Goal: Task Accomplishment & Management: Use online tool/utility

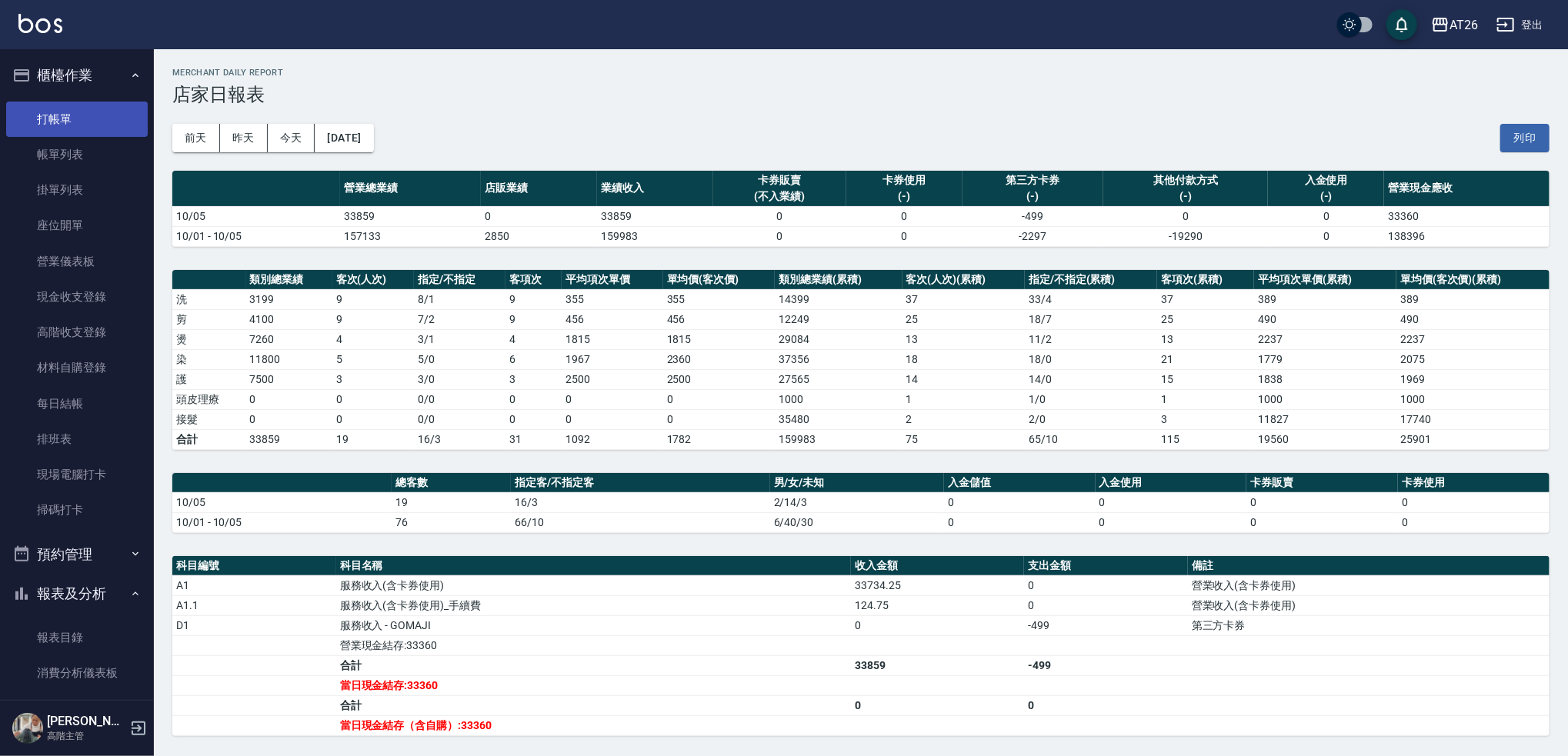
click at [82, 129] on link "打帳單" at bounding box center [77, 119] width 141 height 36
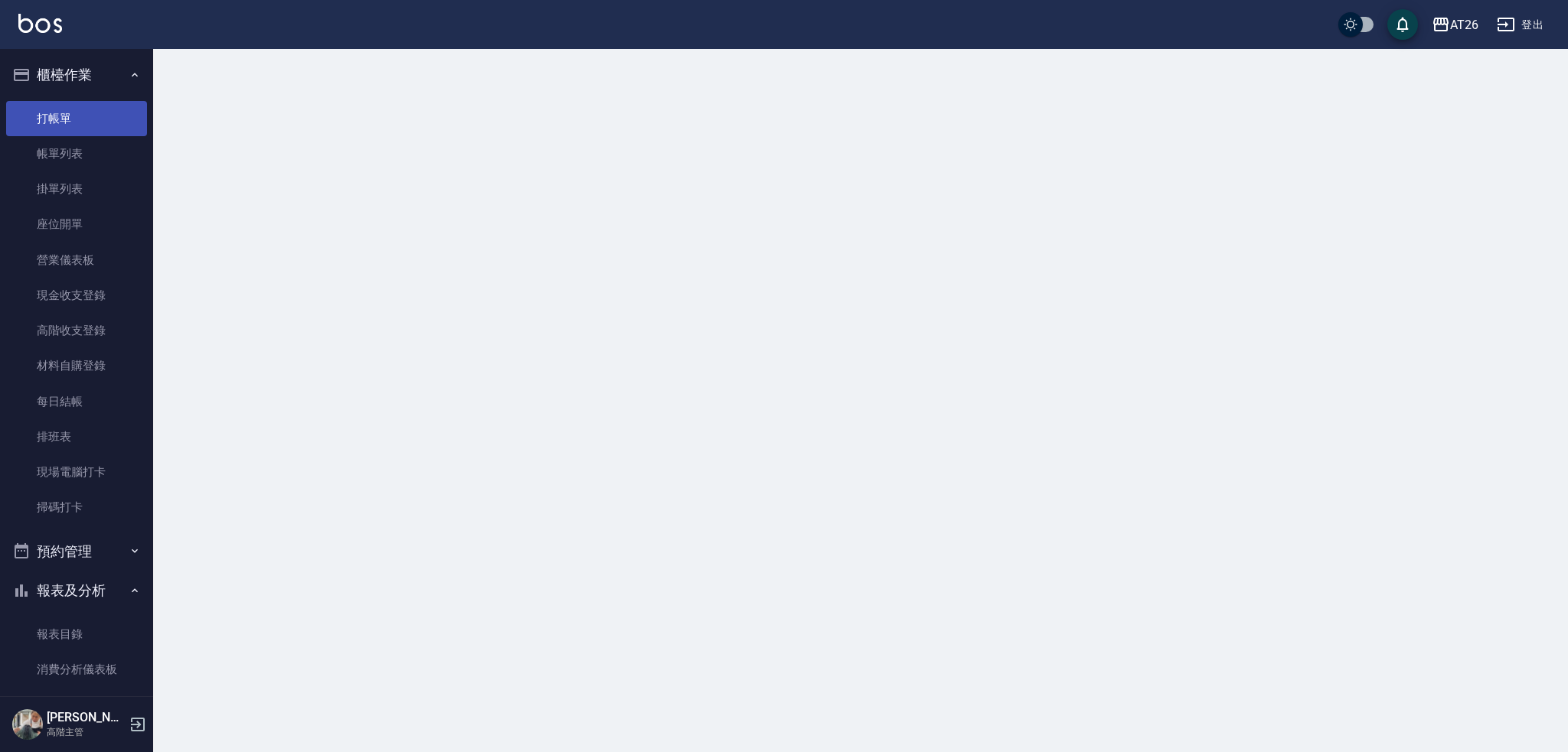
click at [91, 114] on link "打帳單" at bounding box center [76, 119] width 141 height 35
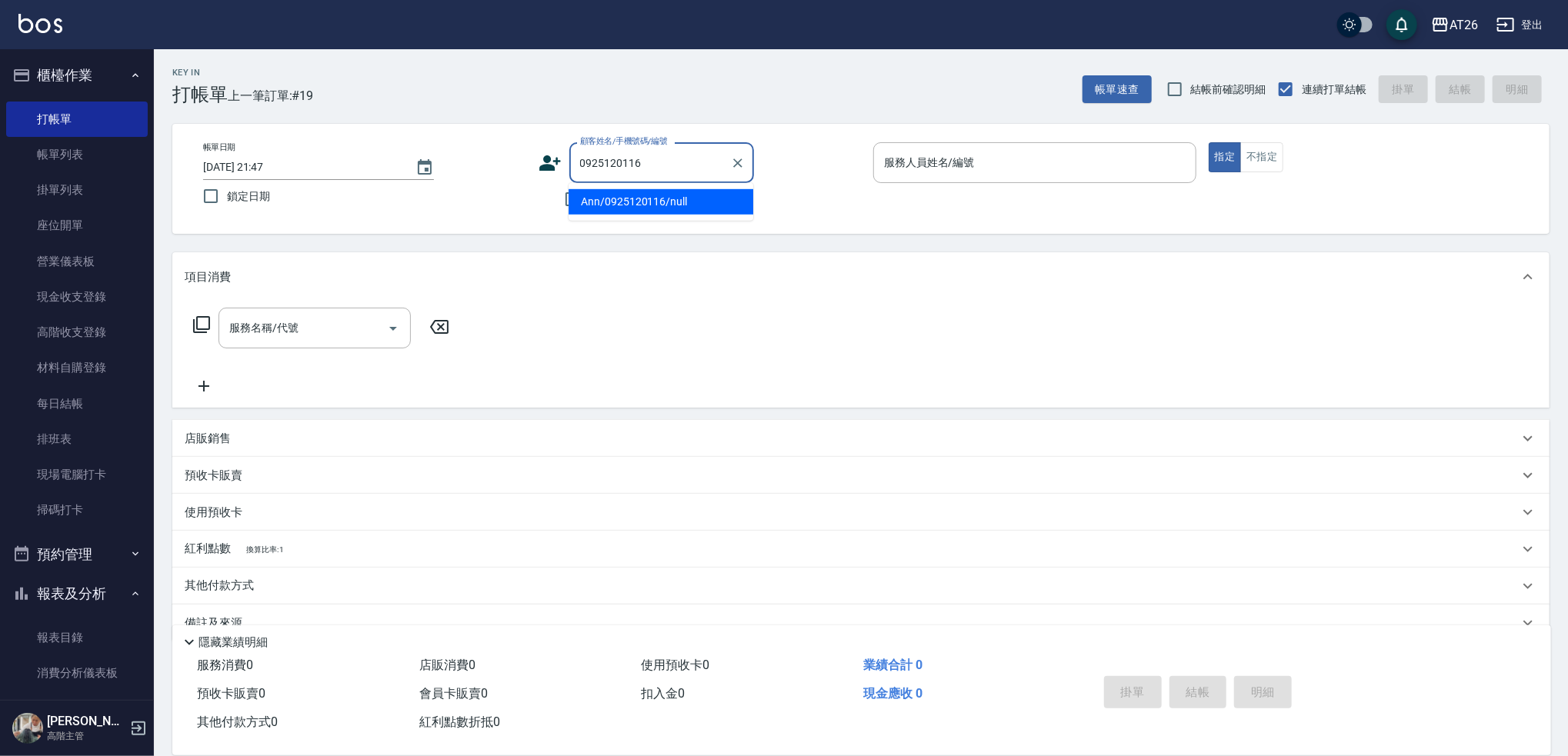
type input "Ann/0925120116/null"
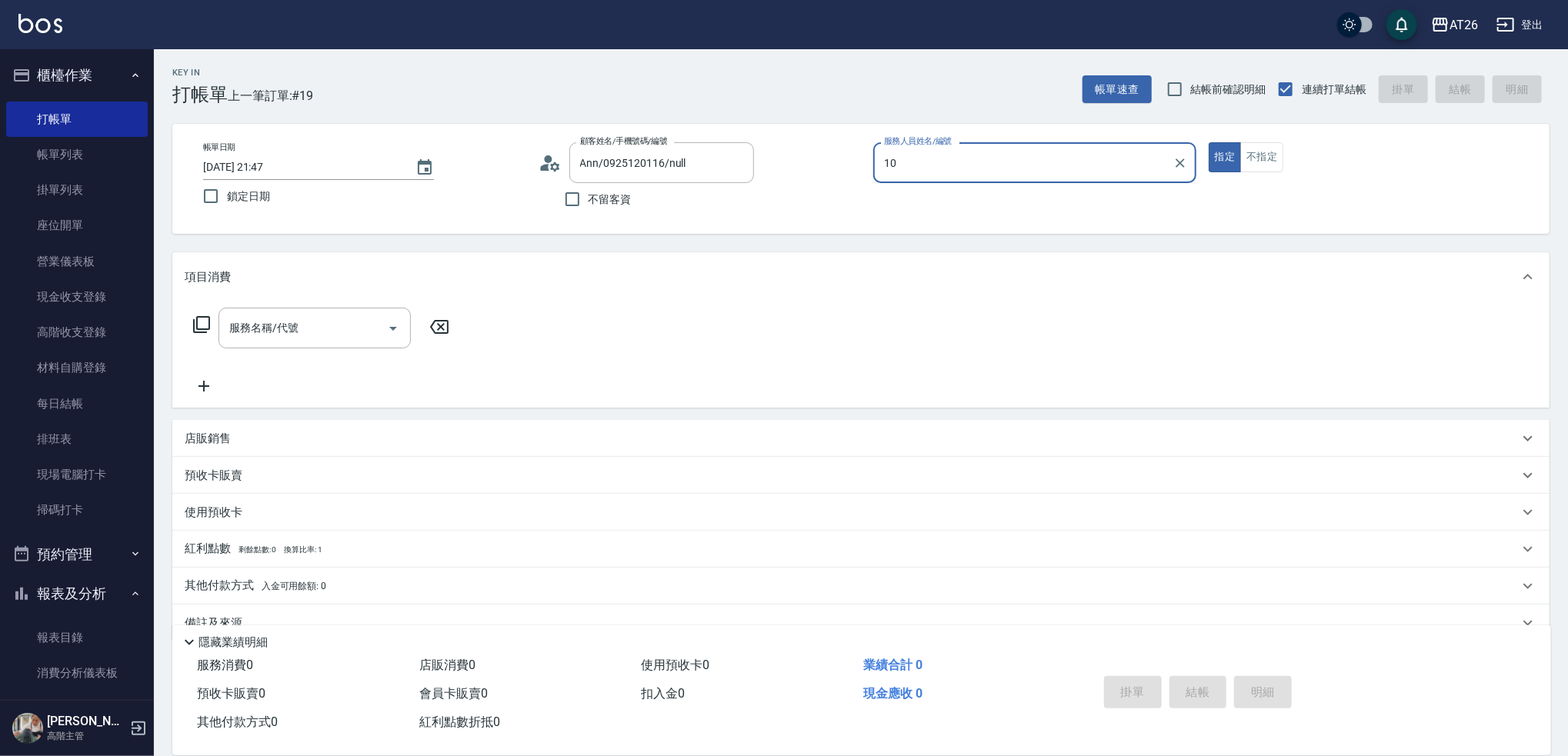
type input "[PERSON_NAME]-10"
type button "true"
type input "501"
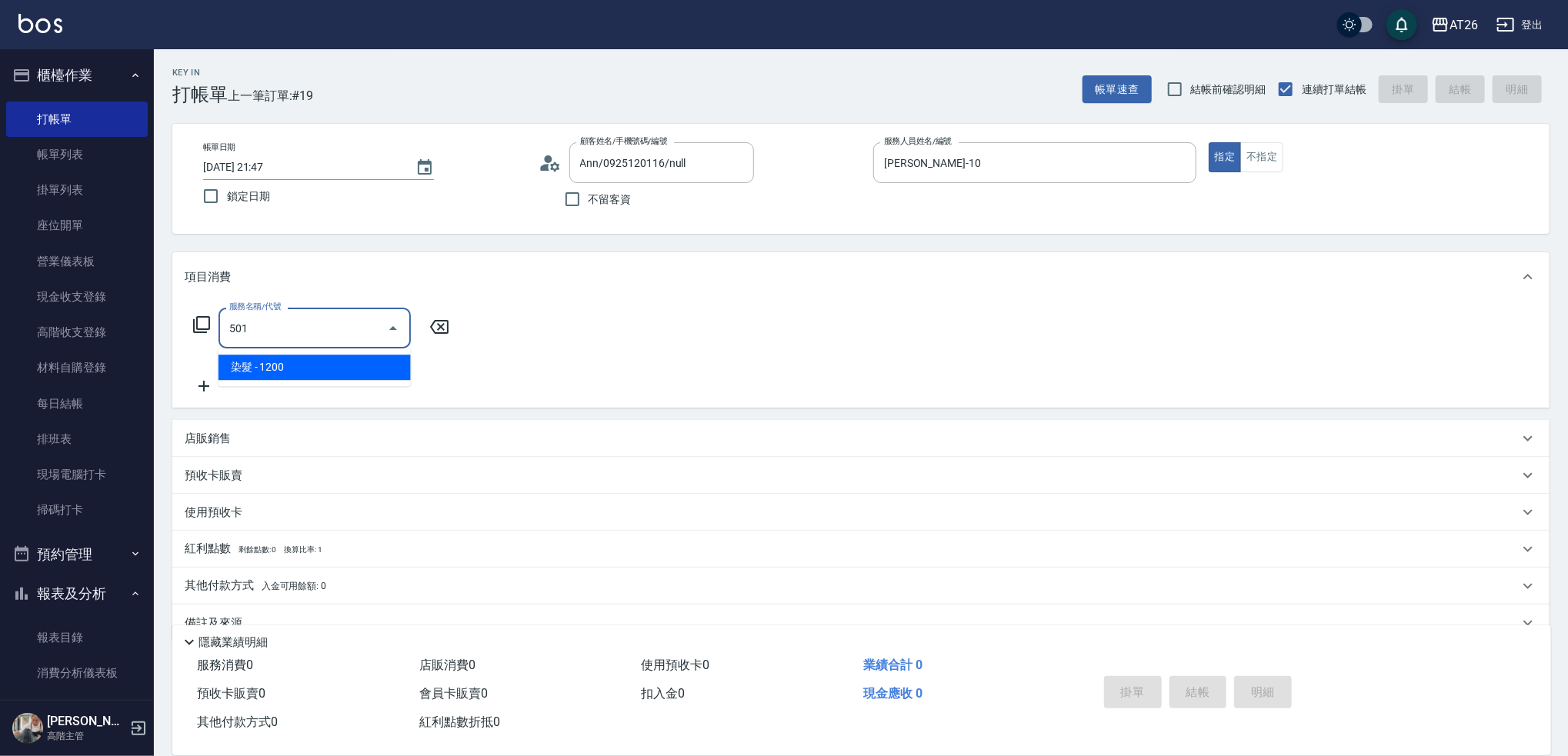
type input "120"
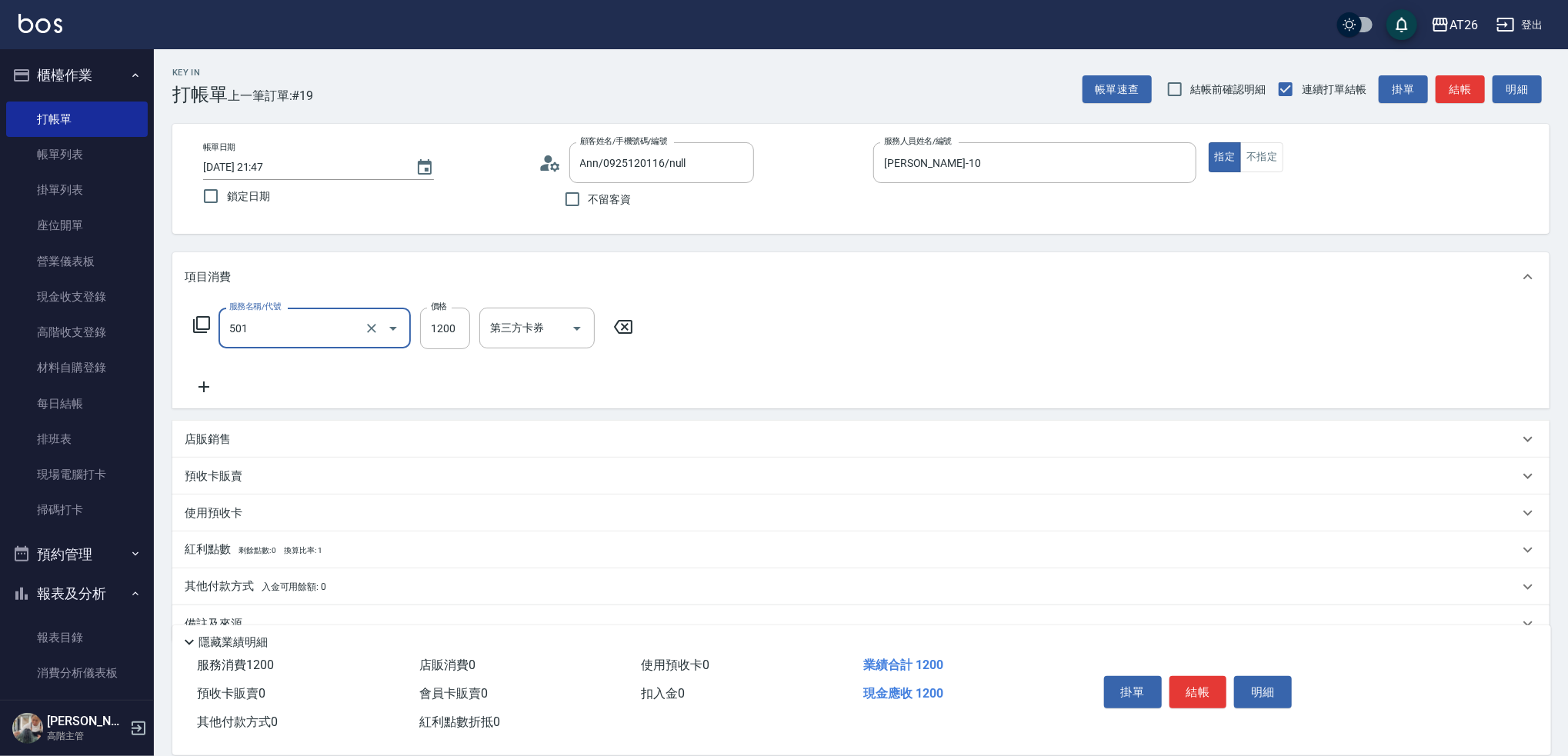
type input "染髮(501)"
type input "3"
type input "0"
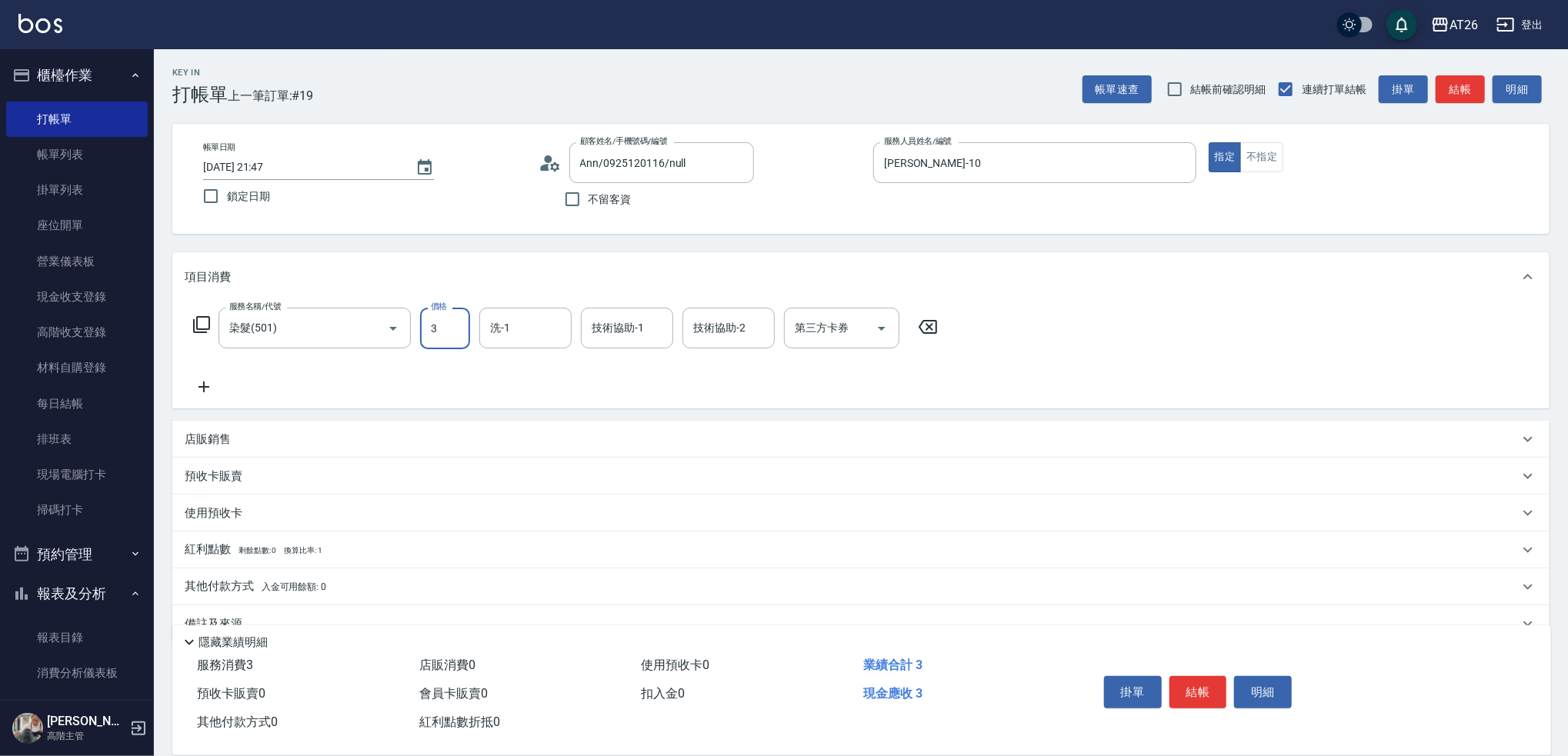
type input "34"
type input "30"
type input "3480"
type input "340"
type input "348"
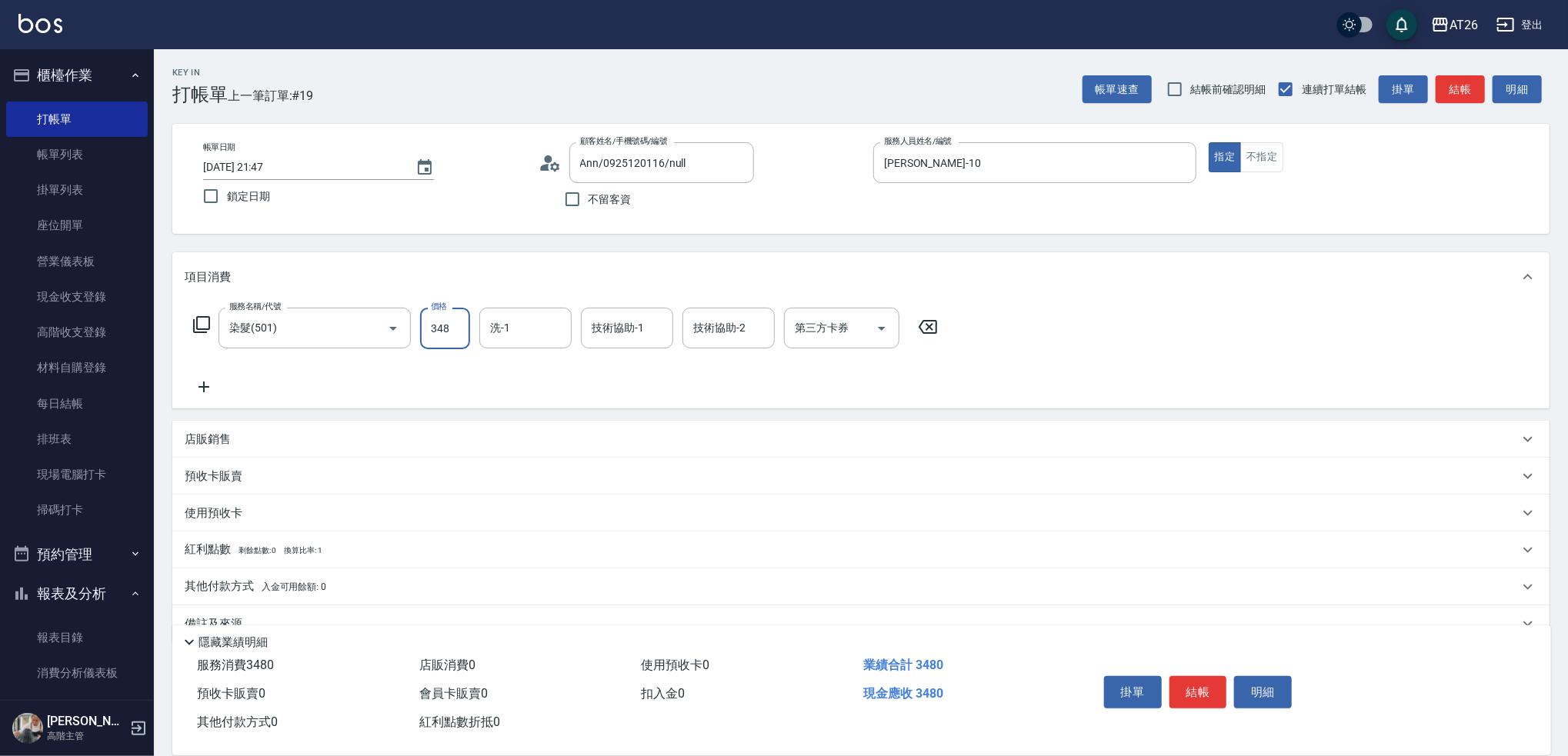
type input "30"
type input "34"
type input "0"
type input "300"
type input "30"
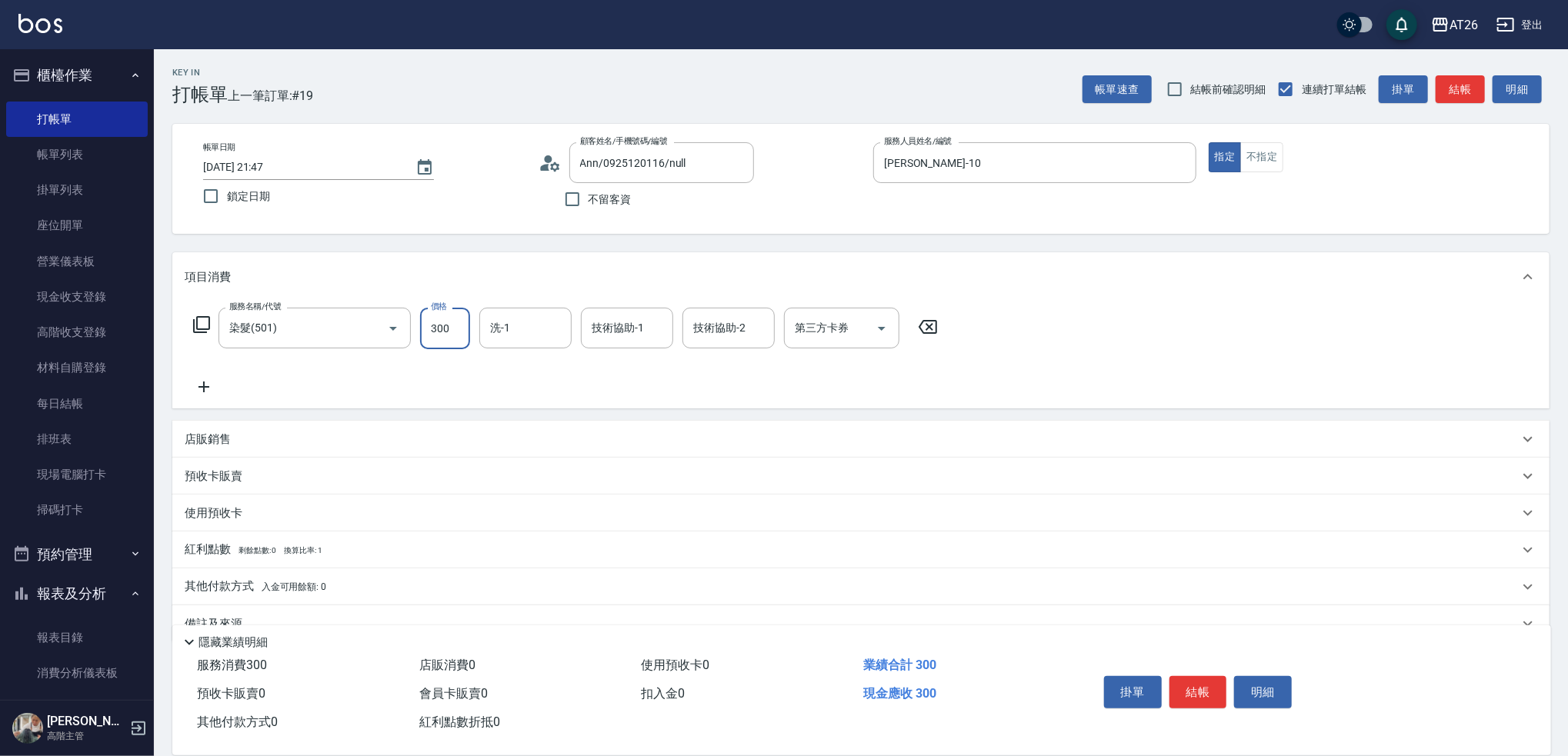
type input "3000"
type input "300"
type input "3000"
type input "4"
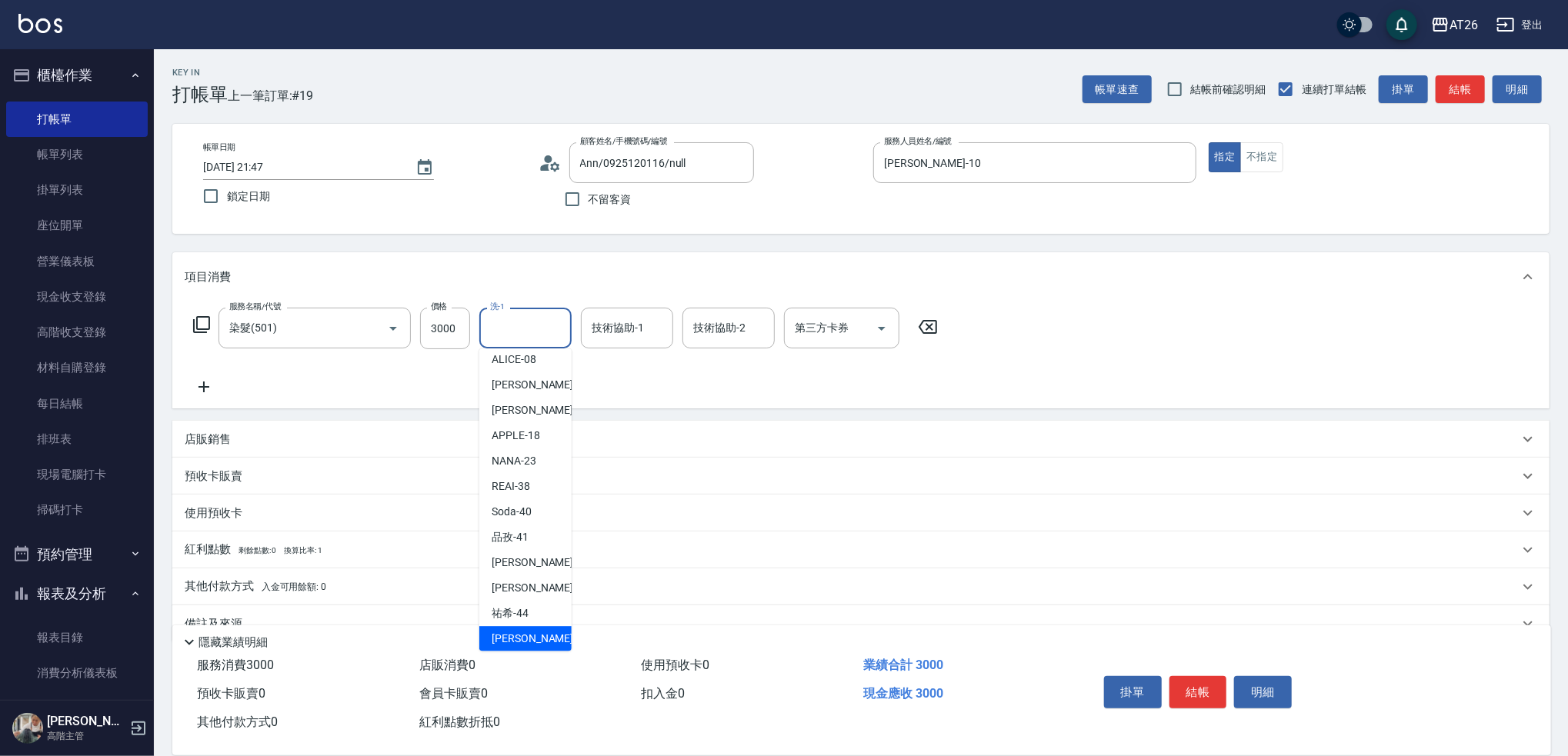
scroll to position [136, 0]
type input "祐希-44"
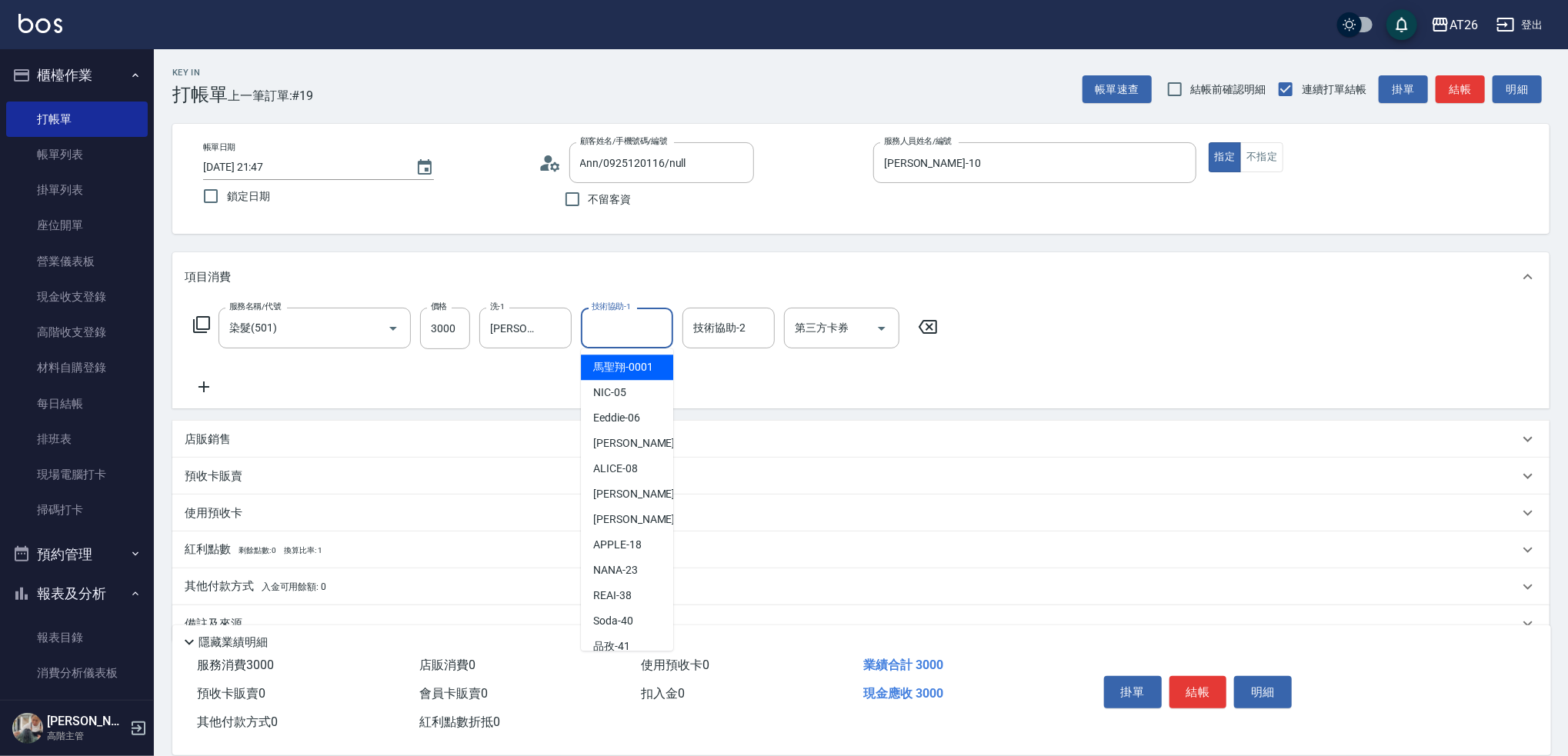
click at [649, 320] on input "技術協助-1" at bounding box center [627, 328] width 78 height 27
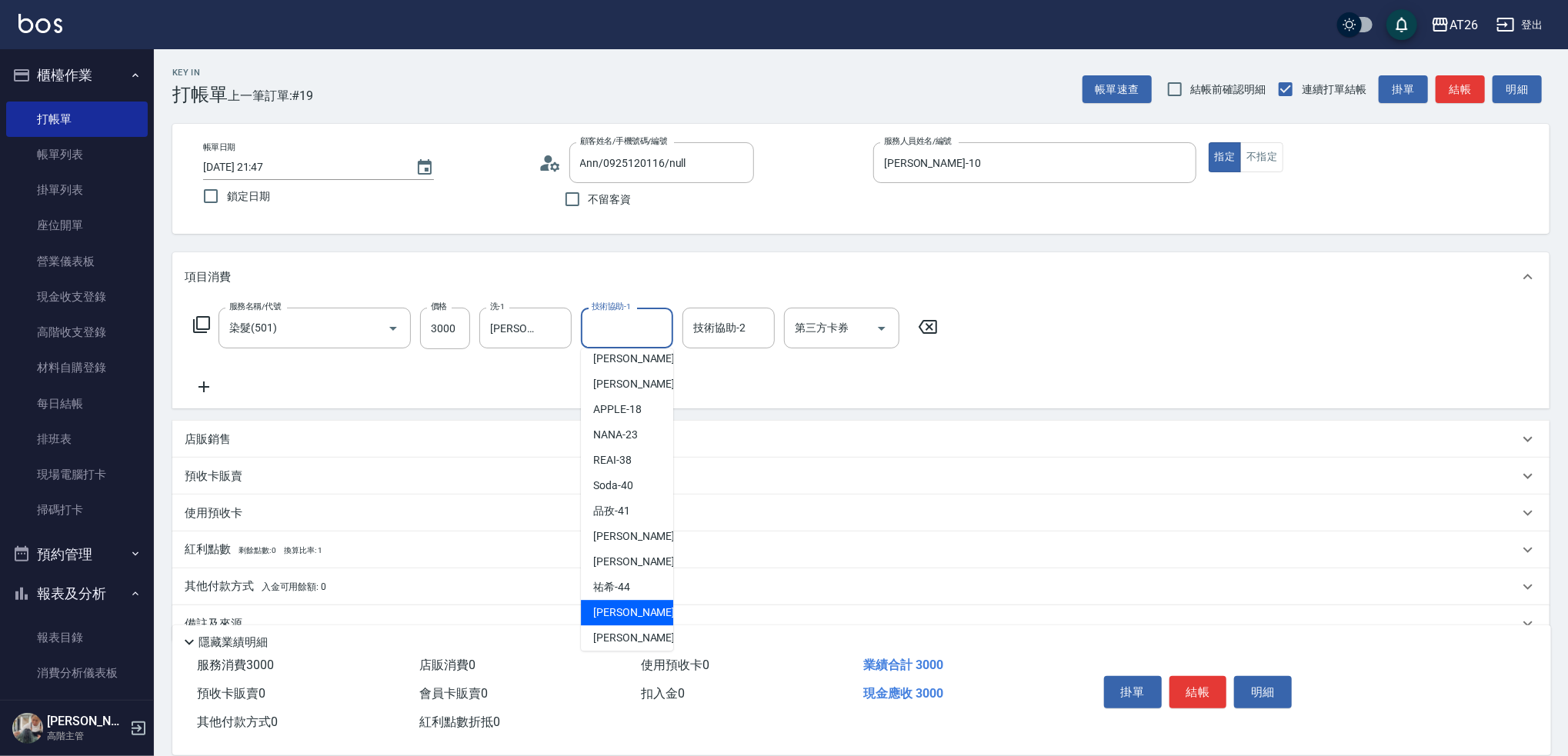
type input "tony-46"
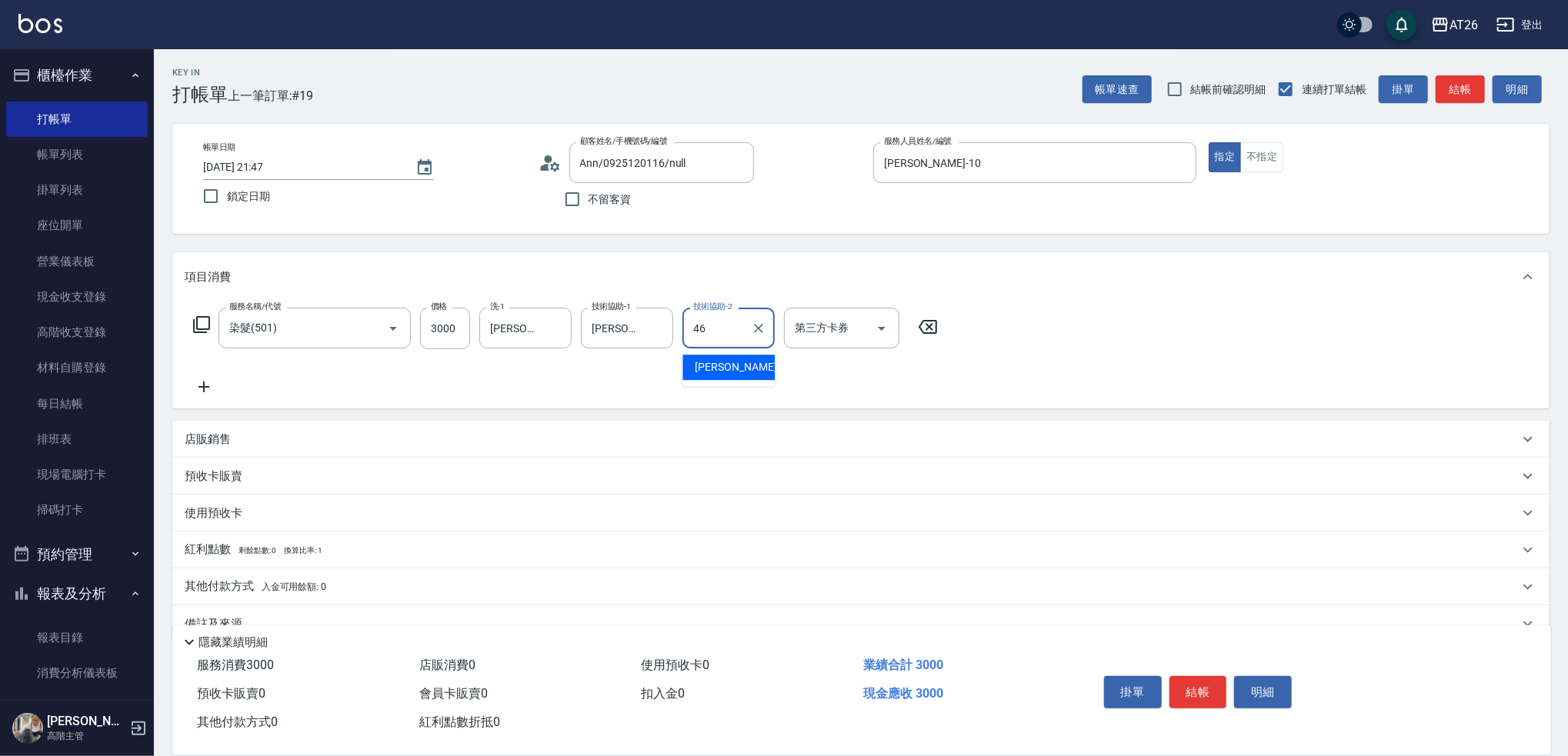
type input "tony-46"
click at [520, 333] on input "祐希-44" at bounding box center [514, 328] width 55 height 27
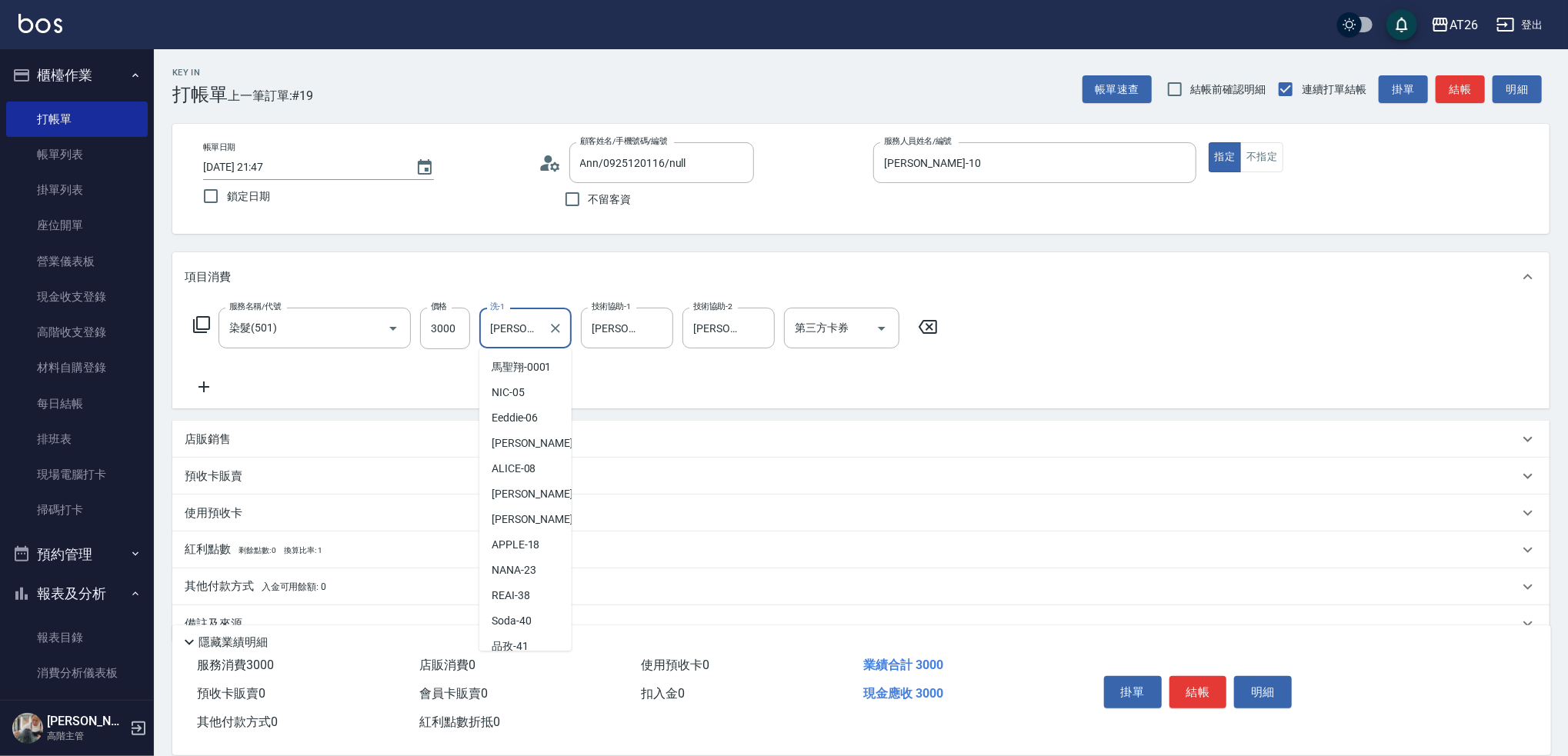
scroll to position [84, 0]
click at [520, 333] on input "祐希-44" at bounding box center [514, 328] width 55 height 27
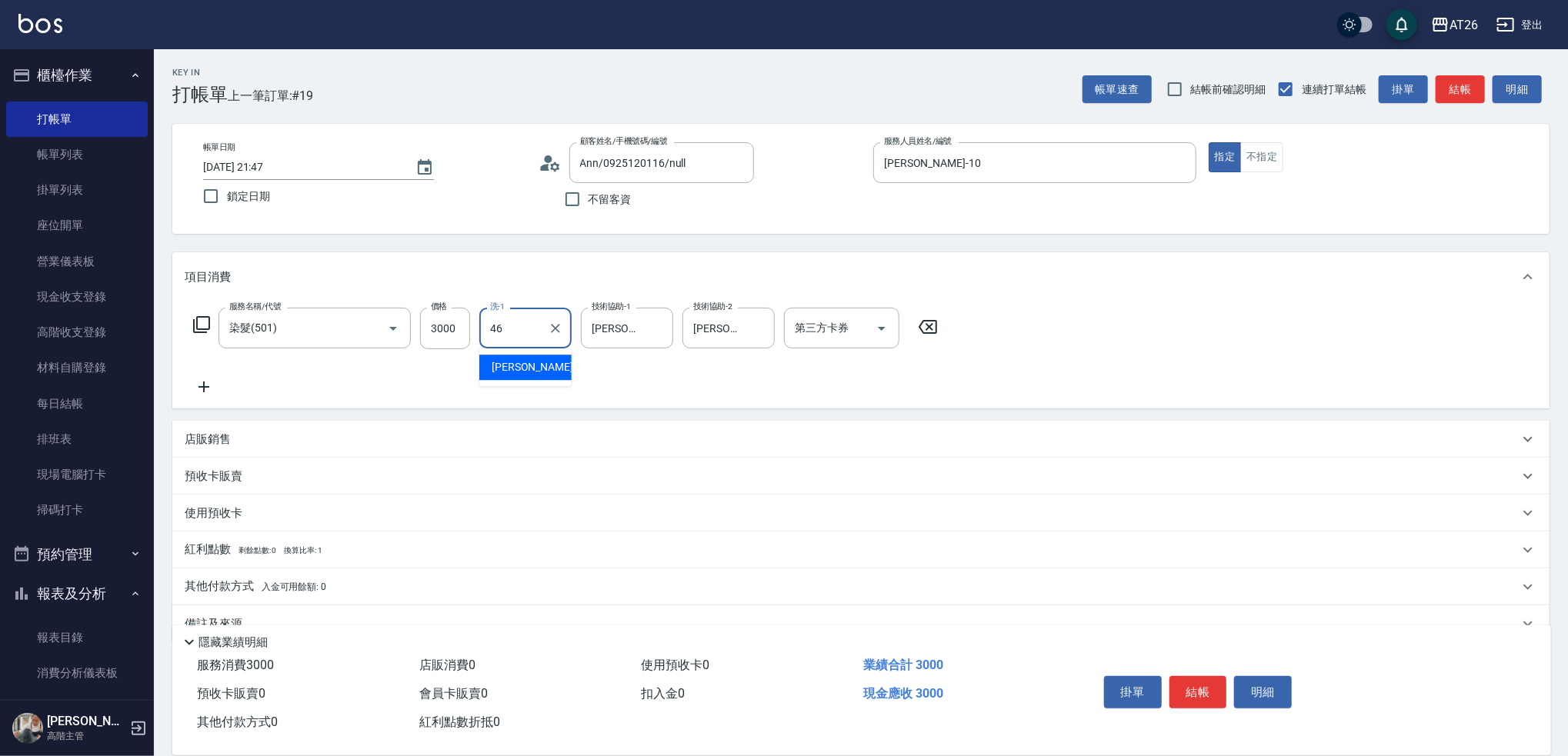
type input "tony-46"
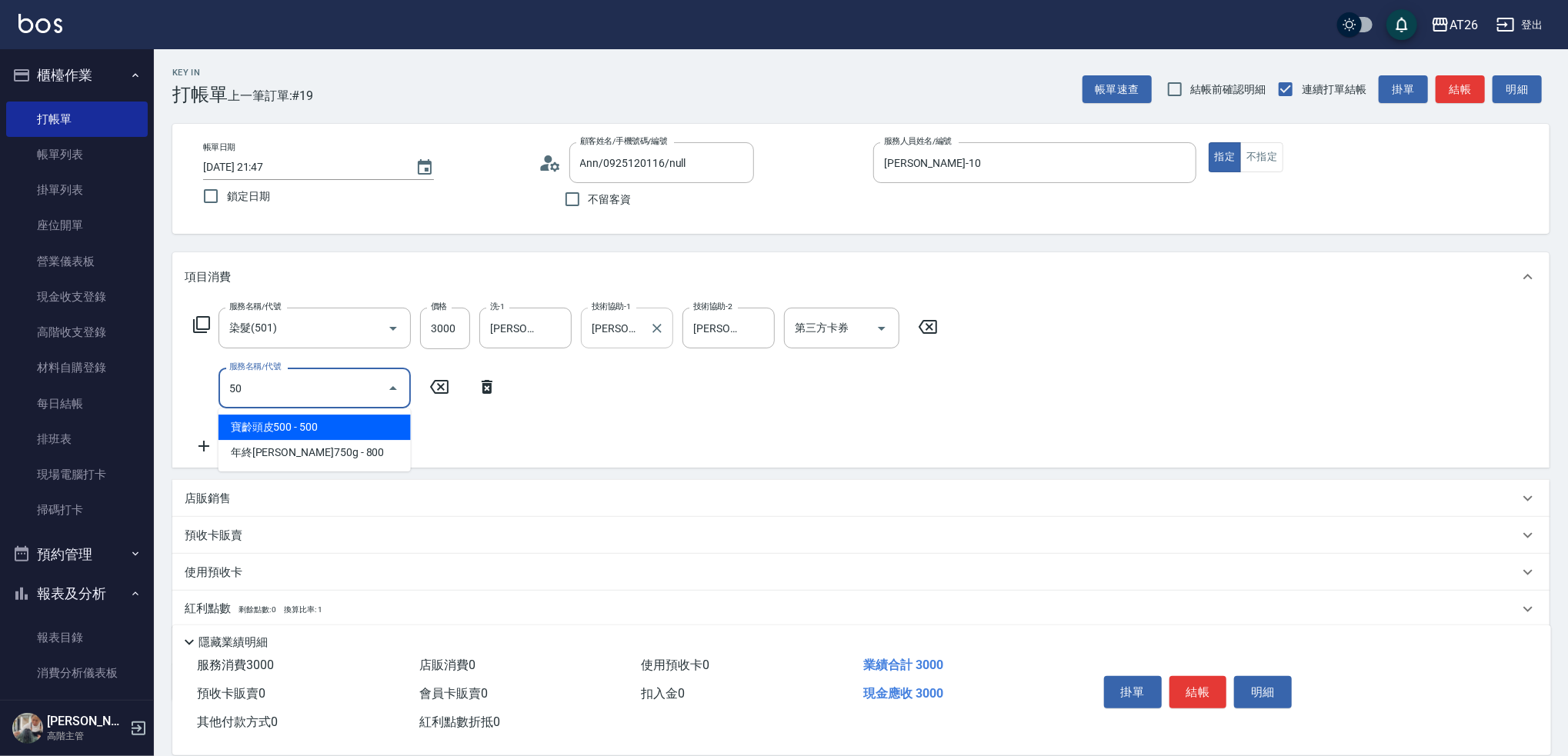
type input "502"
type input "350"
type input "漂髮(502)"
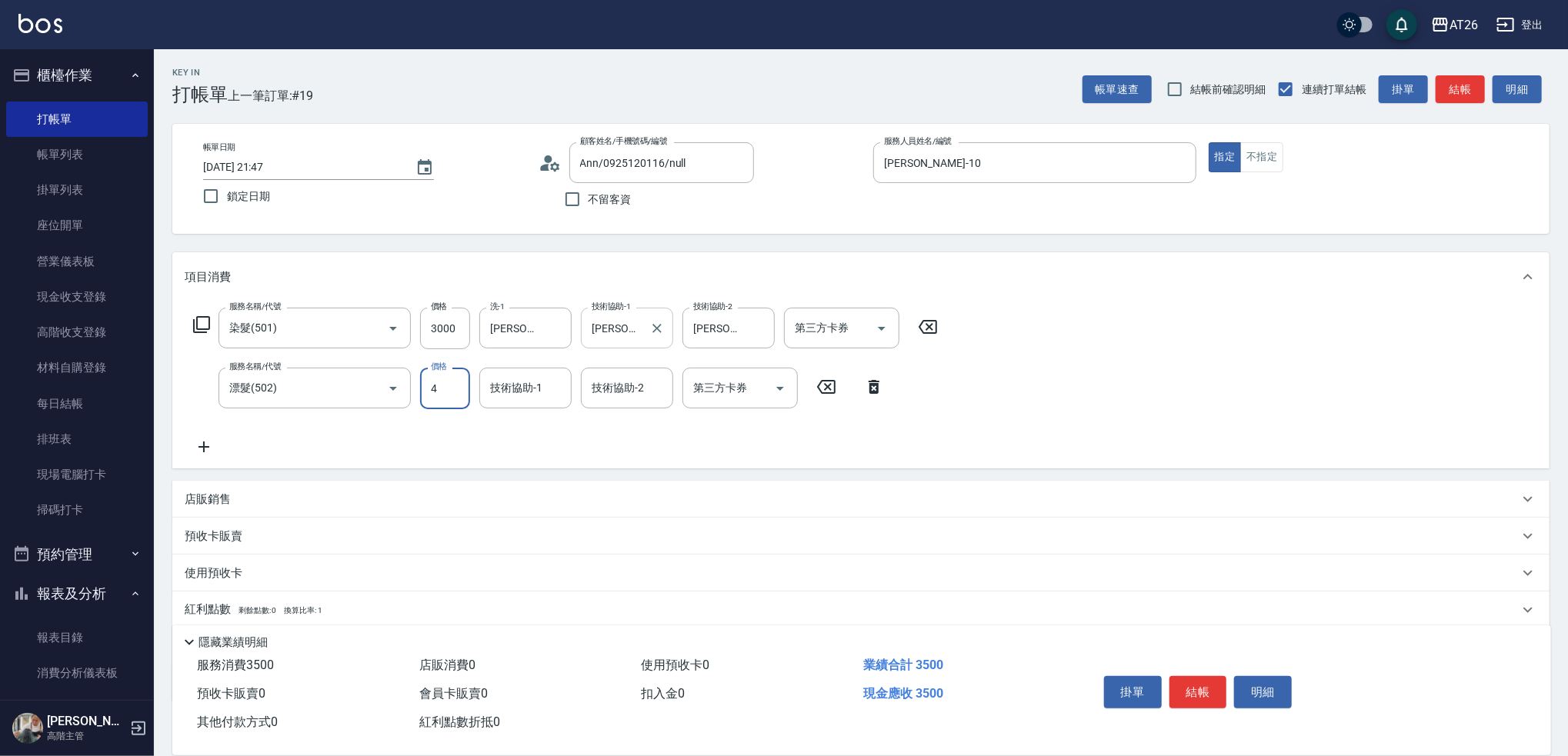
type input "48"
type input "300"
type input "480"
type input "340"
type input "480"
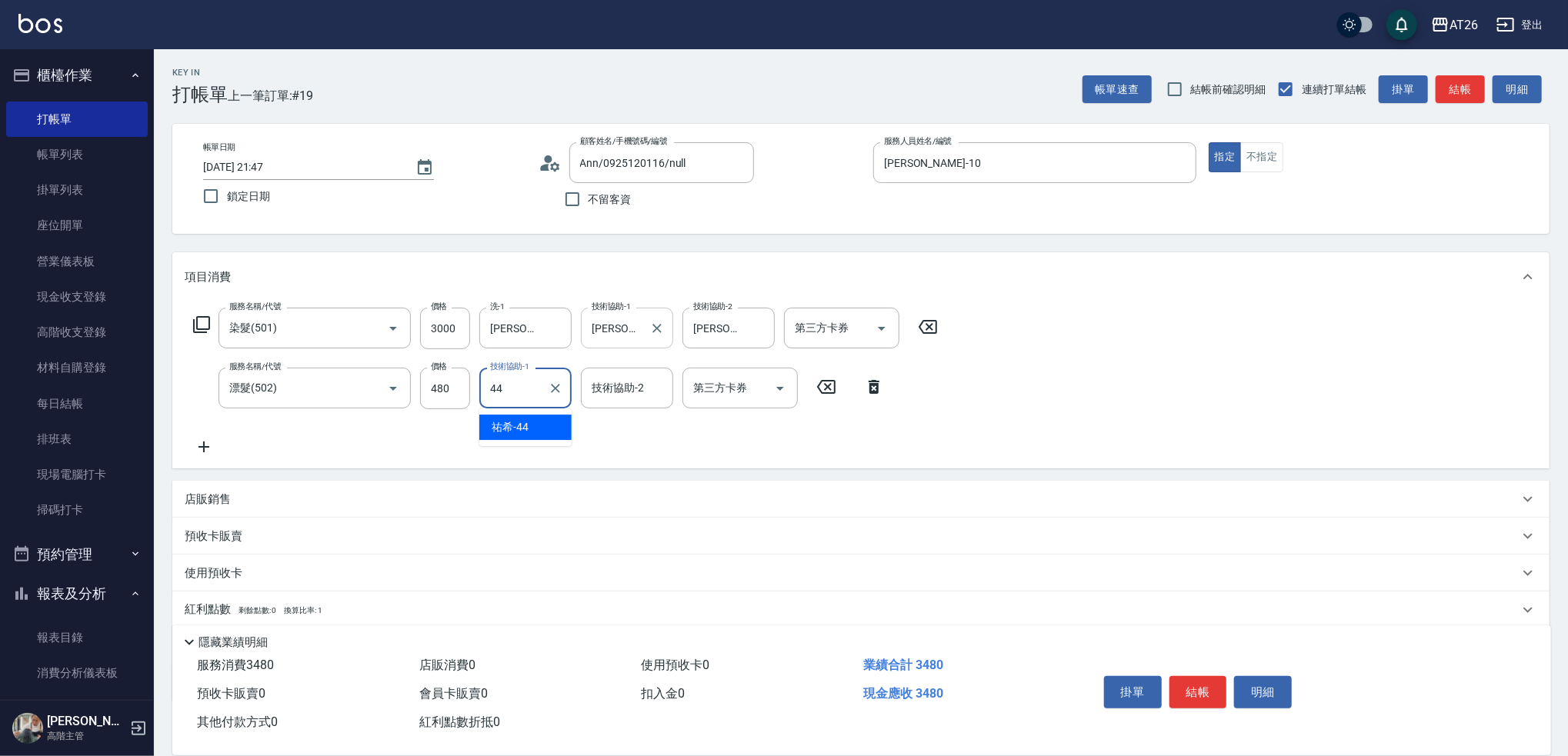
type input "祐希-44"
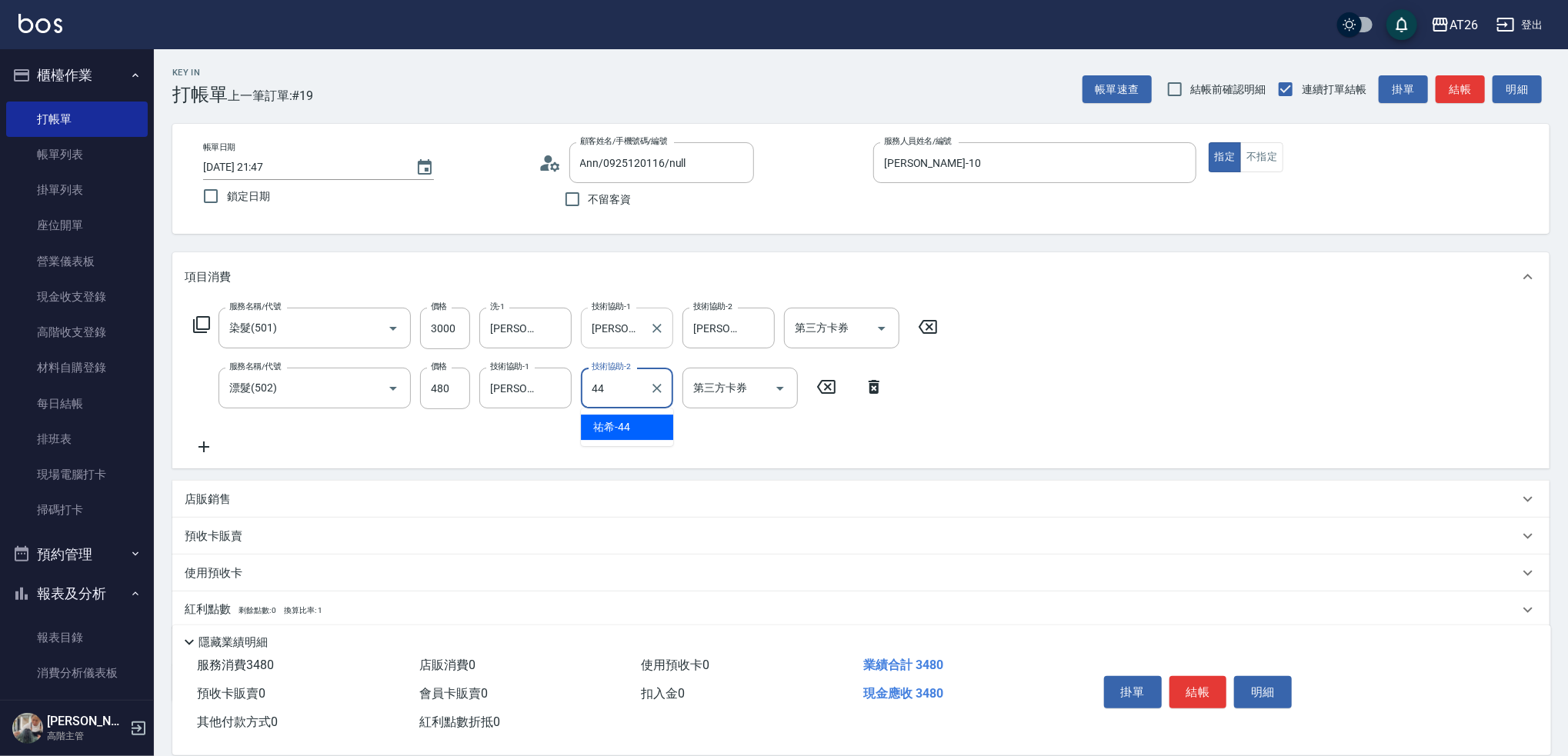
type input "祐希-44"
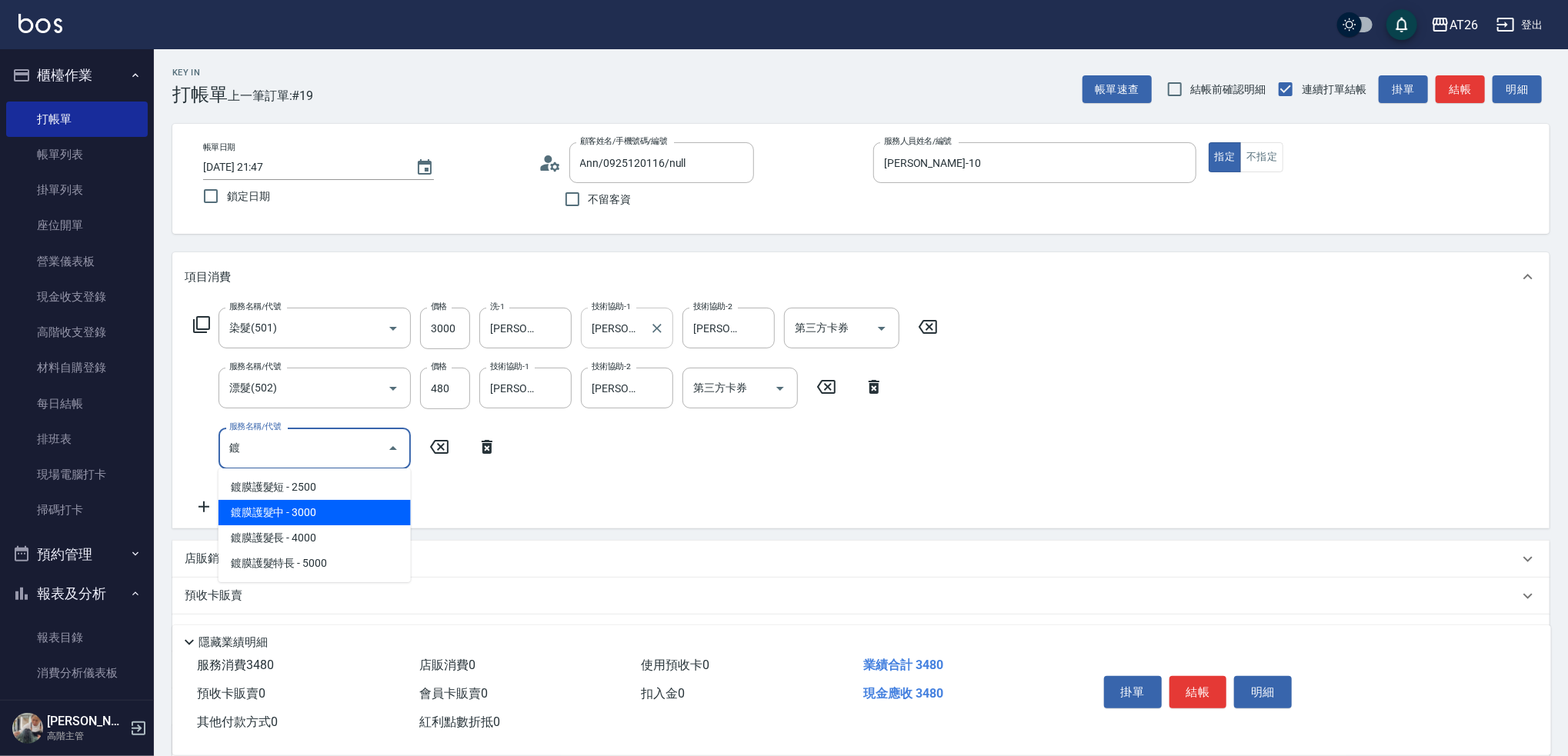
type input "鍍膜護髮中(642)"
type input "640"
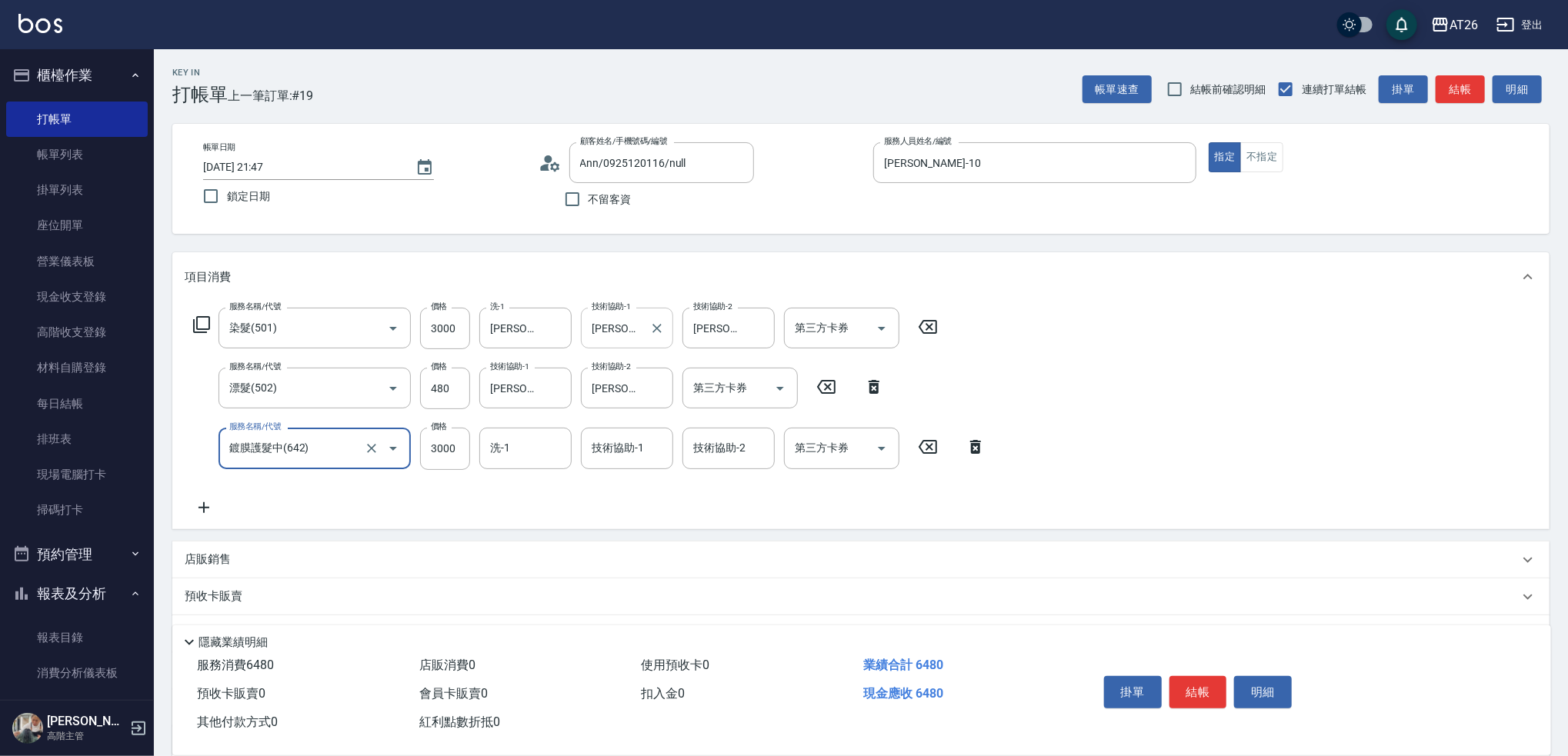
type input "鍍膜護髮中(642)"
type input "7"
type input "340"
type input "70"
type input "350"
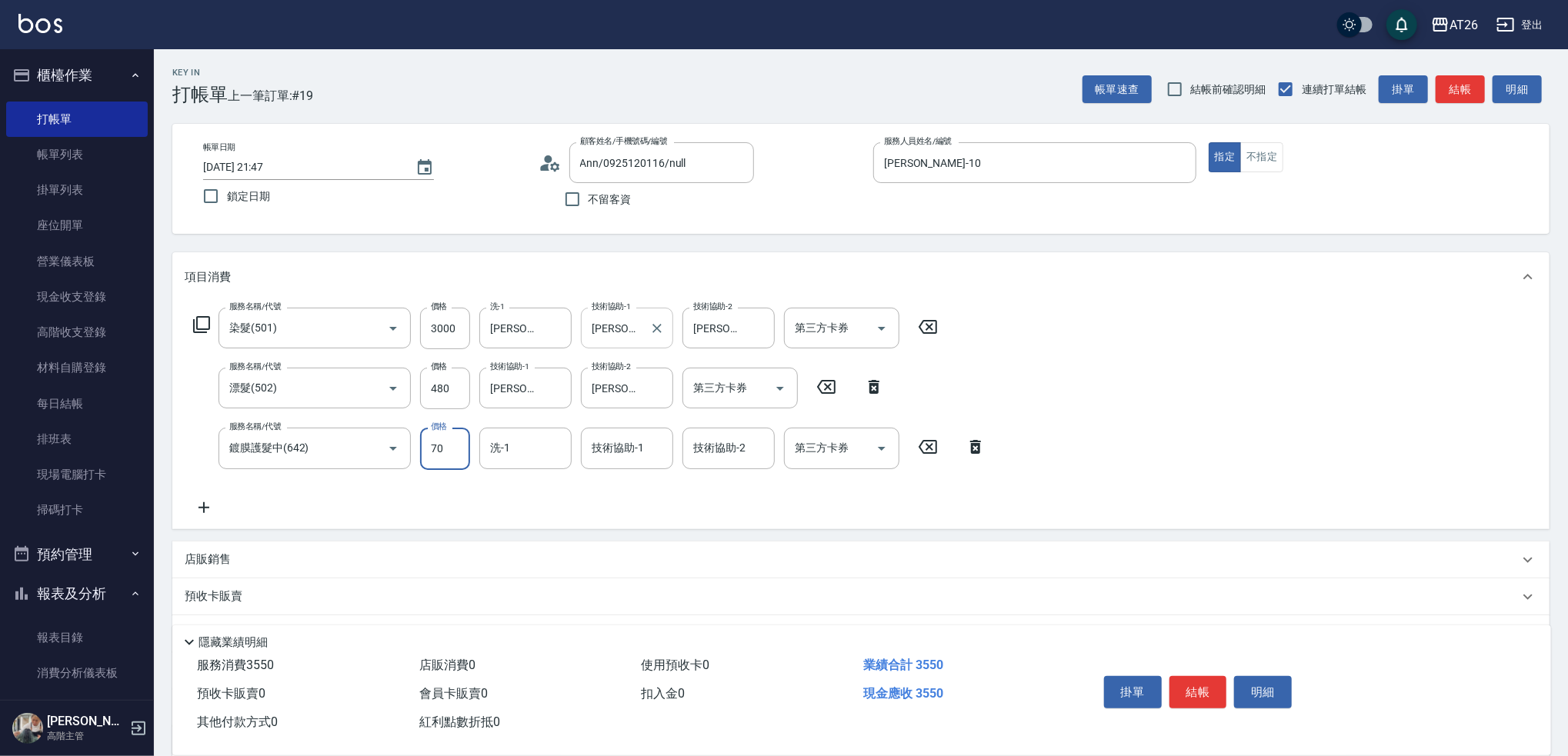
type input "700"
type input "410"
type input "7000"
type input "1040"
type input "7000"
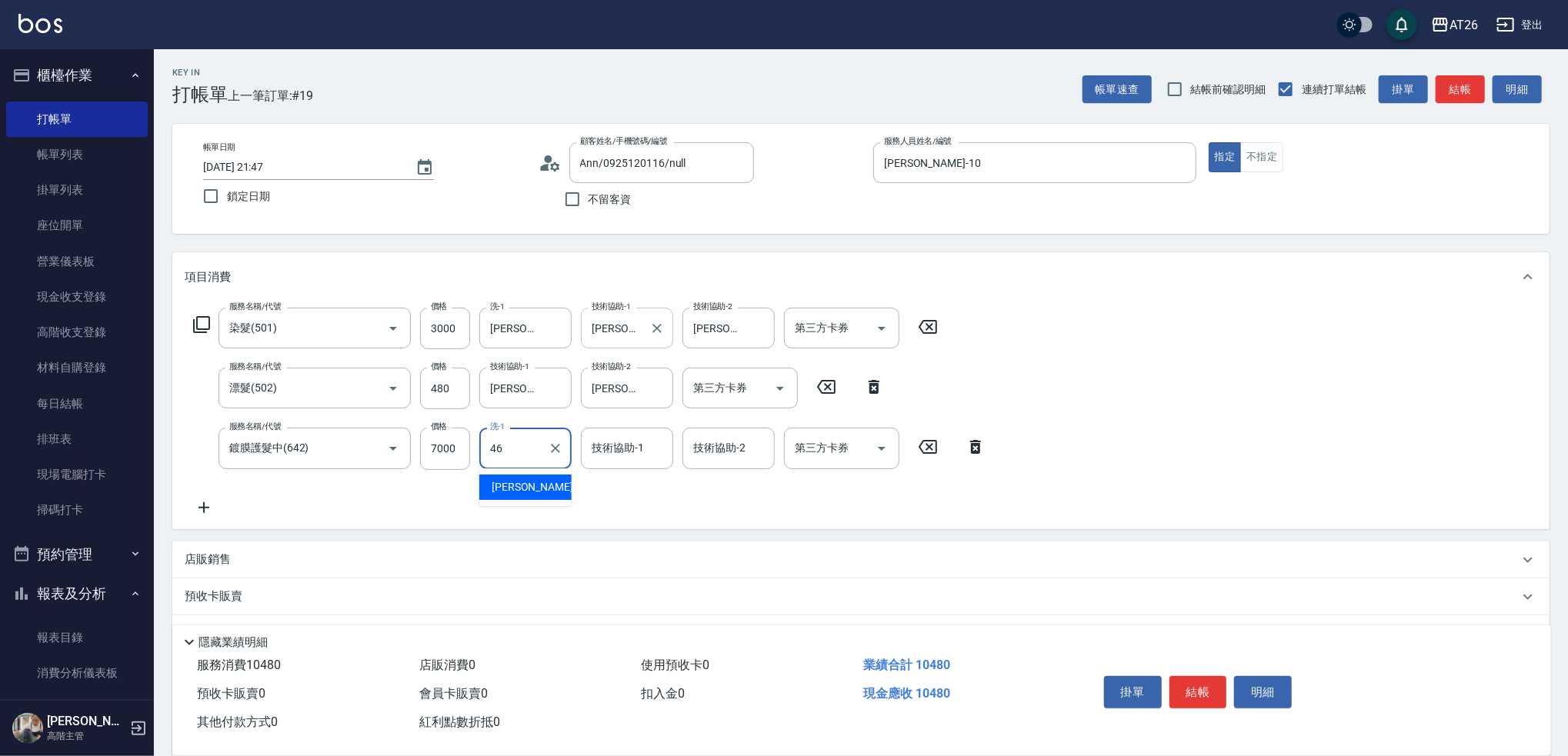
type input "46"
click at [534, 447] on input "洗-1" at bounding box center [525, 448] width 78 height 27
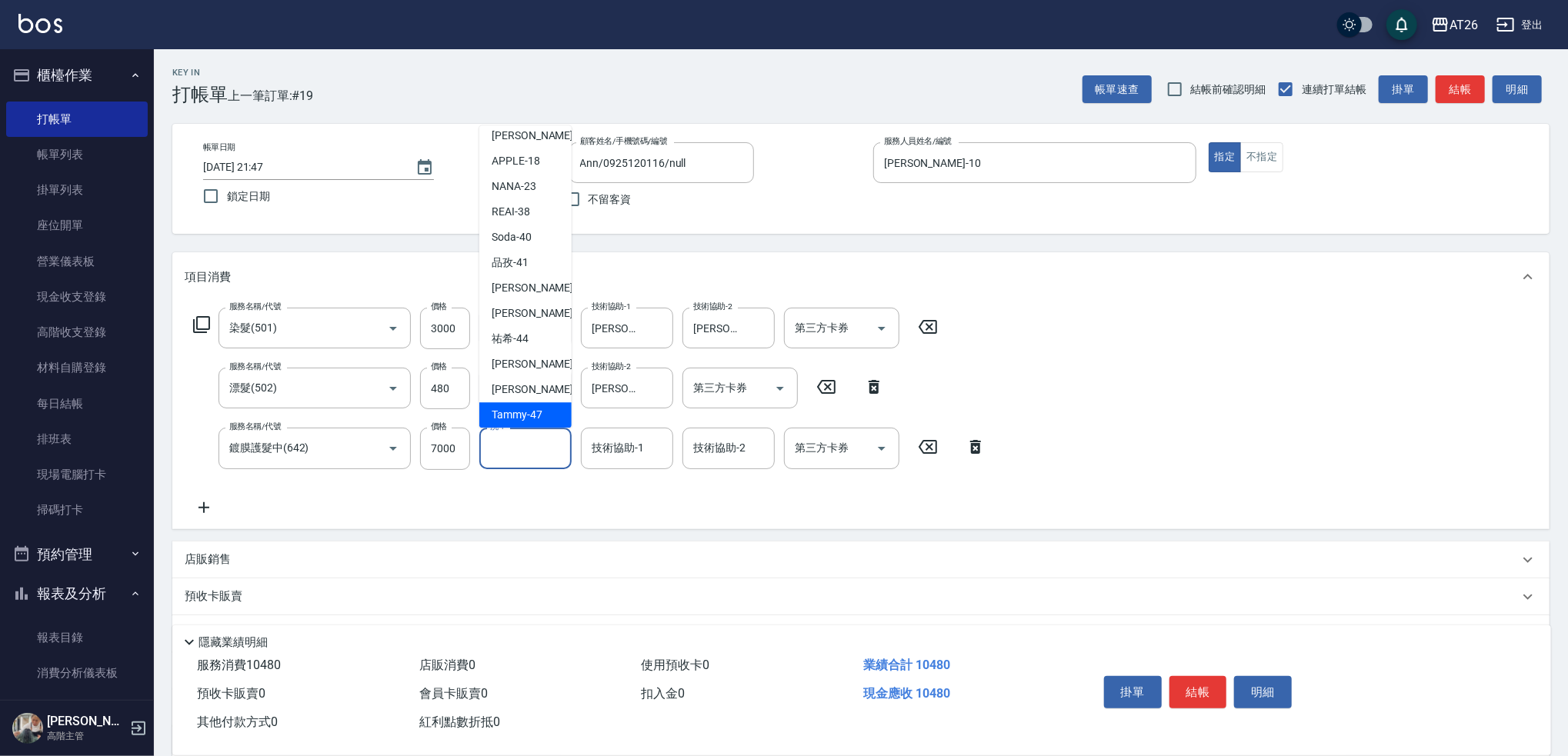
scroll to position [186, 0]
type input "Tammy-47"
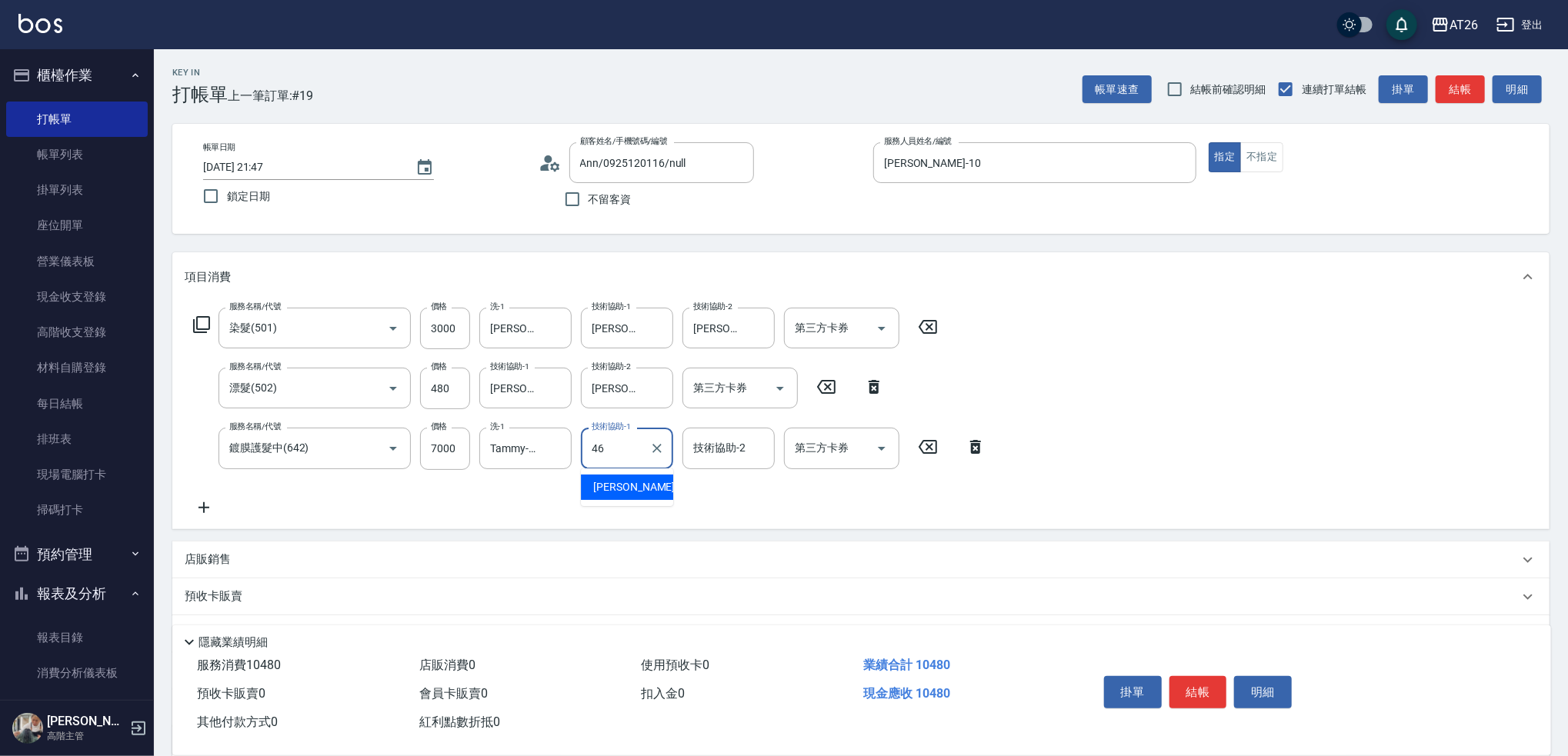
type input "tony-46"
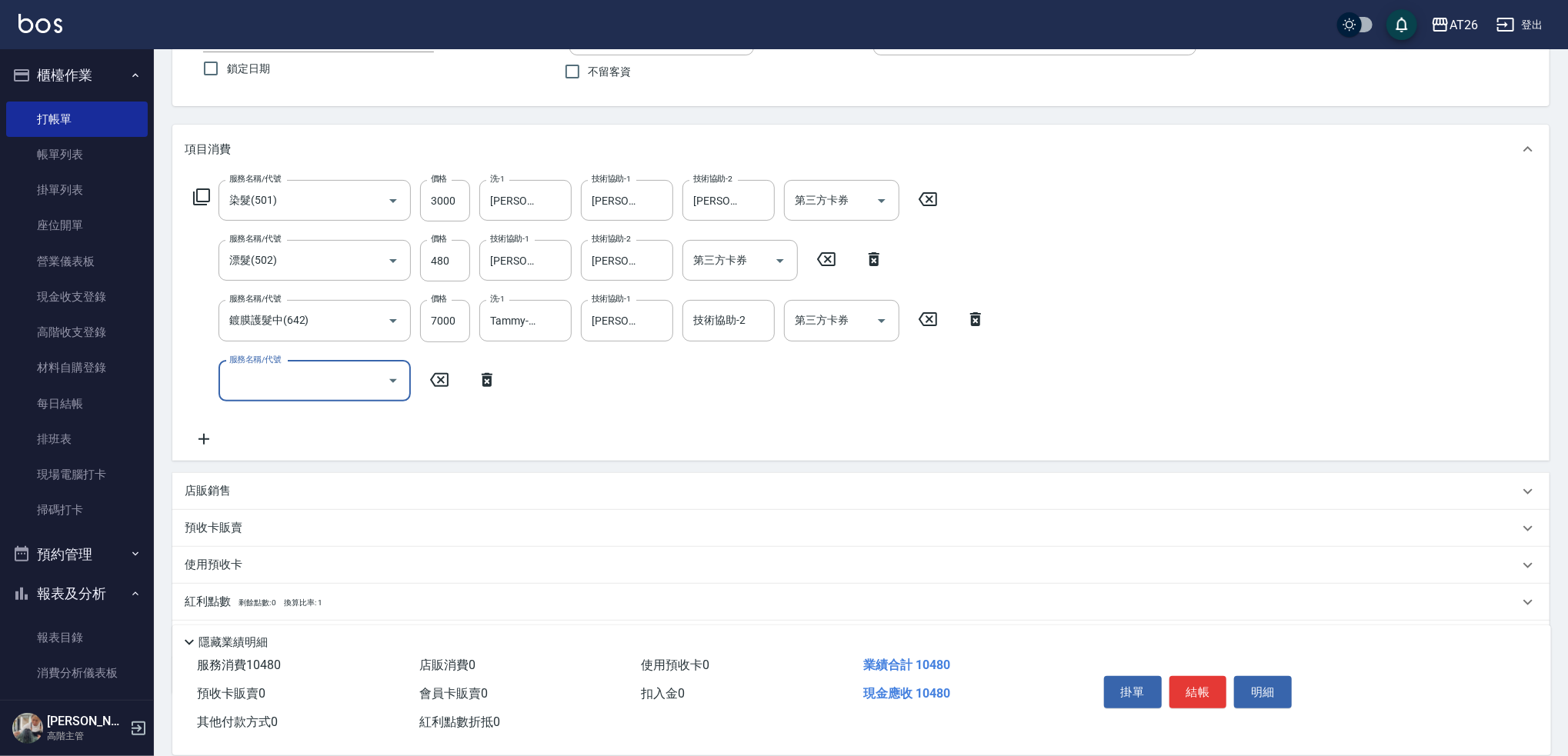
scroll to position [209, 0]
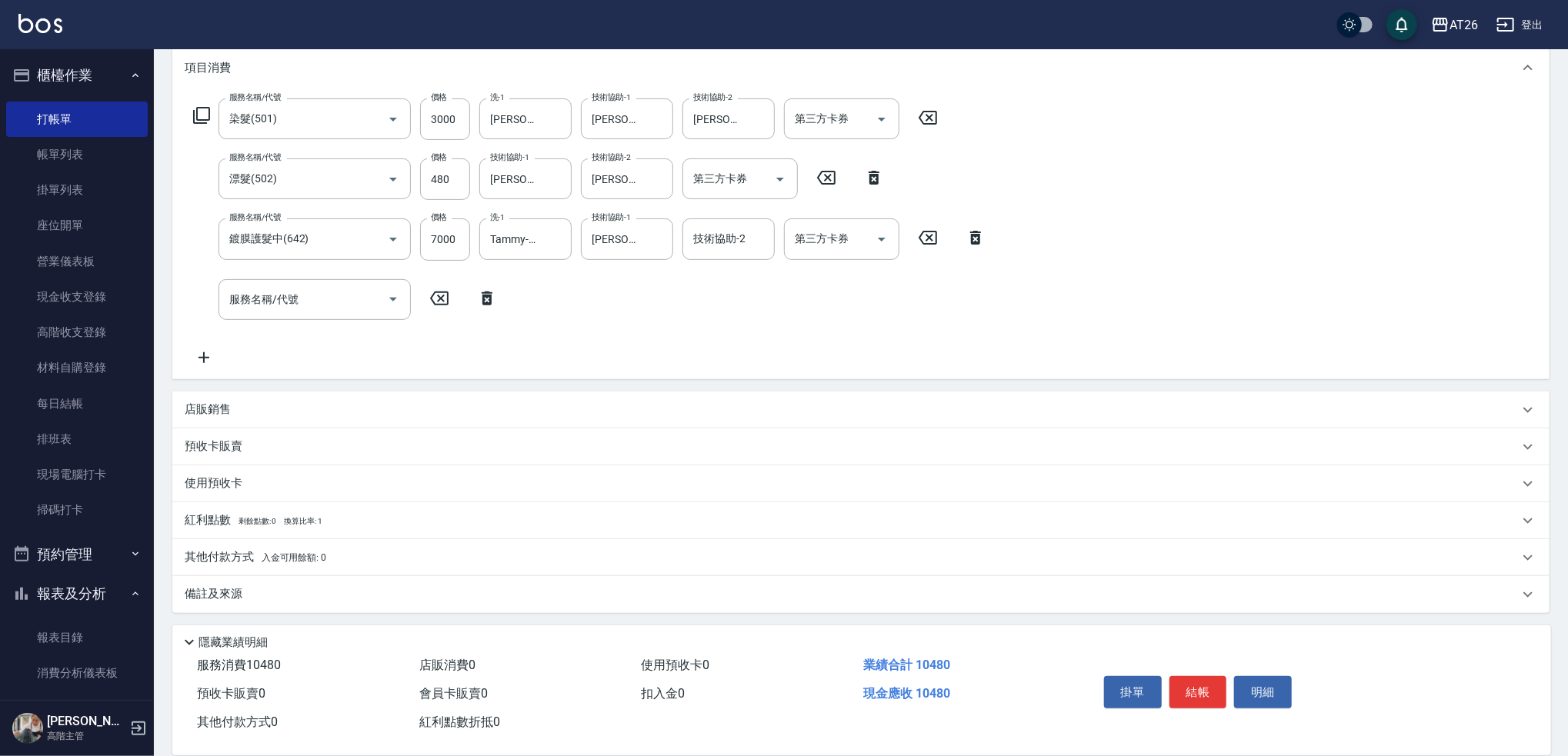
click at [227, 412] on p "店販銷售" at bounding box center [208, 410] width 47 height 16
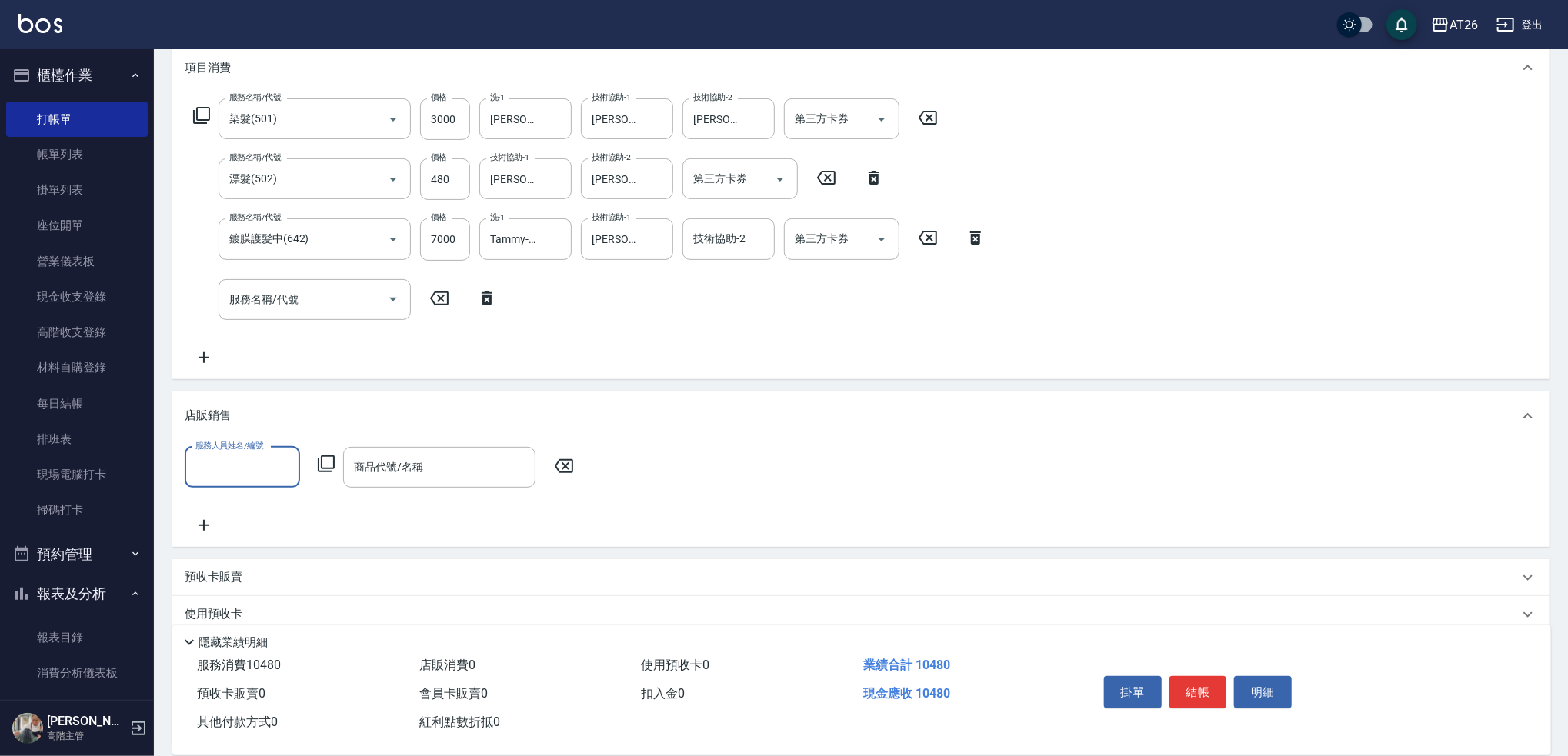
scroll to position [0, 0]
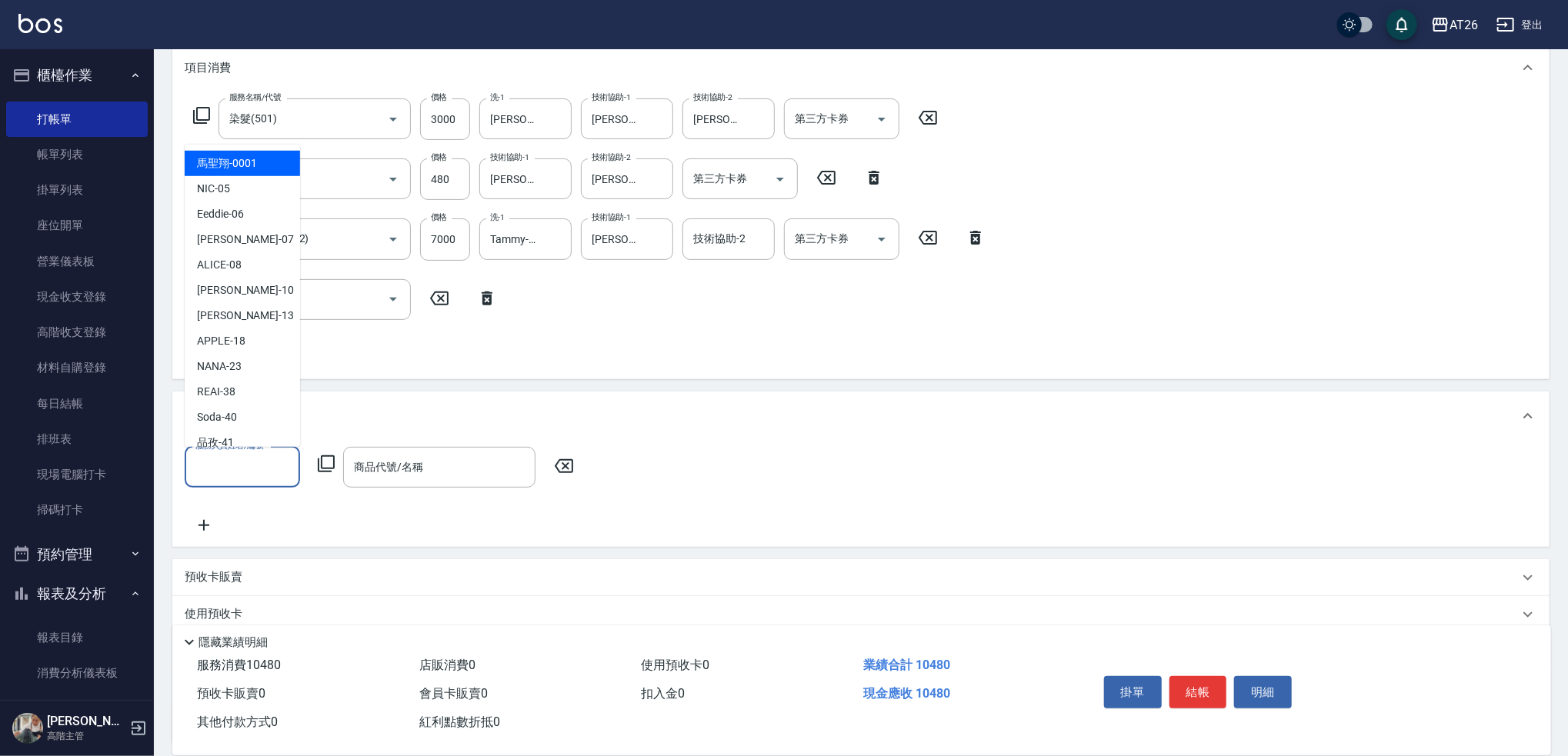
click at [241, 467] on input "服務人員姓名/編號" at bounding box center [242, 467] width 102 height 27
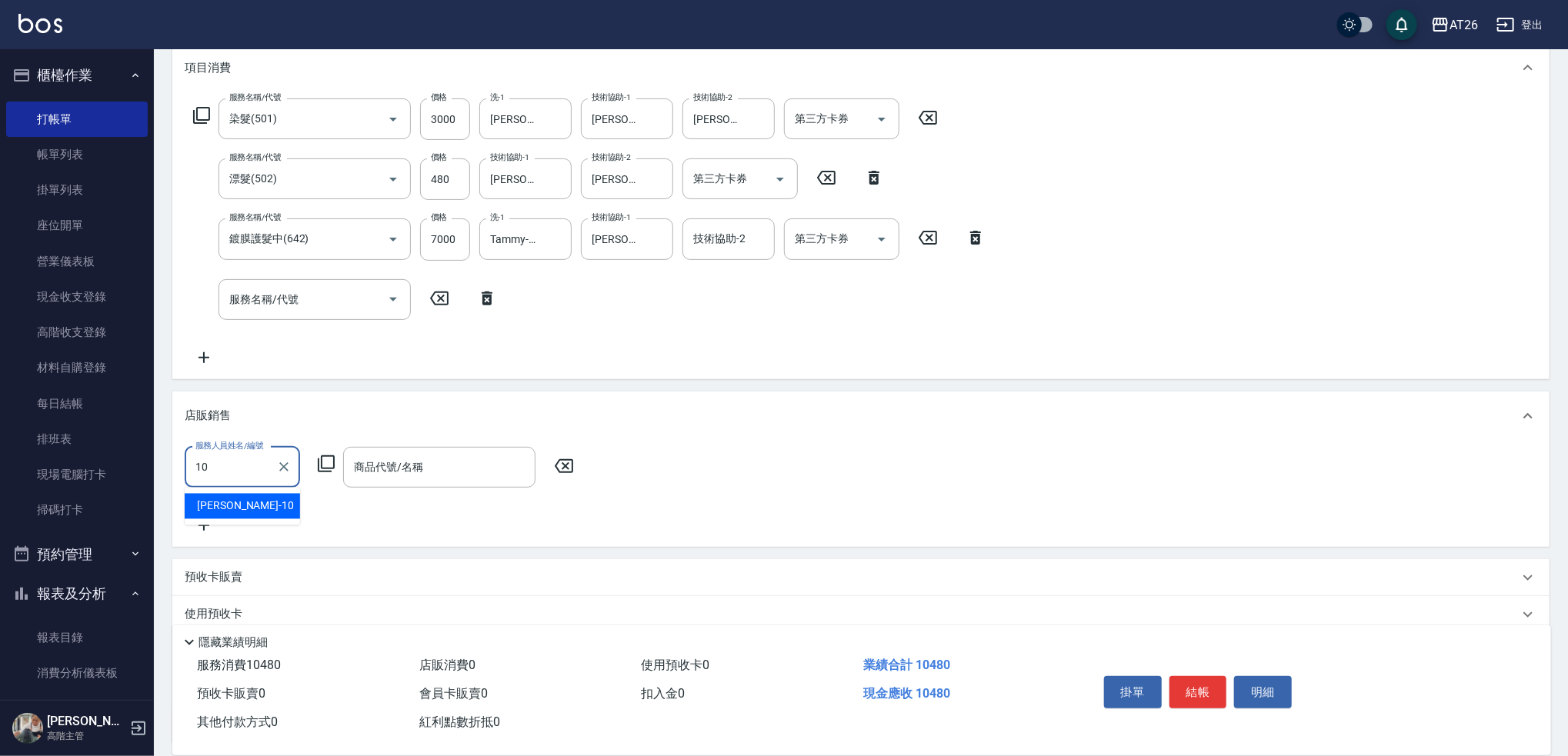
type input "[PERSON_NAME]-10"
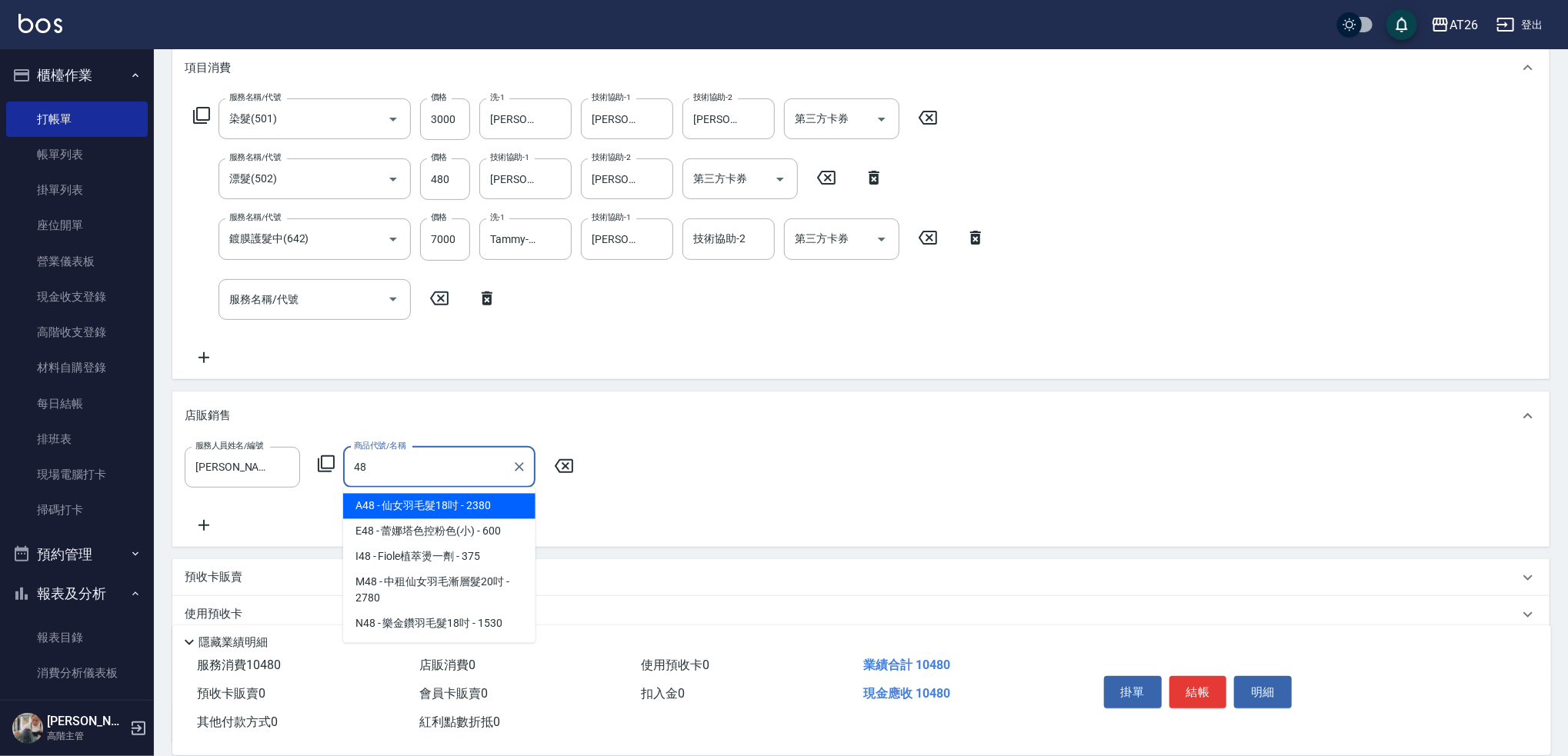
type input "4"
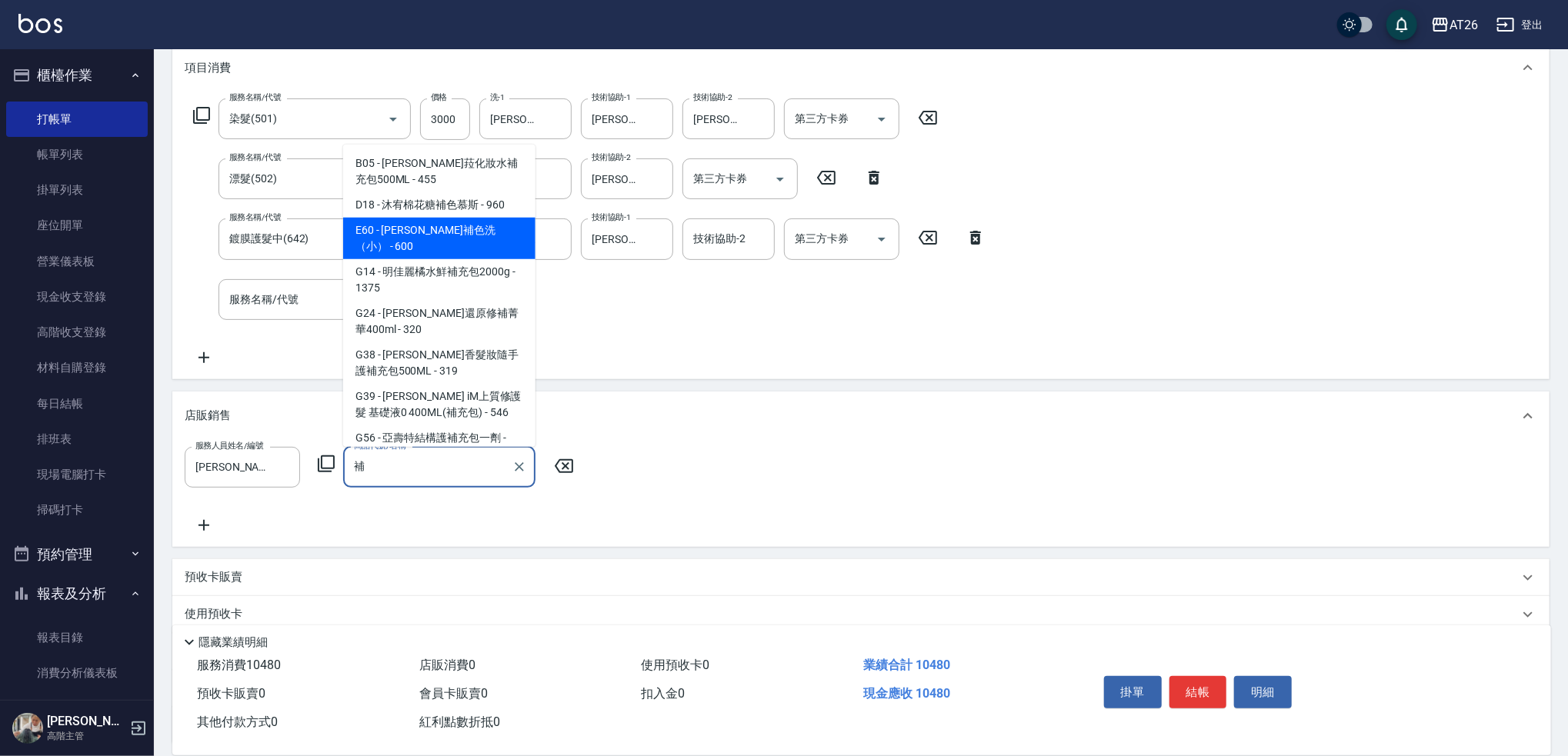
type input "沐宥補色洗（小）"
type input "1100"
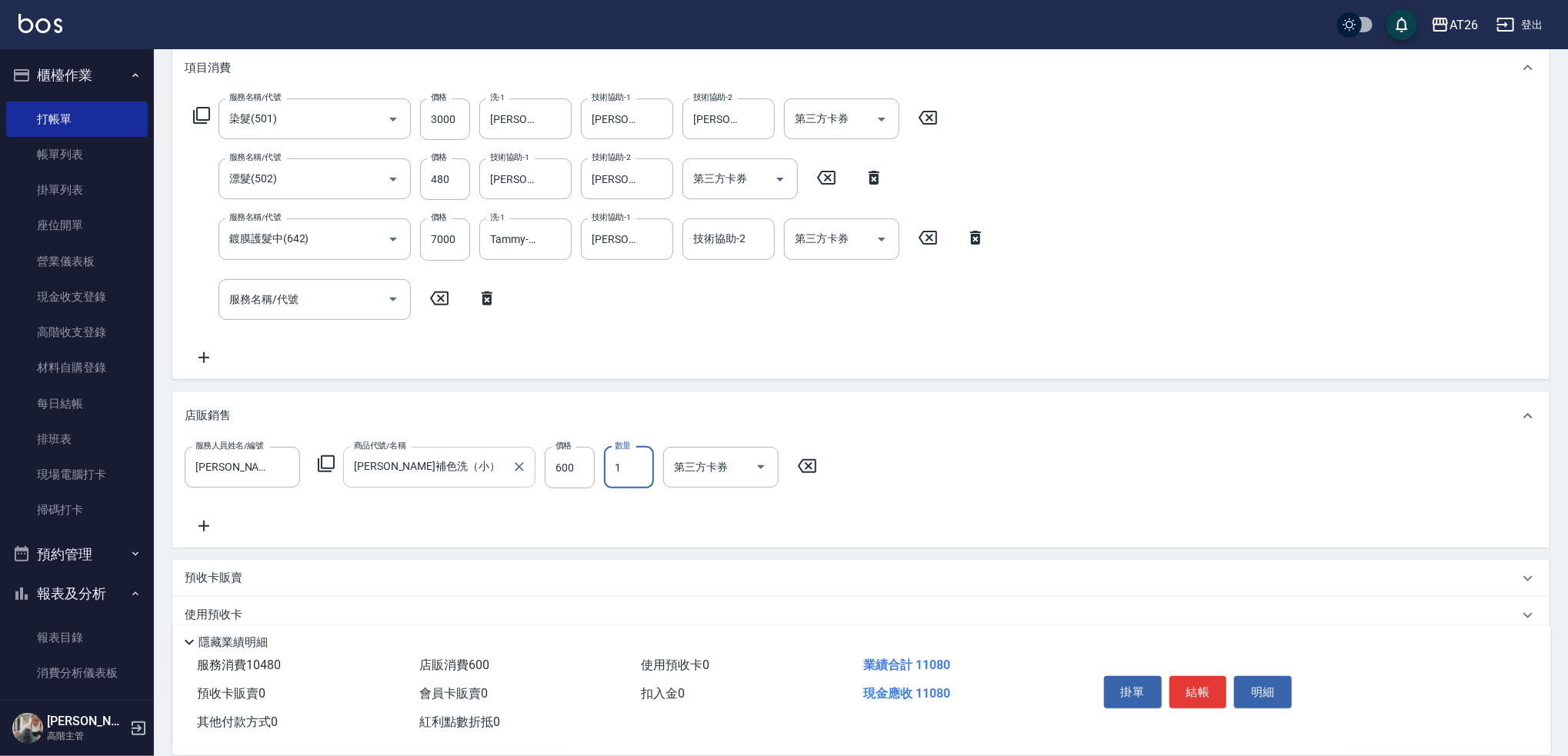
click at [365, 454] on input "沐宥補色洗（小）" at bounding box center [428, 467] width 155 height 27
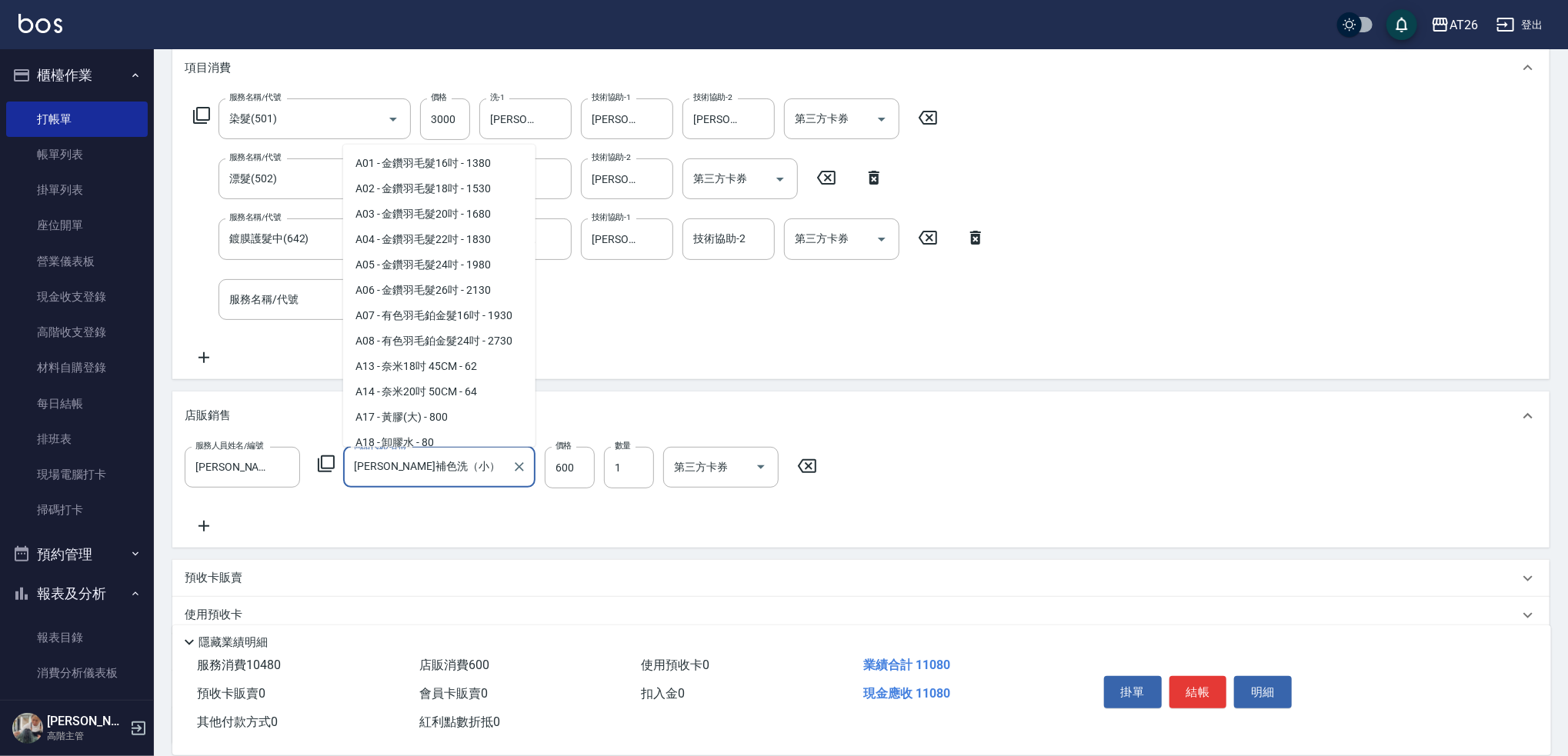
scroll to position [5340, 0]
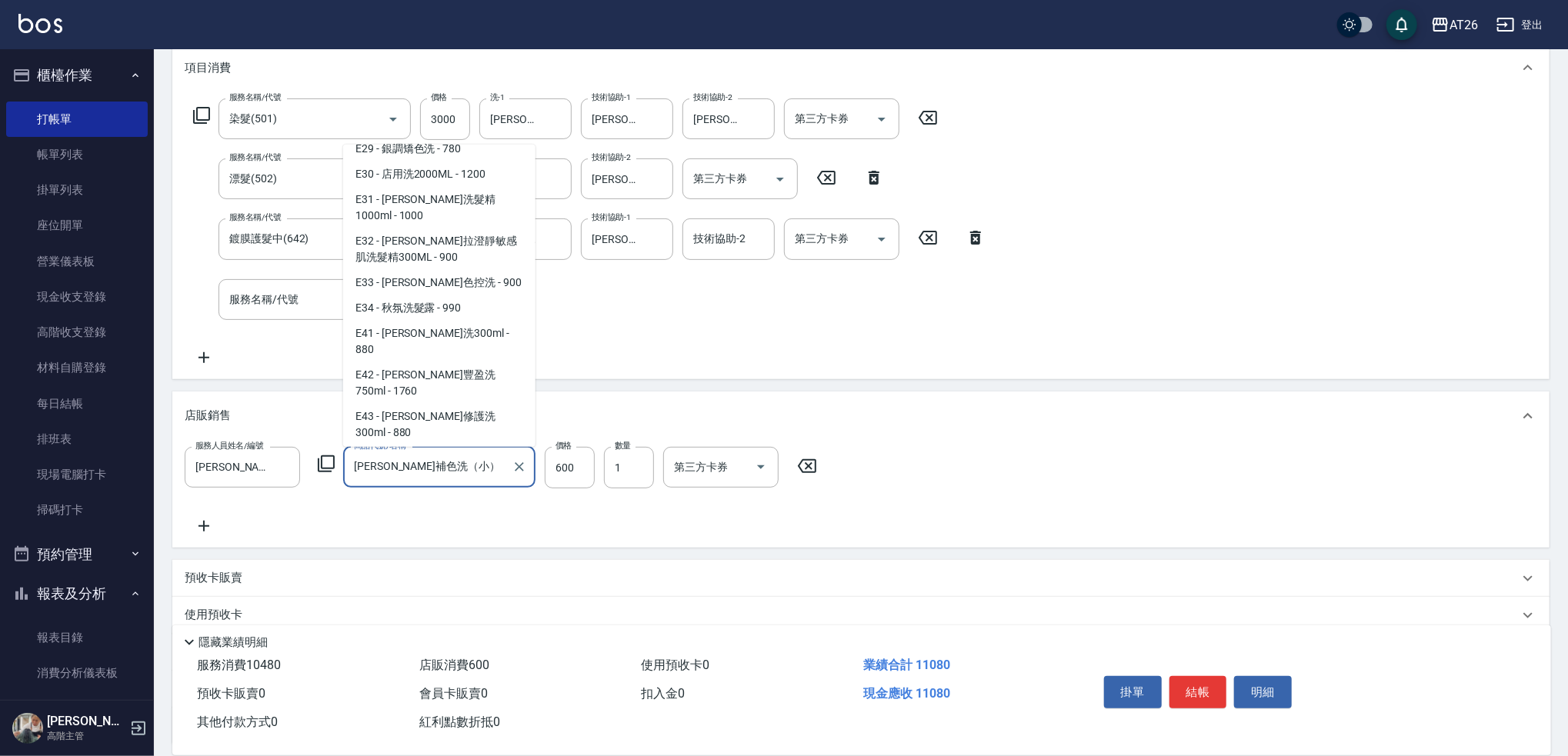
click at [365, 454] on input "沐宥補色洗（小）" at bounding box center [428, 467] width 155 height 27
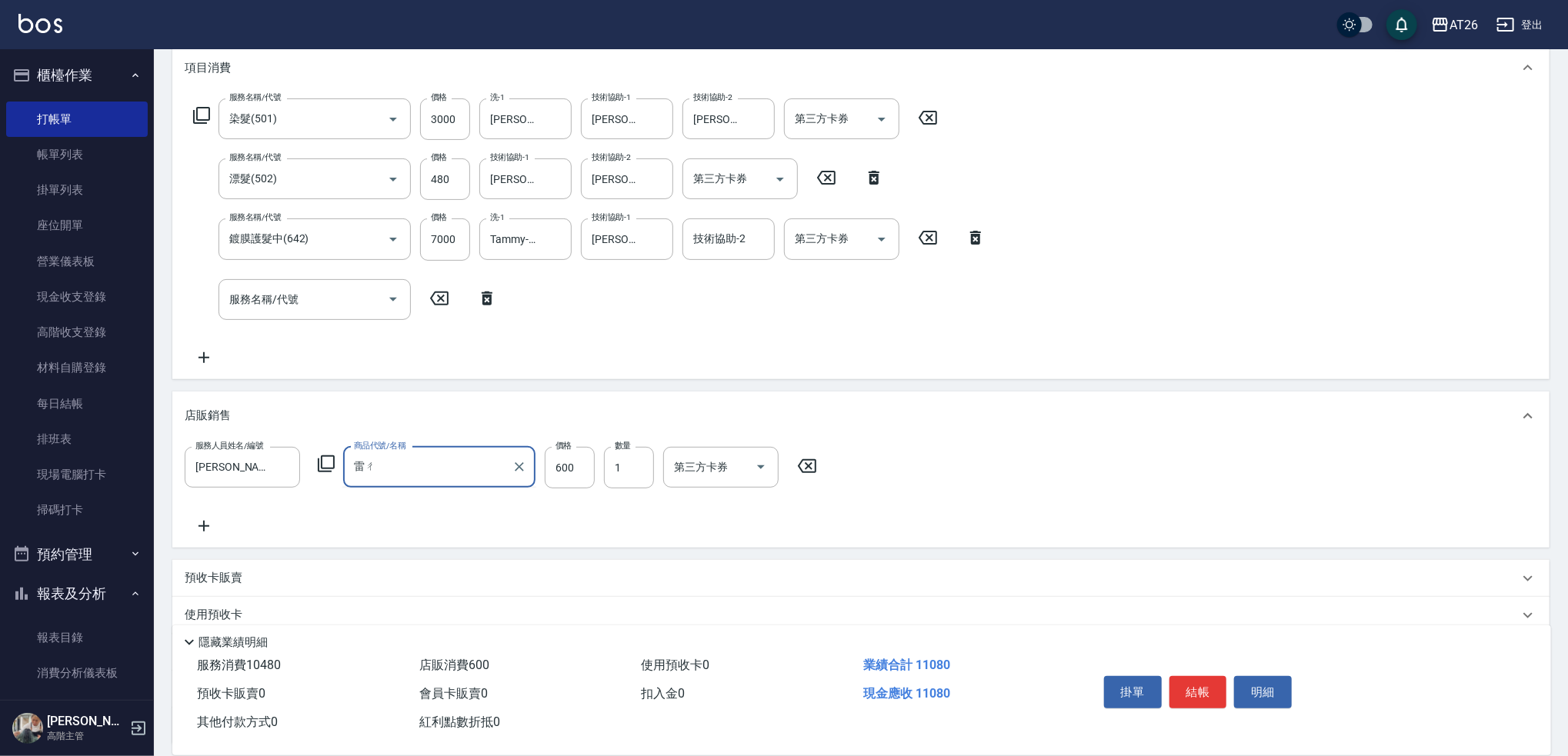
type input "雷"
type input "1040"
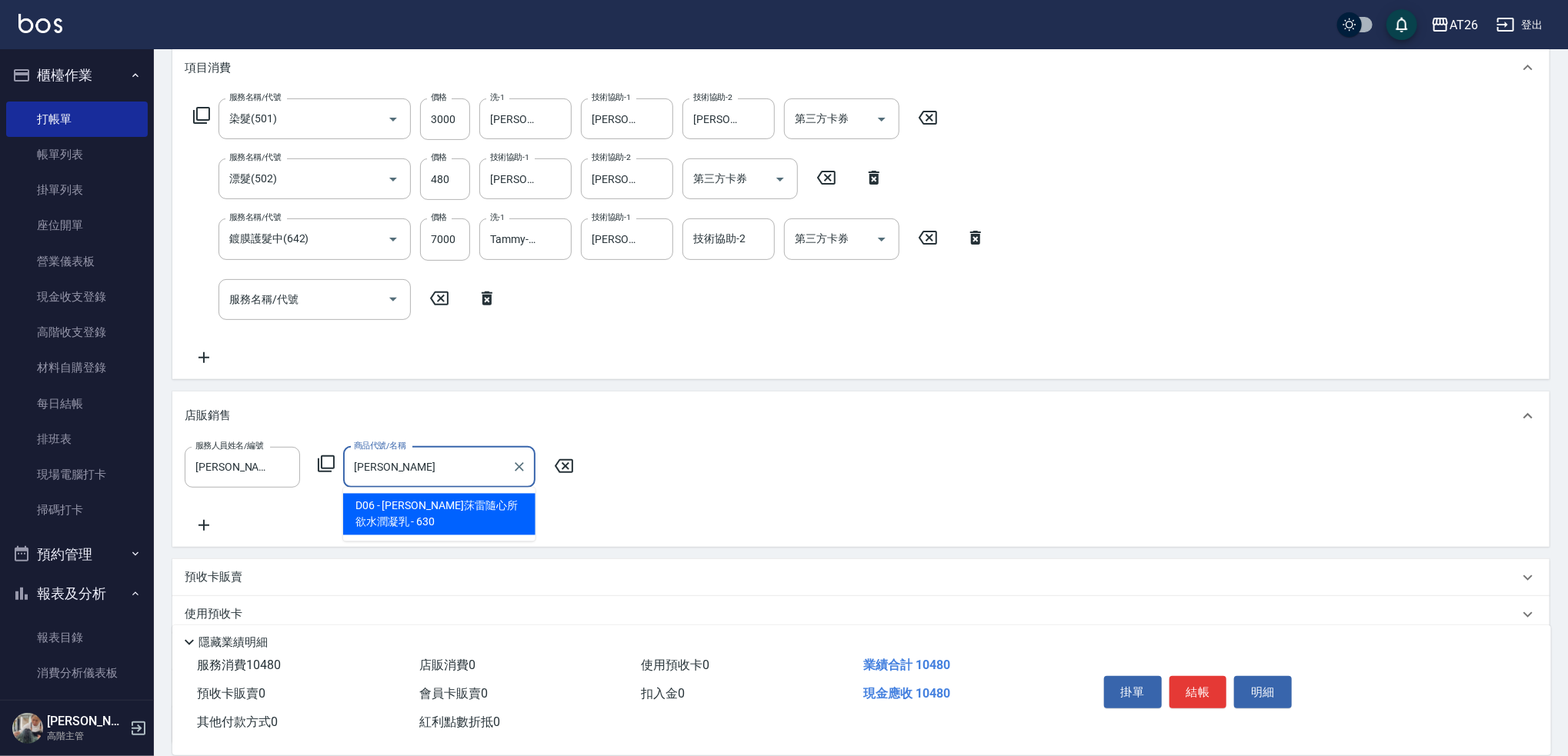
type input "擂"
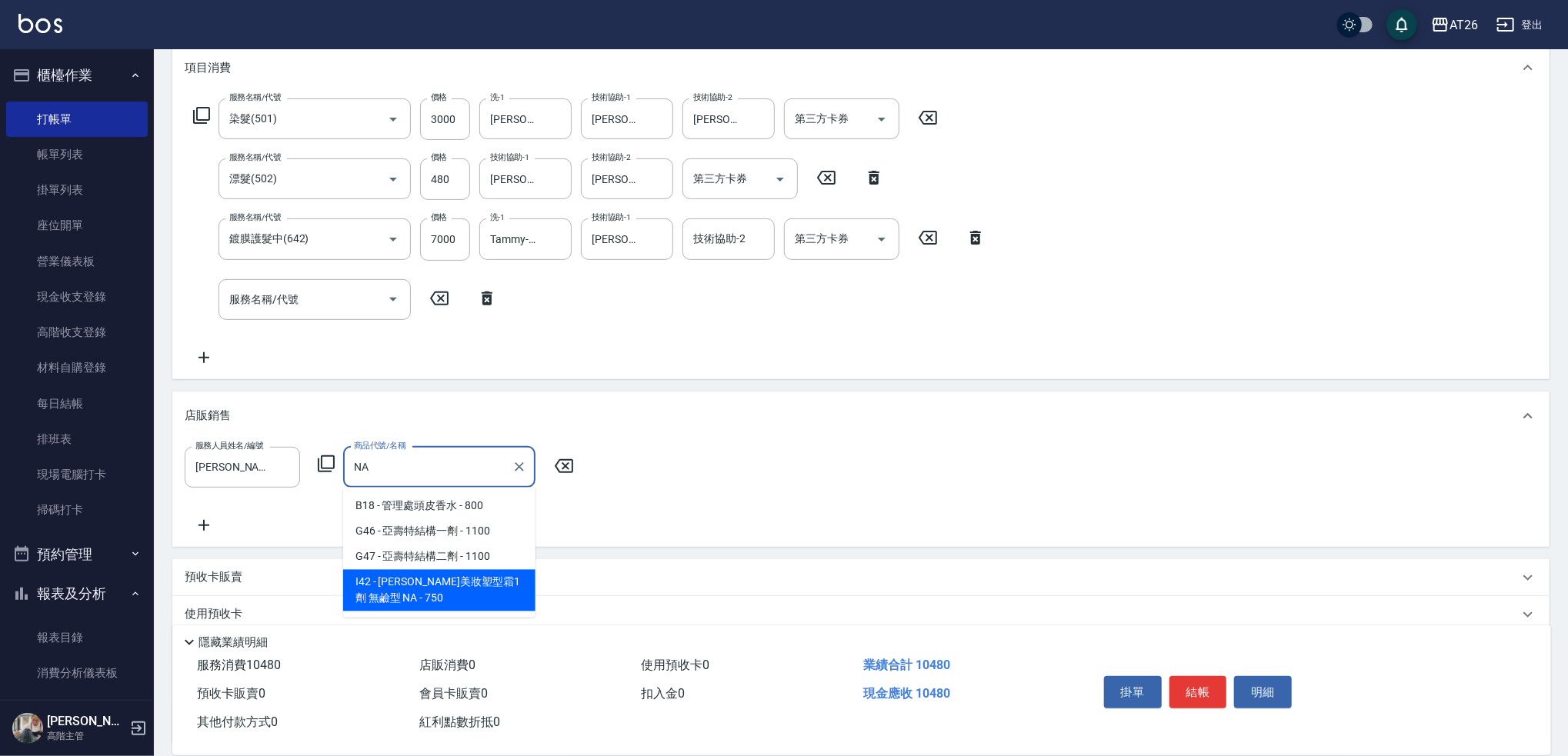
type input "N"
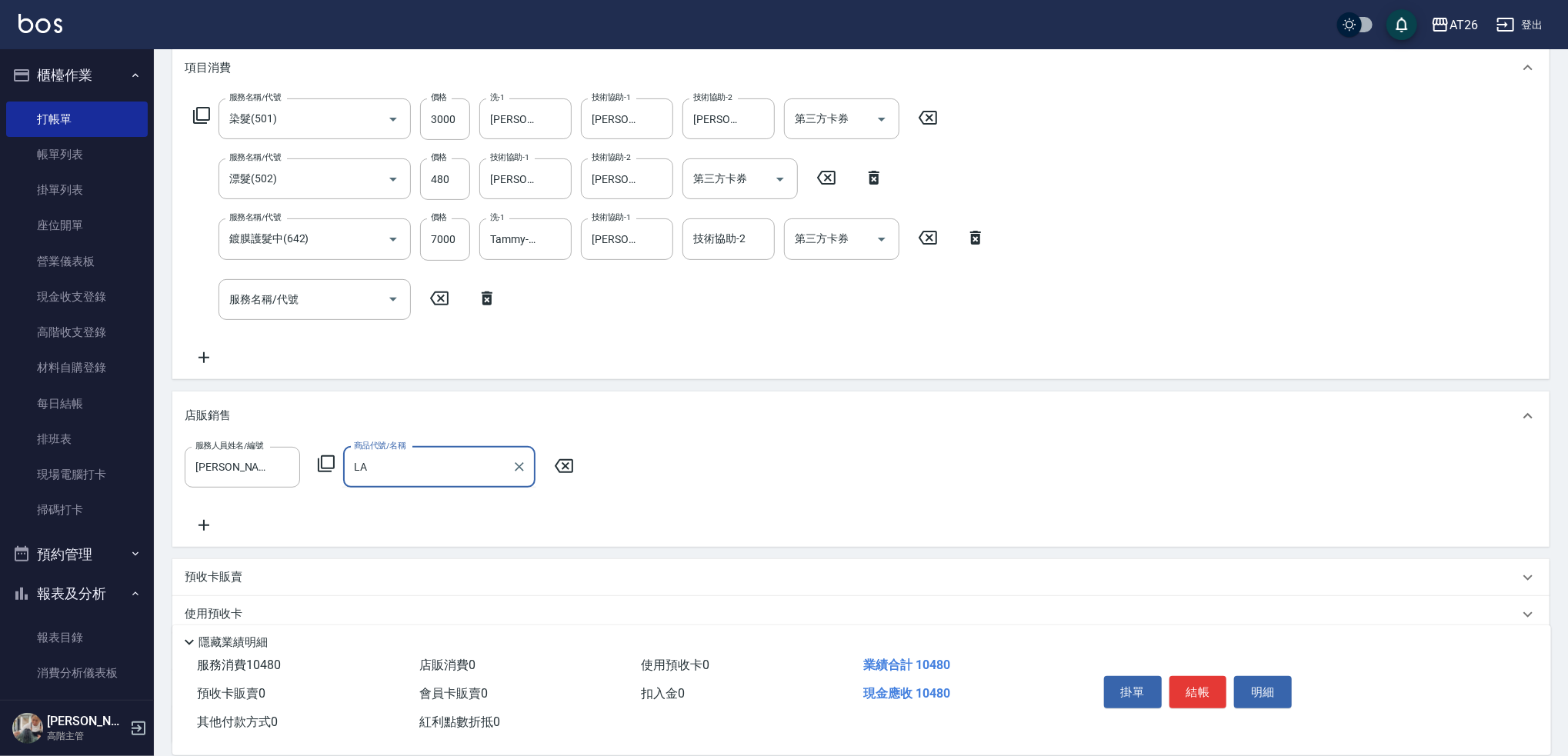
type input "L"
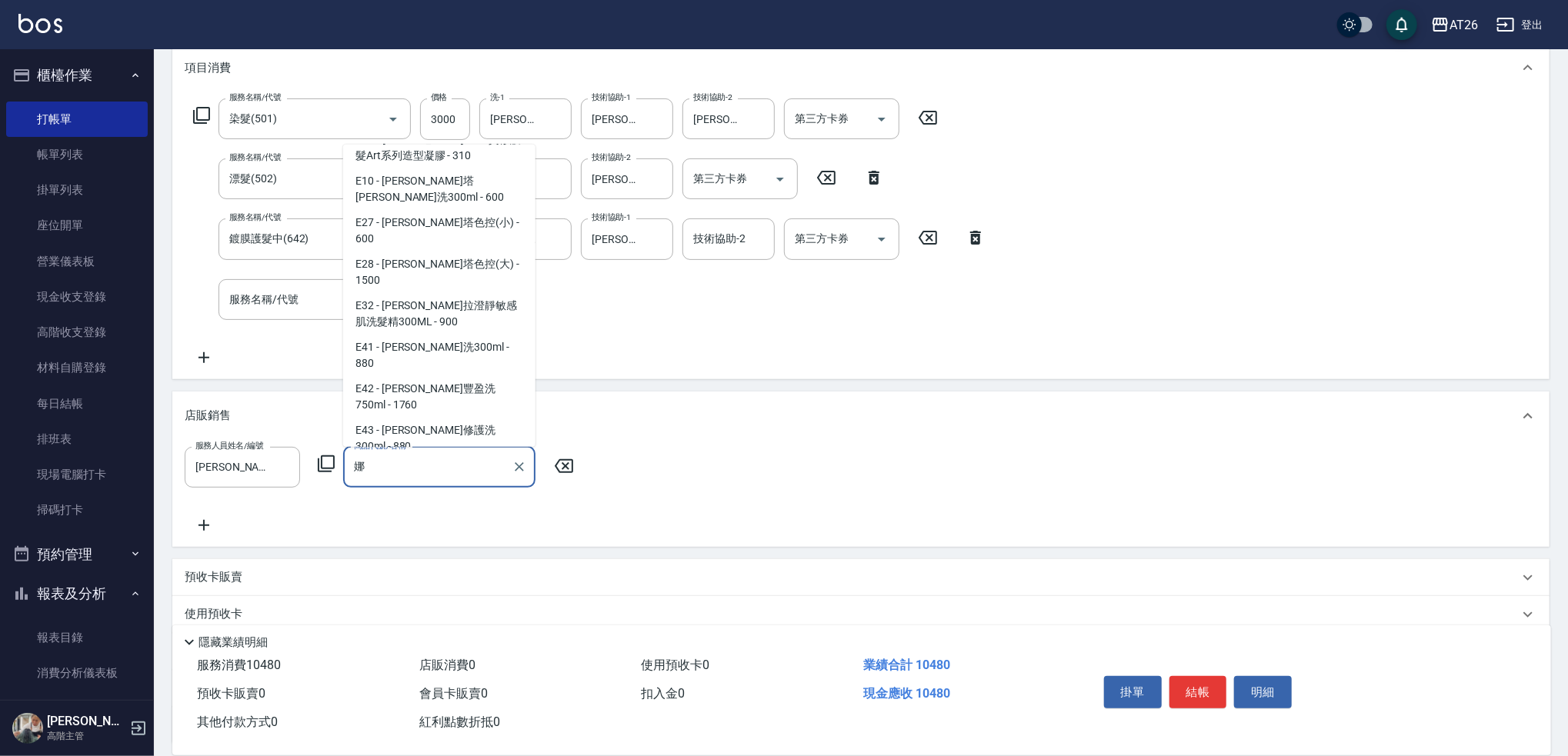
scroll to position [982, 0]
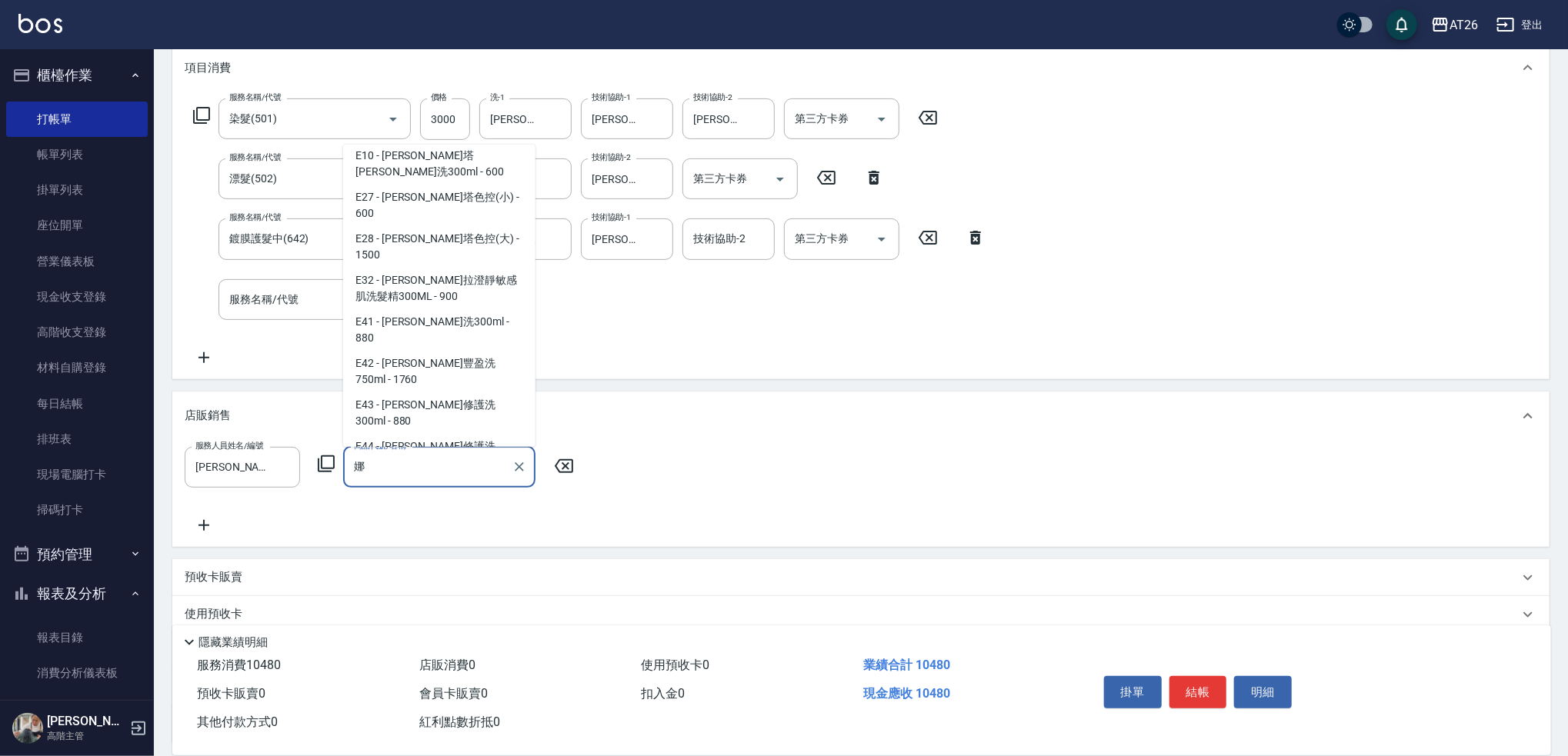
type input "蕾娜塔色控 灰色(小)"
type input "1100"
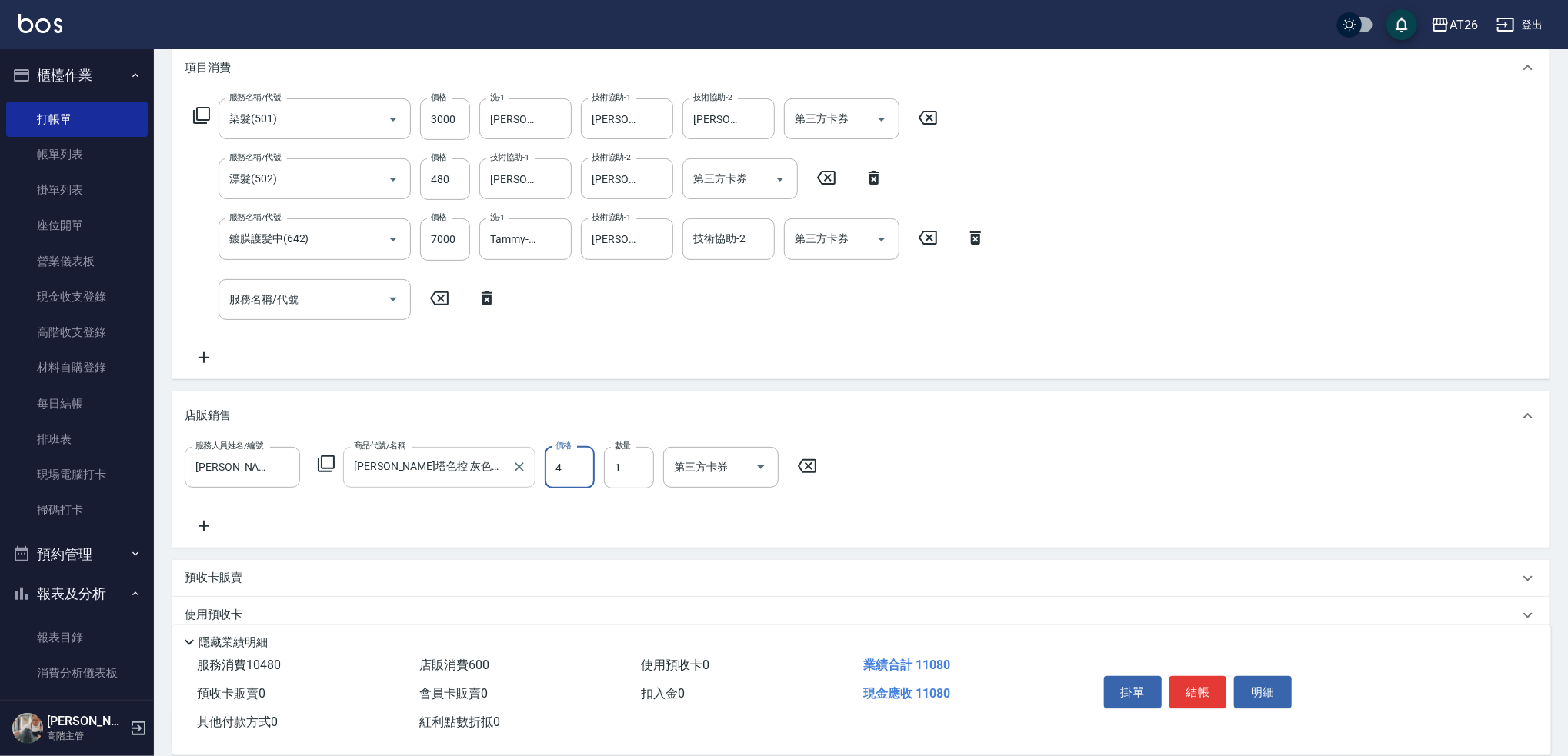
type input "48"
type input "1090"
type input "480"
click at [1085, 280] on div "服務名稱/代號 染髮(501) 服務名稱/代號 價格 3000 價格 洗-1 tony-46 洗-1 技術協助-1 tony-46 技術協助-1 技術協助-2…" at bounding box center [860, 236] width 1377 height 287
click at [1188, 681] on button "結帳" at bounding box center [1198, 692] width 58 height 32
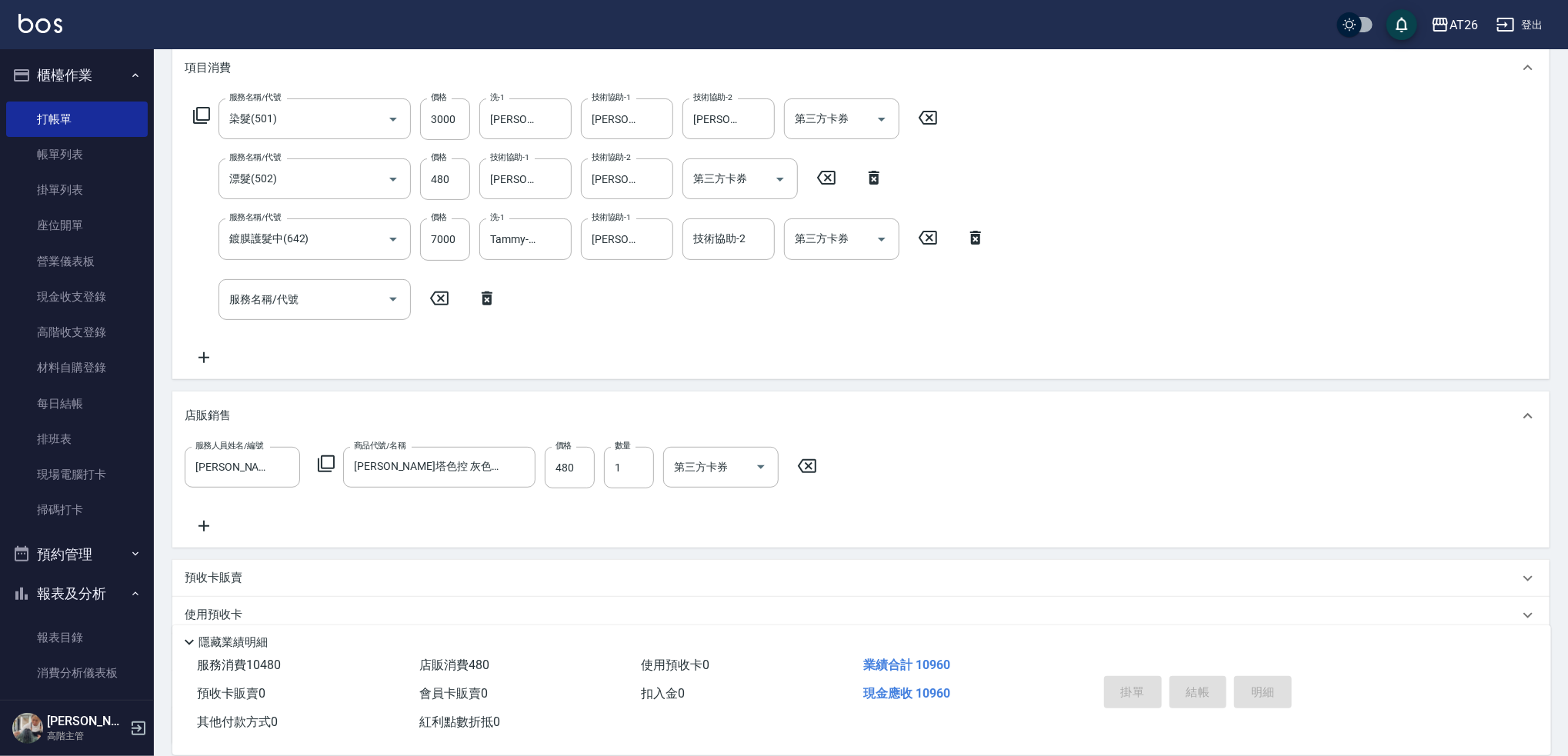
type input "2025/10/05 21:50"
type input "0"
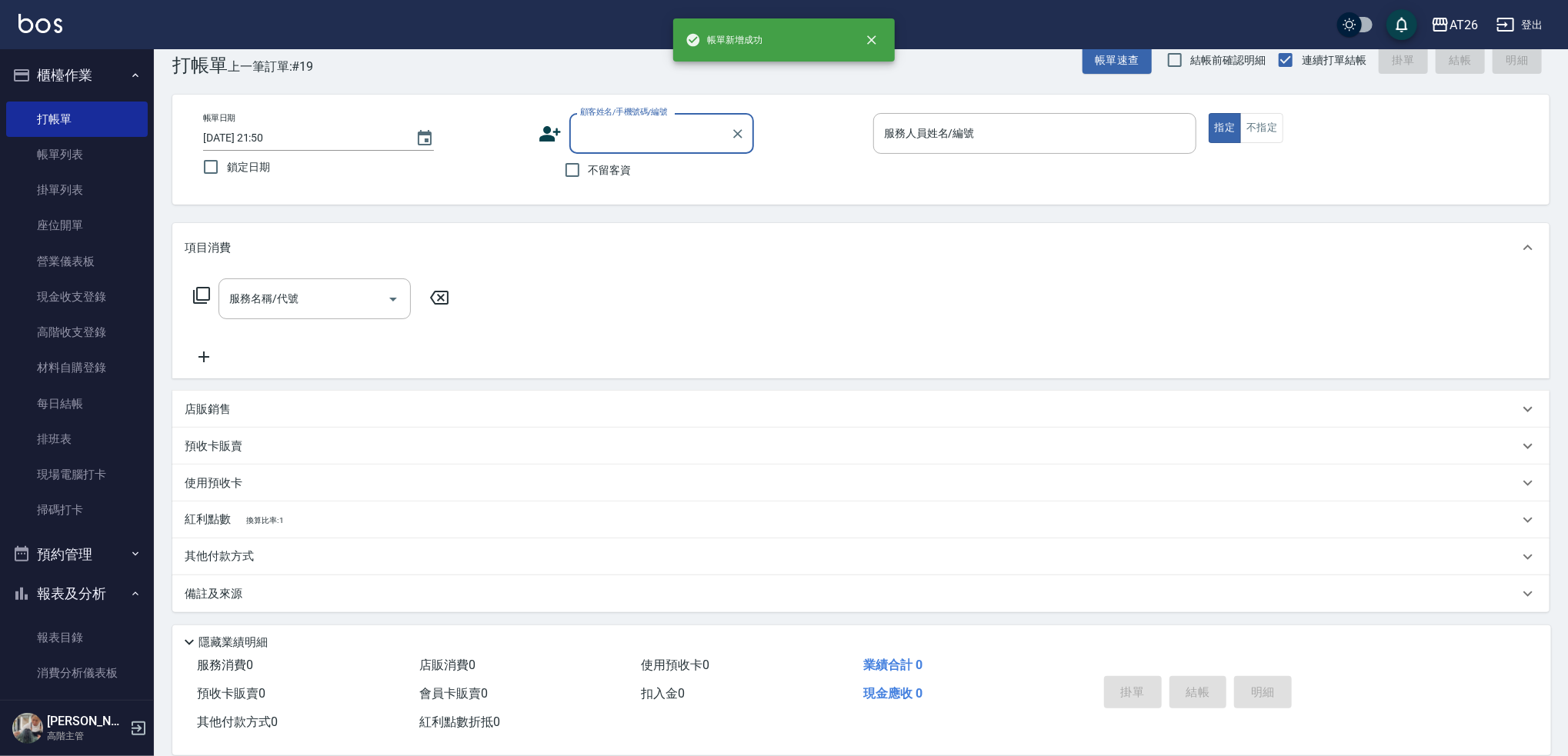
scroll to position [0, 0]
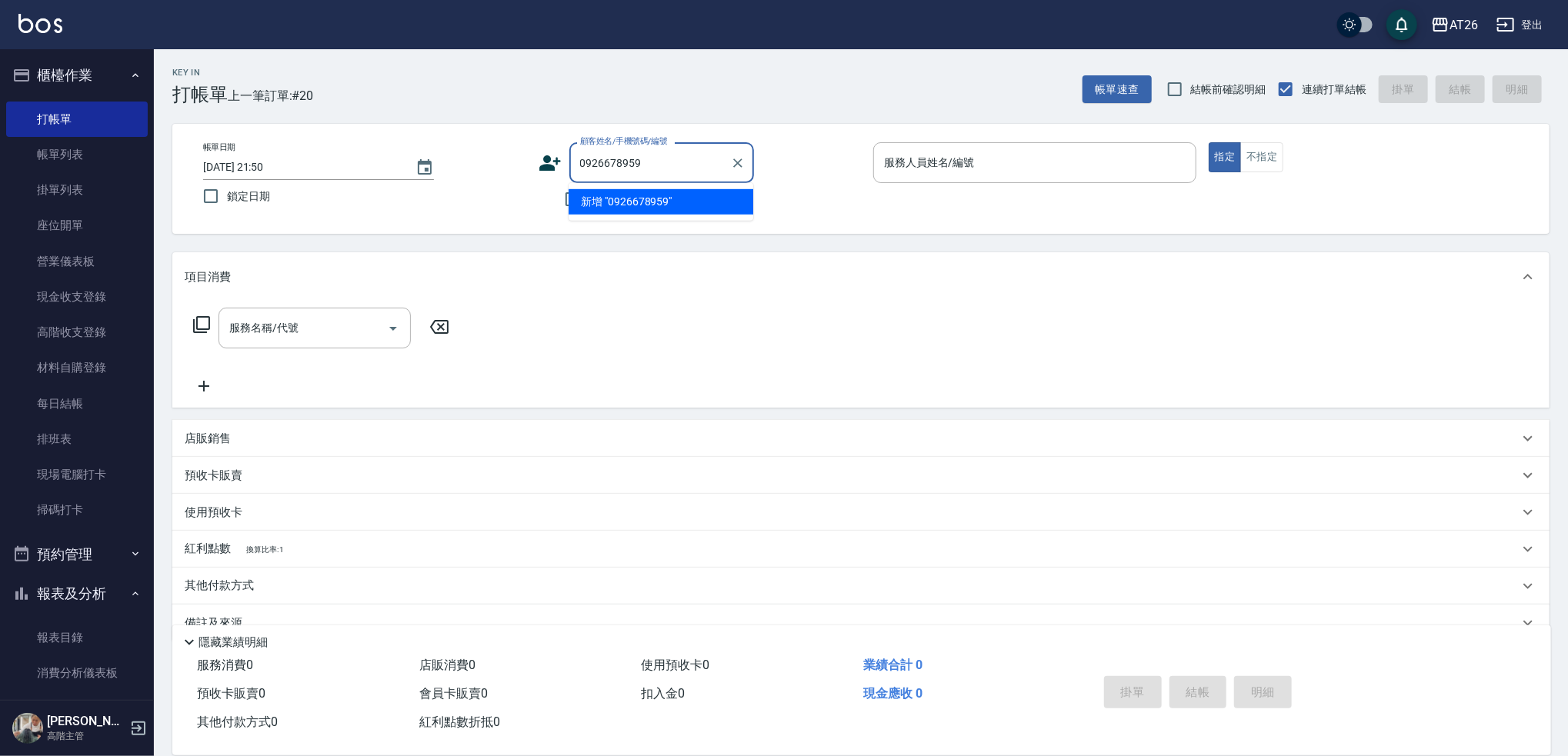
type input "0926678959"
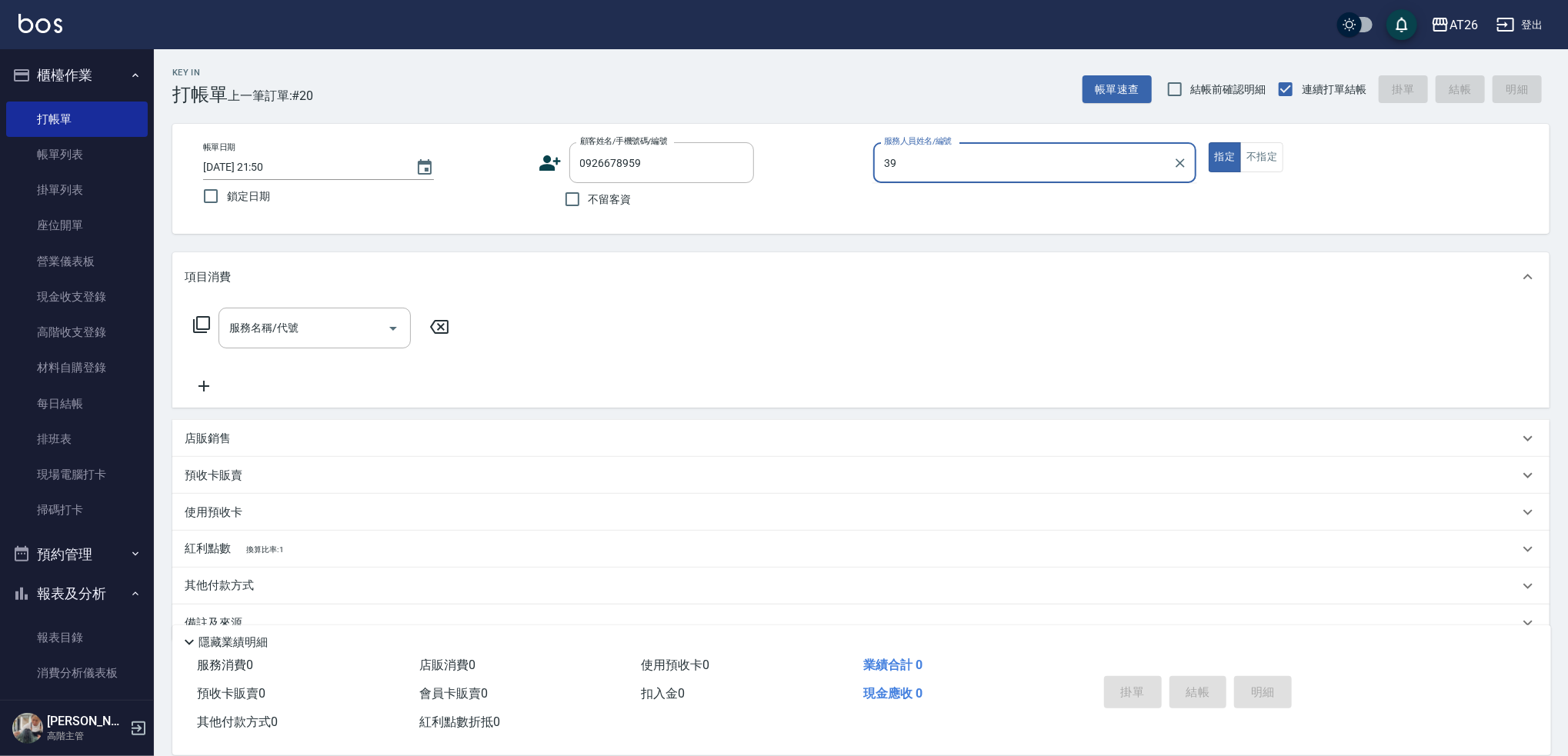
type input "3"
type input "Eeddie-06"
type input "501"
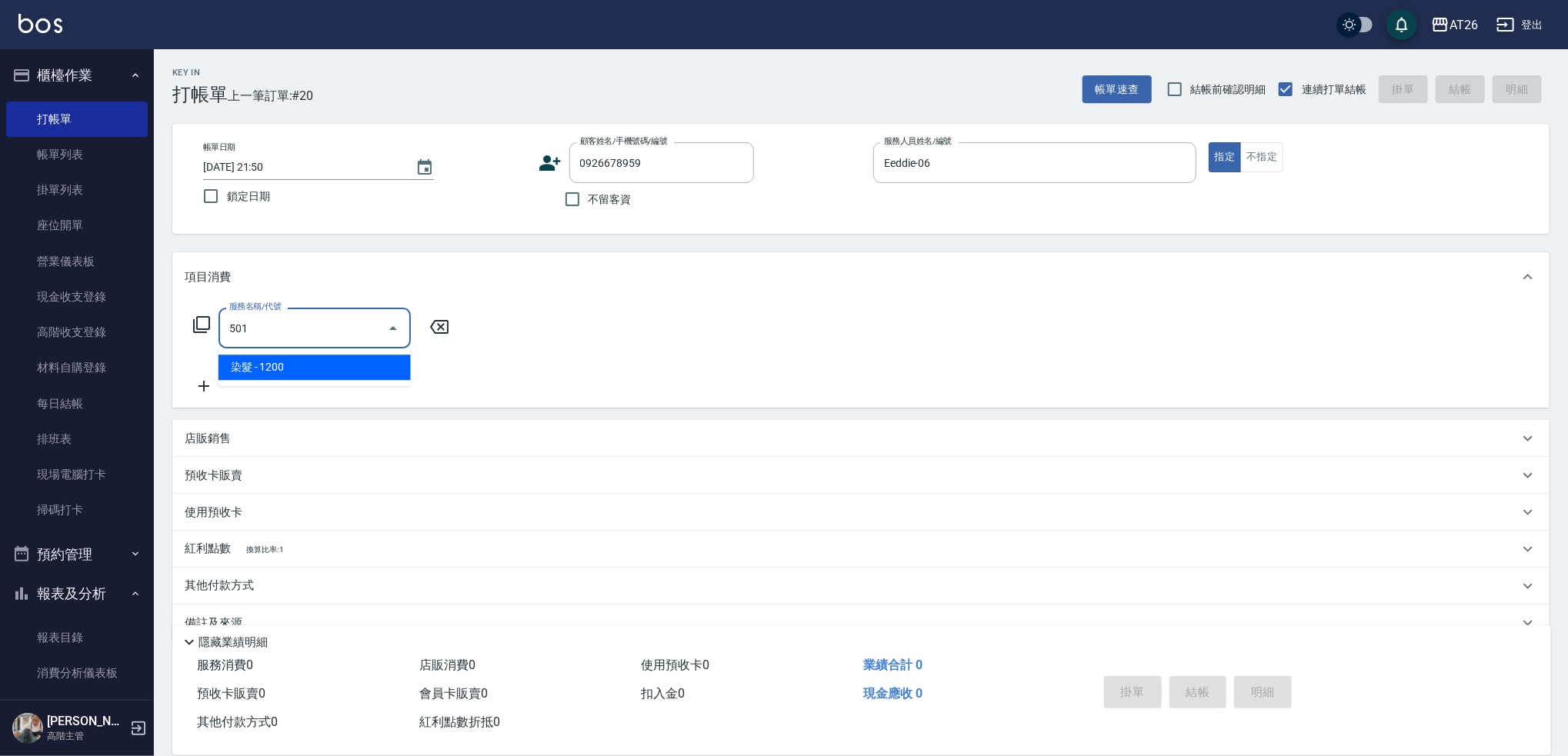
type input "120"
type input "染髮(501)"
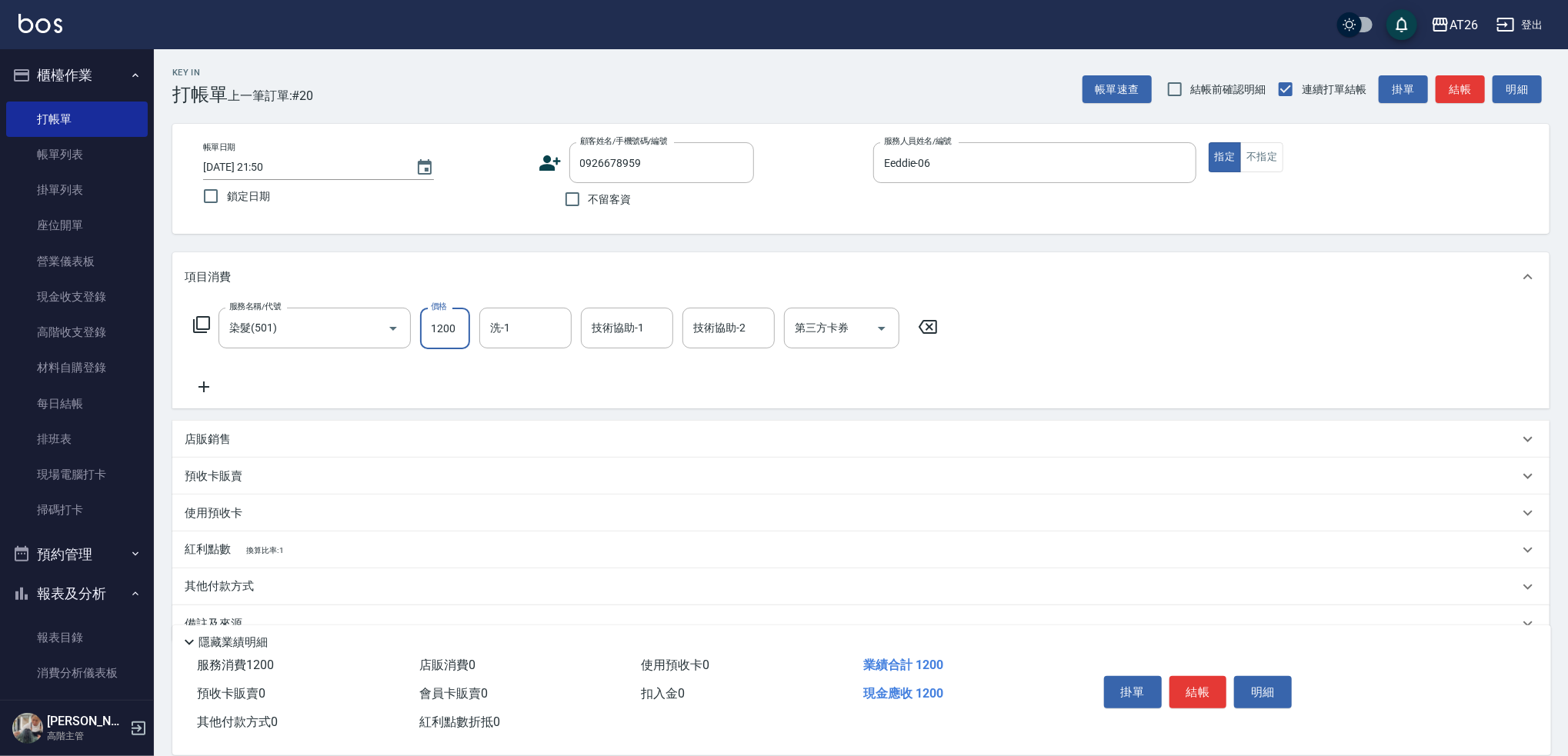
type input "3"
type input "0"
type input "370"
type input "30"
type input "3700"
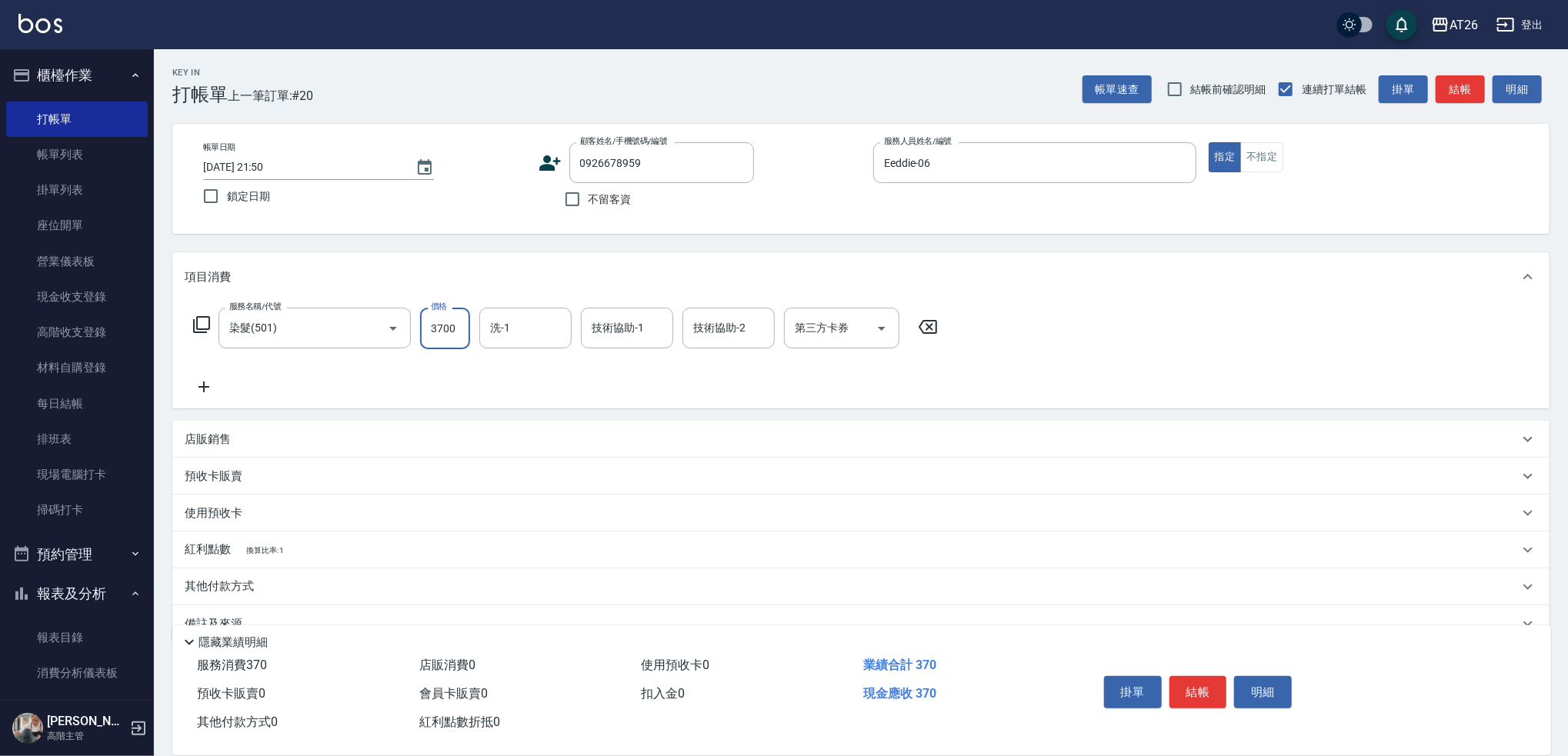
type input "370"
type input "3700"
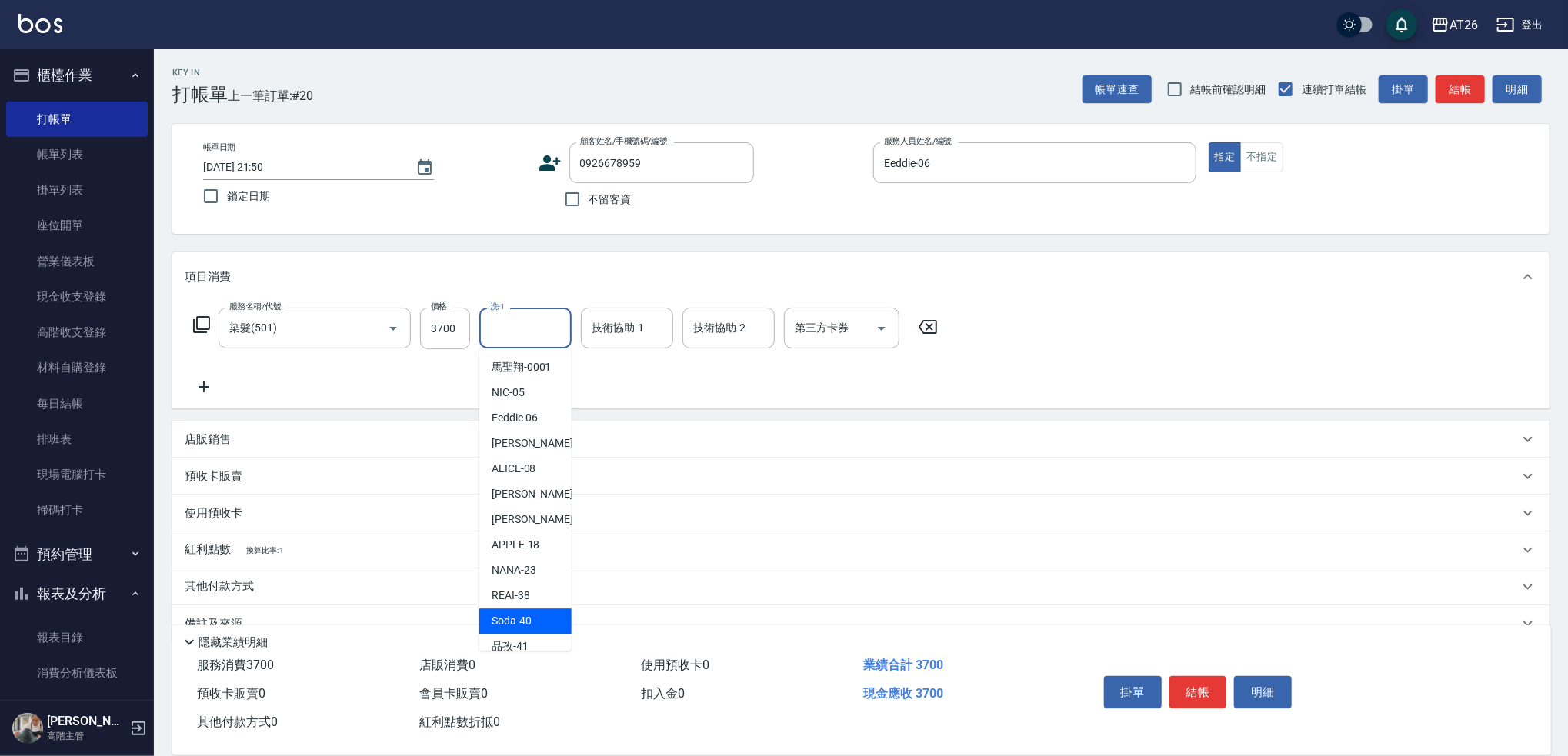
scroll to position [8, 0]
type input "品孜-41"
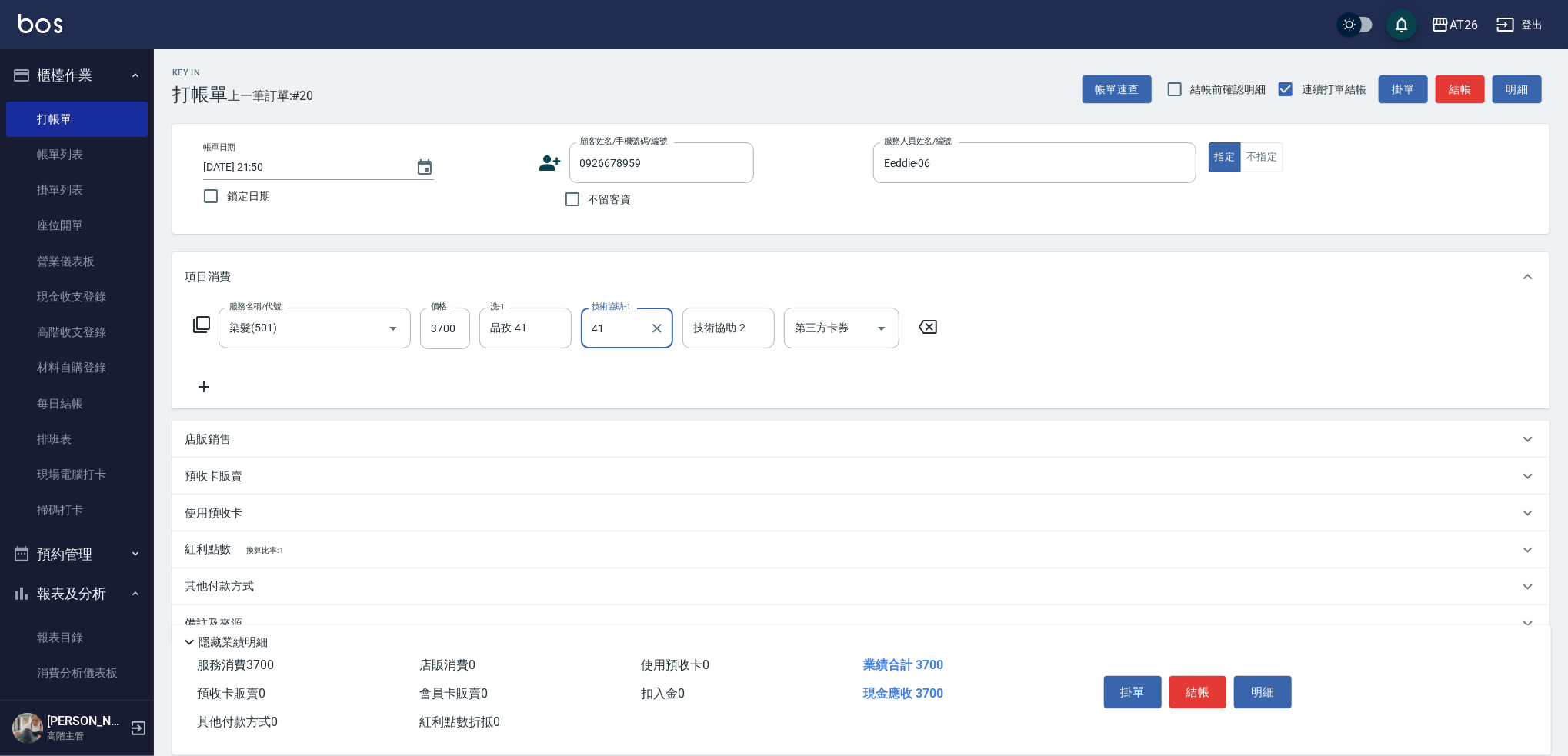
type input "品孜-41"
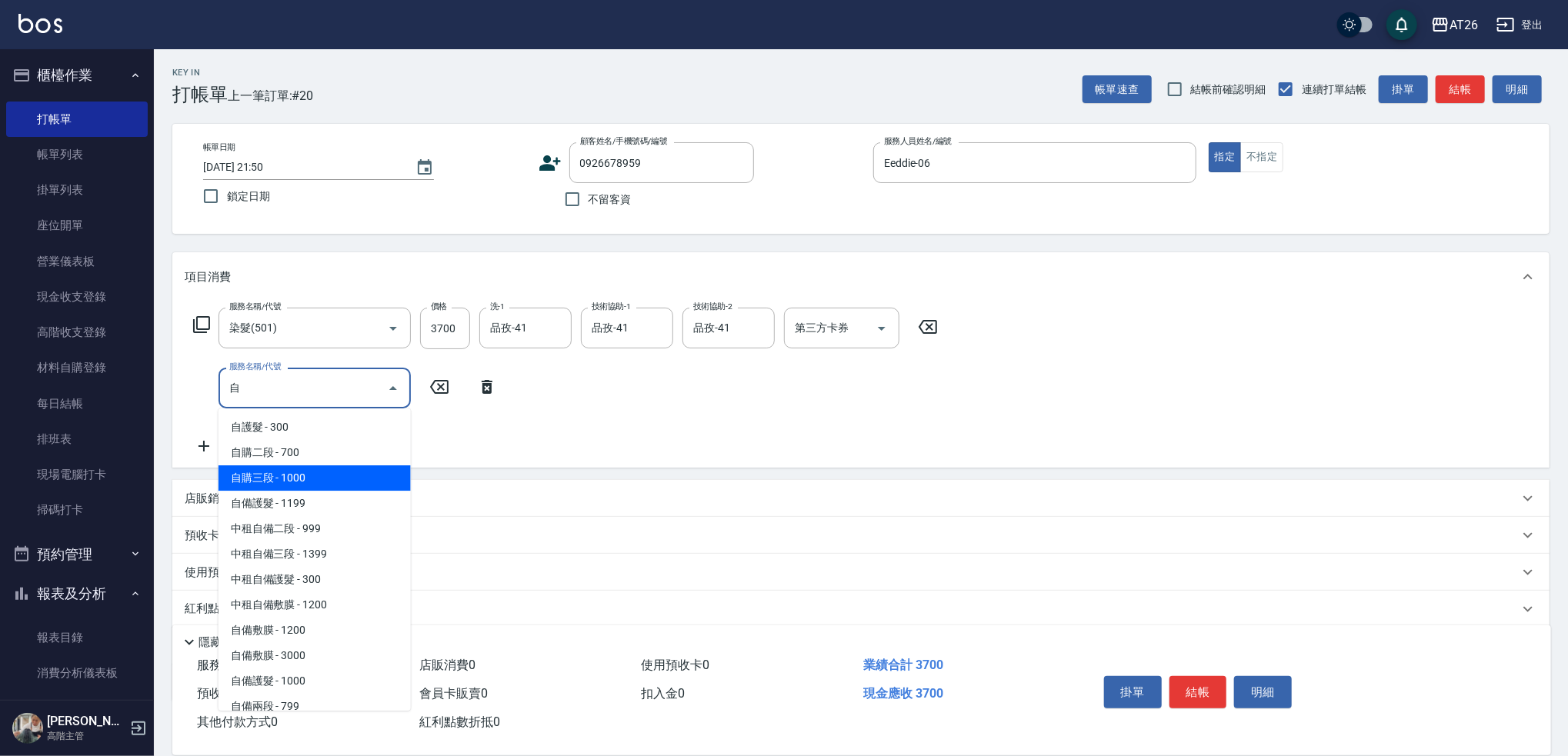
type input "自購三段(609)"
type input "470"
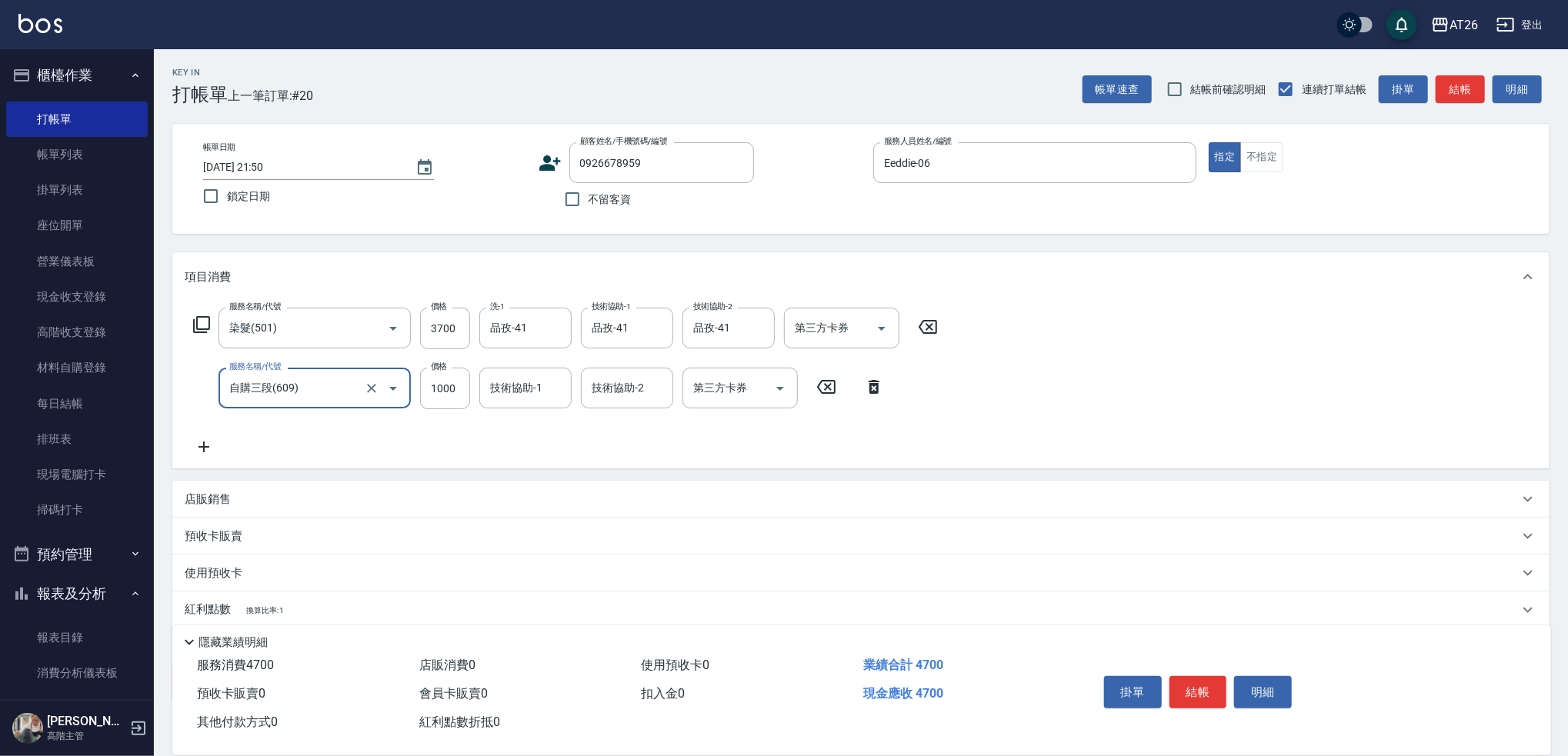
type input "自購三段(609)"
type input "2"
type input "370"
type input "250"
type input "620"
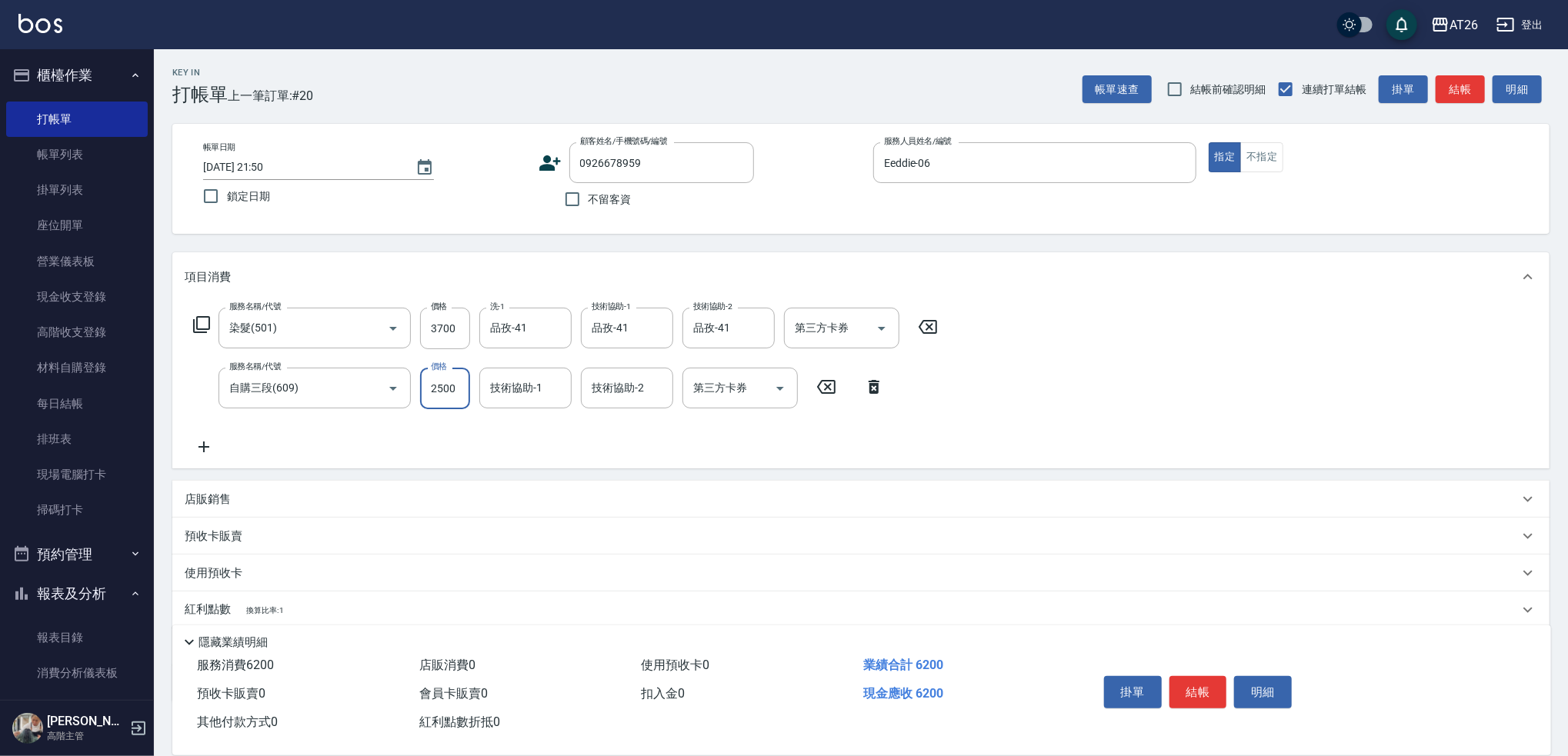
type input "2500"
type input "品孜-41"
click at [758, 326] on icon "Clear" at bounding box center [759, 329] width 16 height 16
click at [641, 377] on input "技術協助-2" at bounding box center [627, 388] width 78 height 27
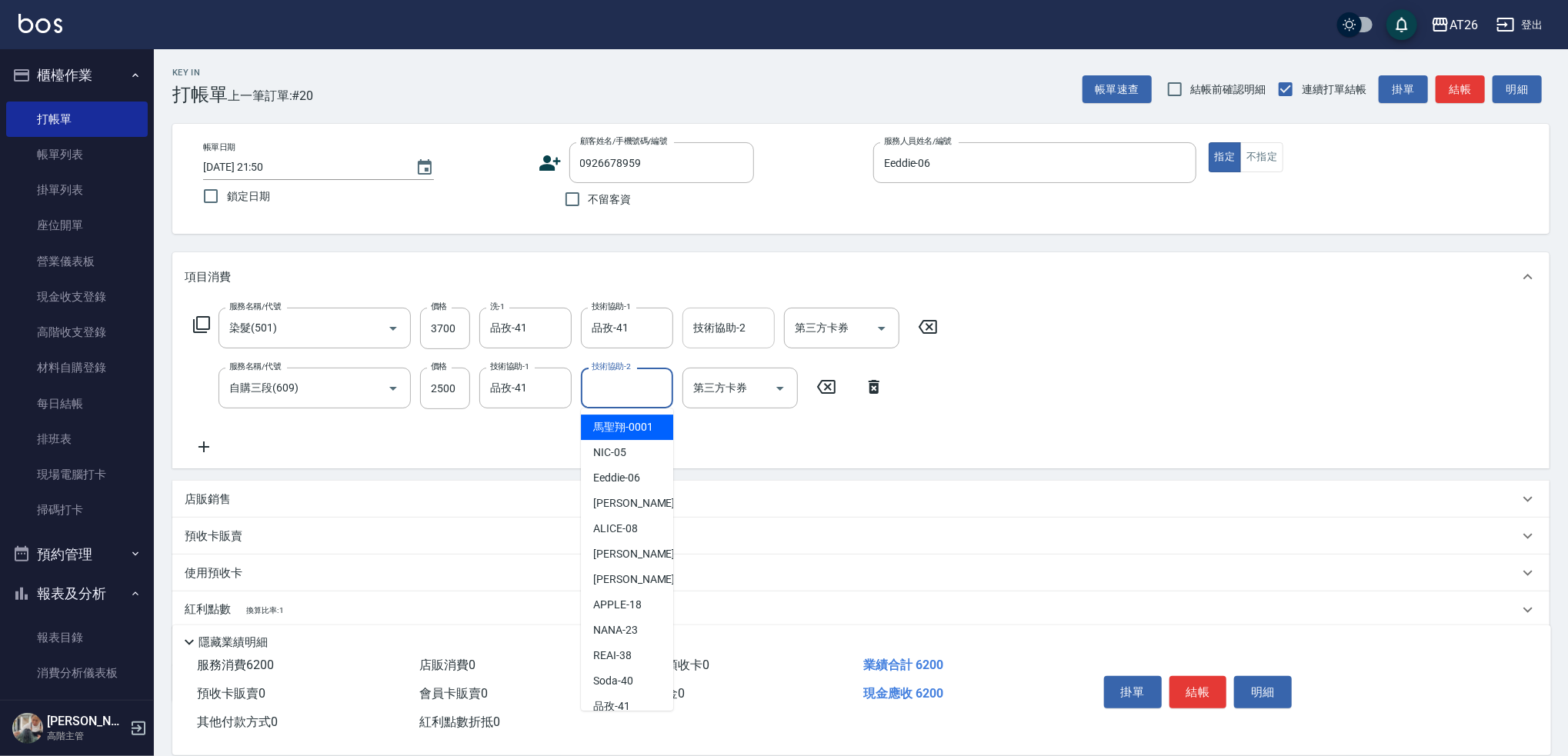
type input "馬聖翔-0001"
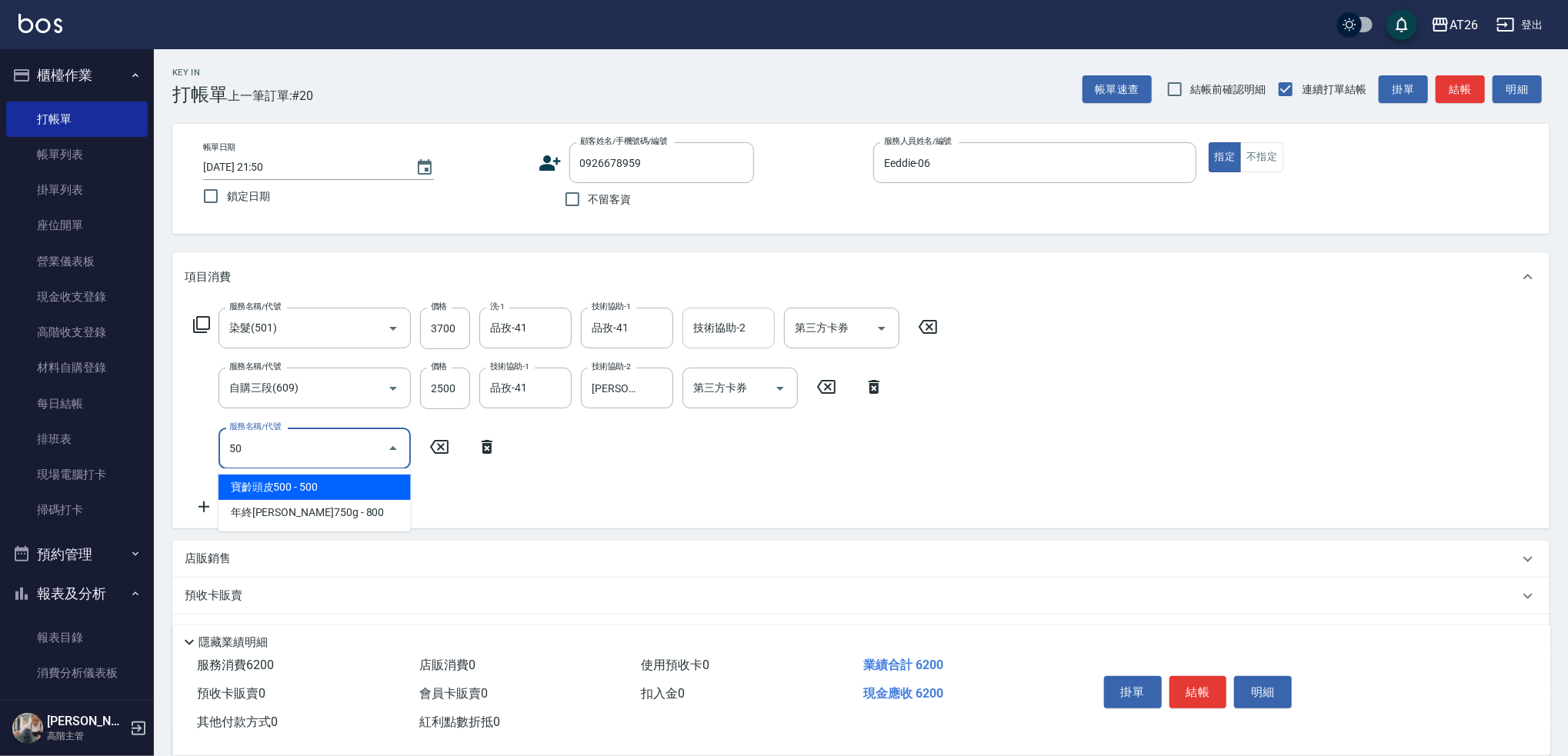
type input "502"
type input "670"
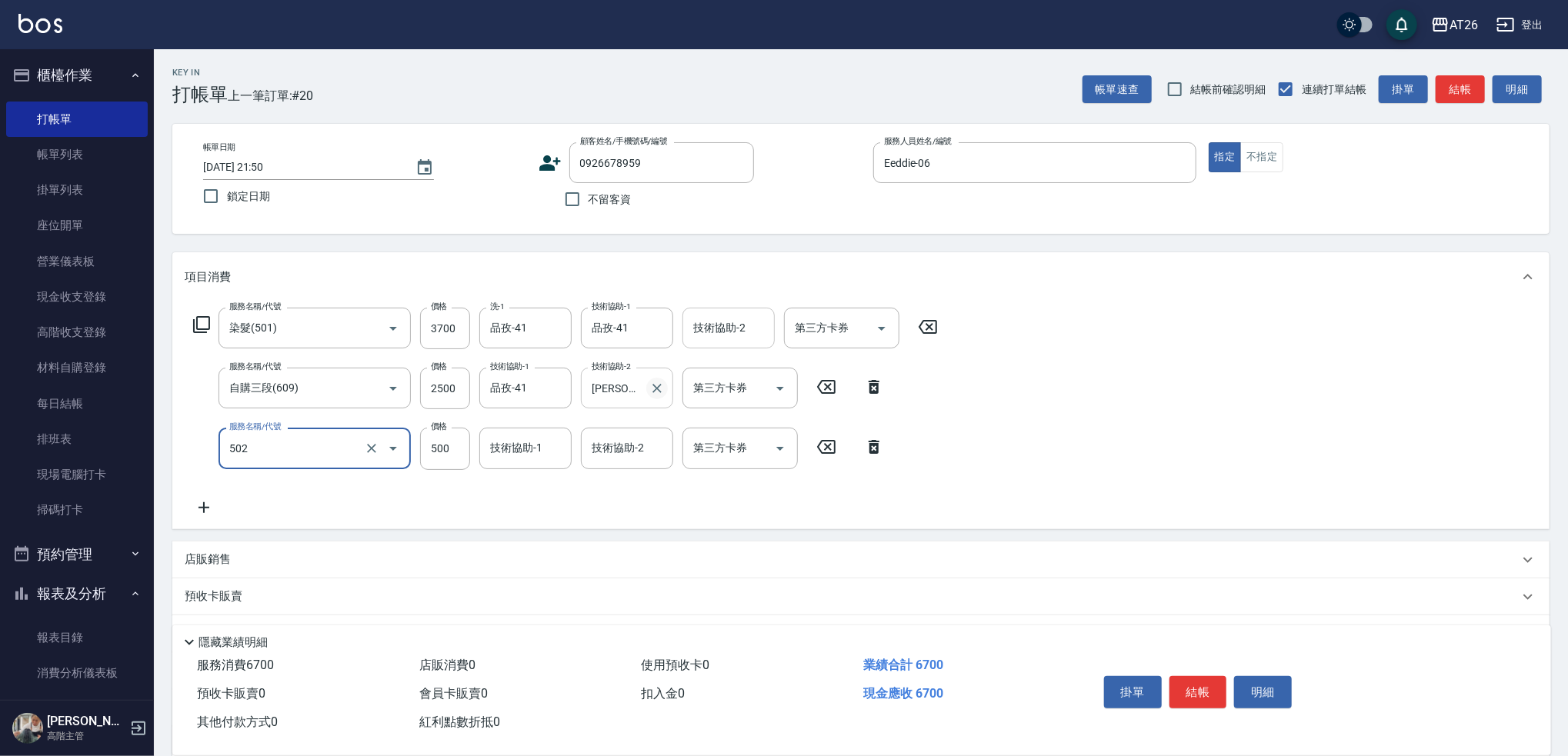
click at [657, 385] on icon "Clear" at bounding box center [657, 389] width 16 height 16
type input "502"
type input "漂髮(502)"
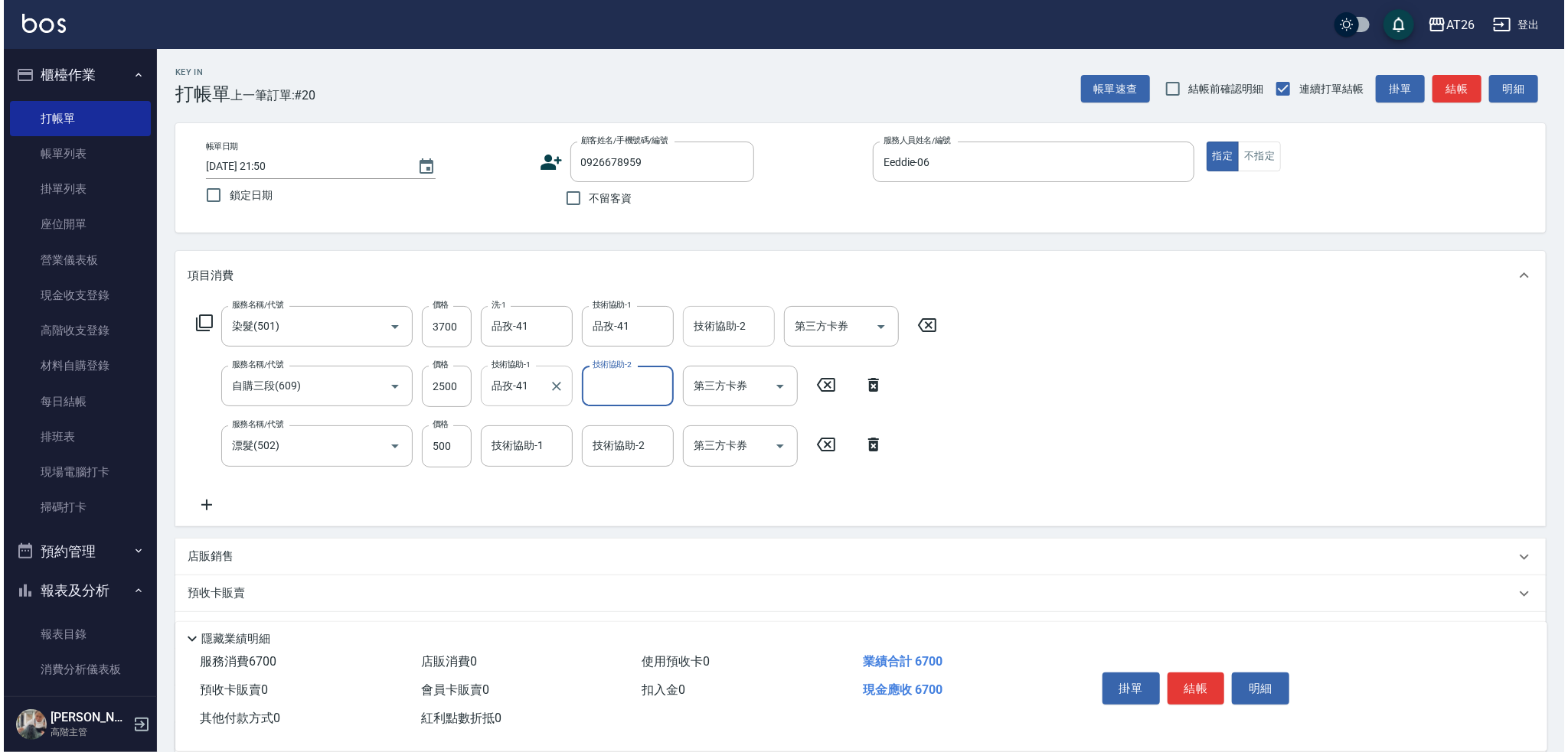
scroll to position [0, 0]
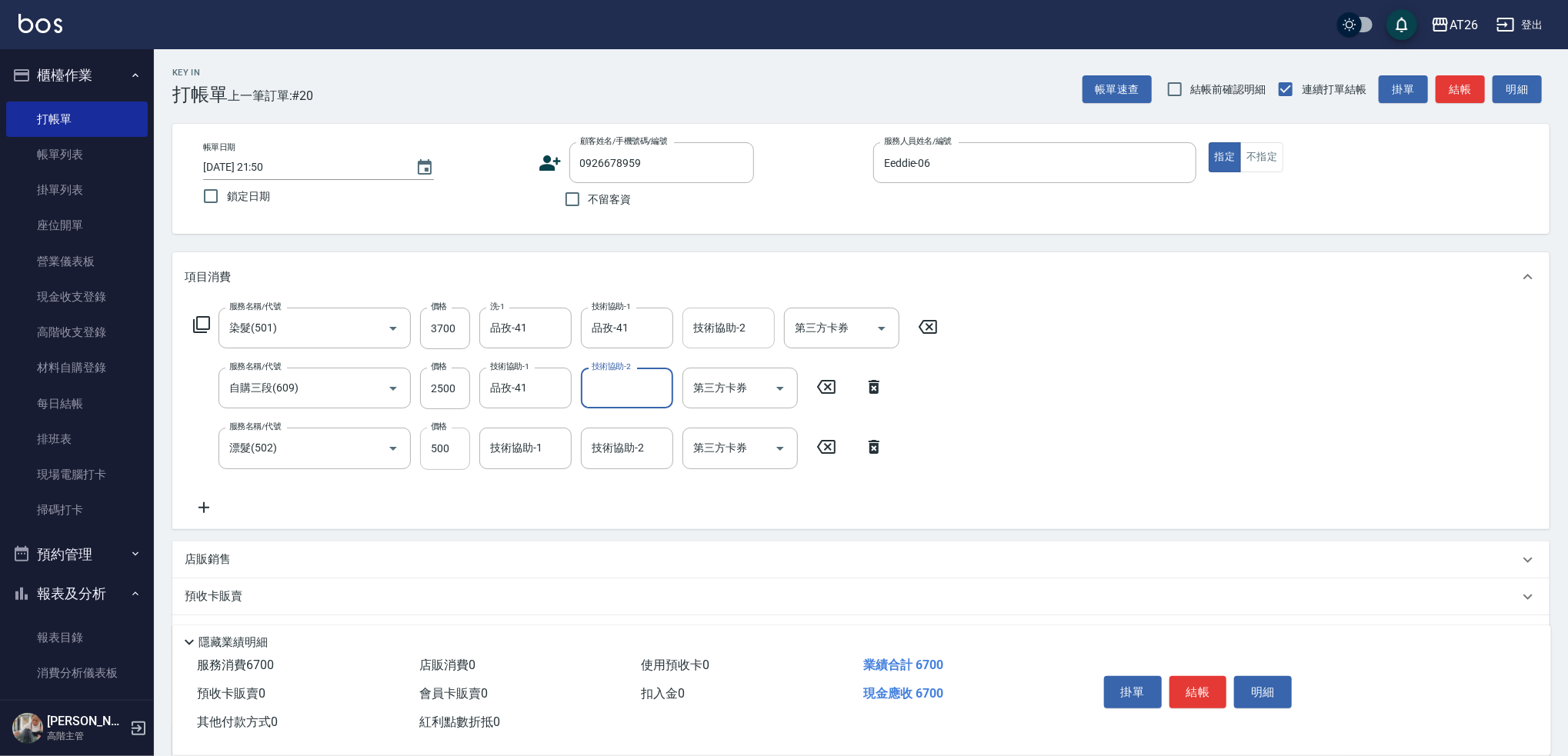
click at [447, 452] on input "500" at bounding box center [444, 448] width 50 height 42
type input "0"
type input "620"
type input "0"
type input "品孜-41"
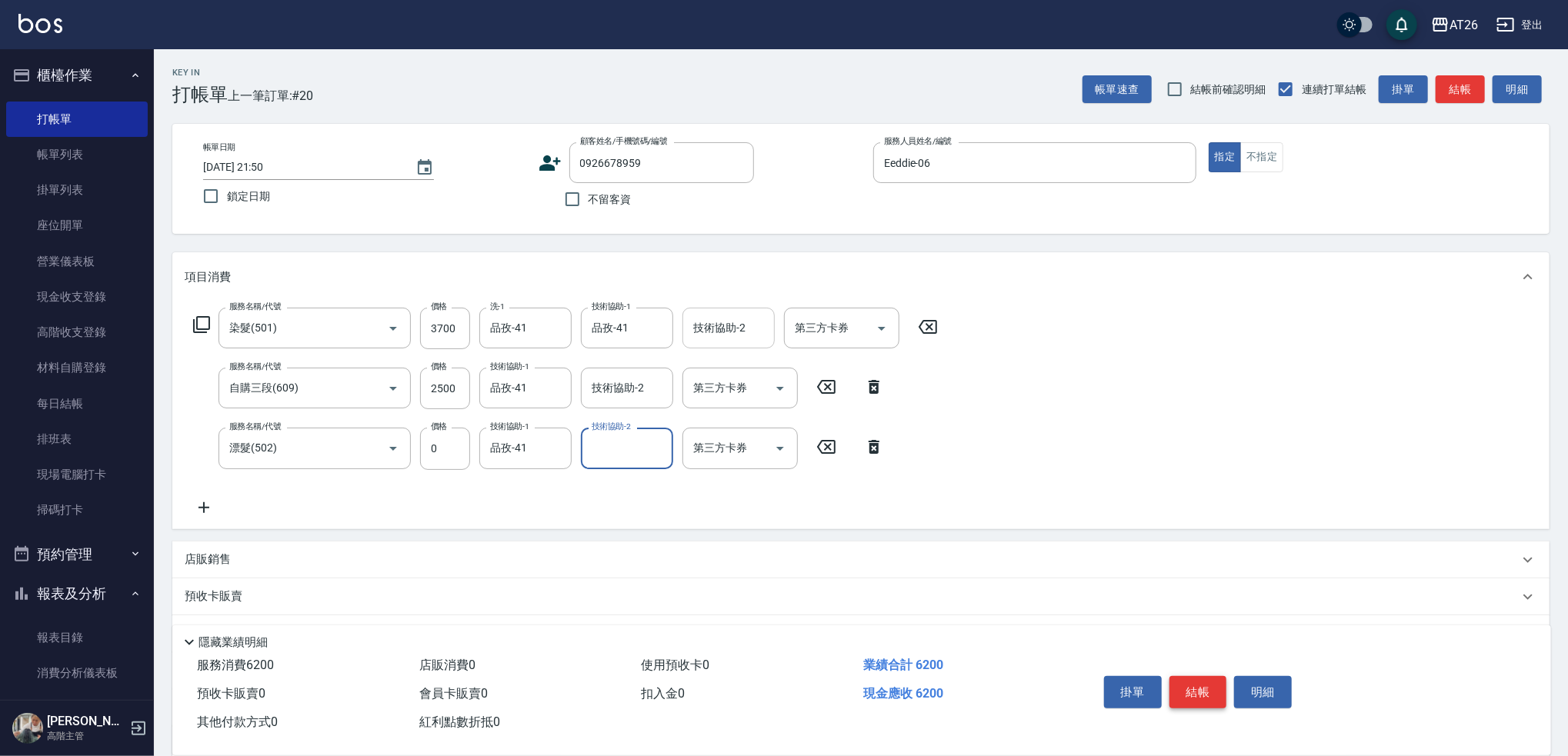
click at [1196, 694] on button "結帳" at bounding box center [1198, 692] width 58 height 32
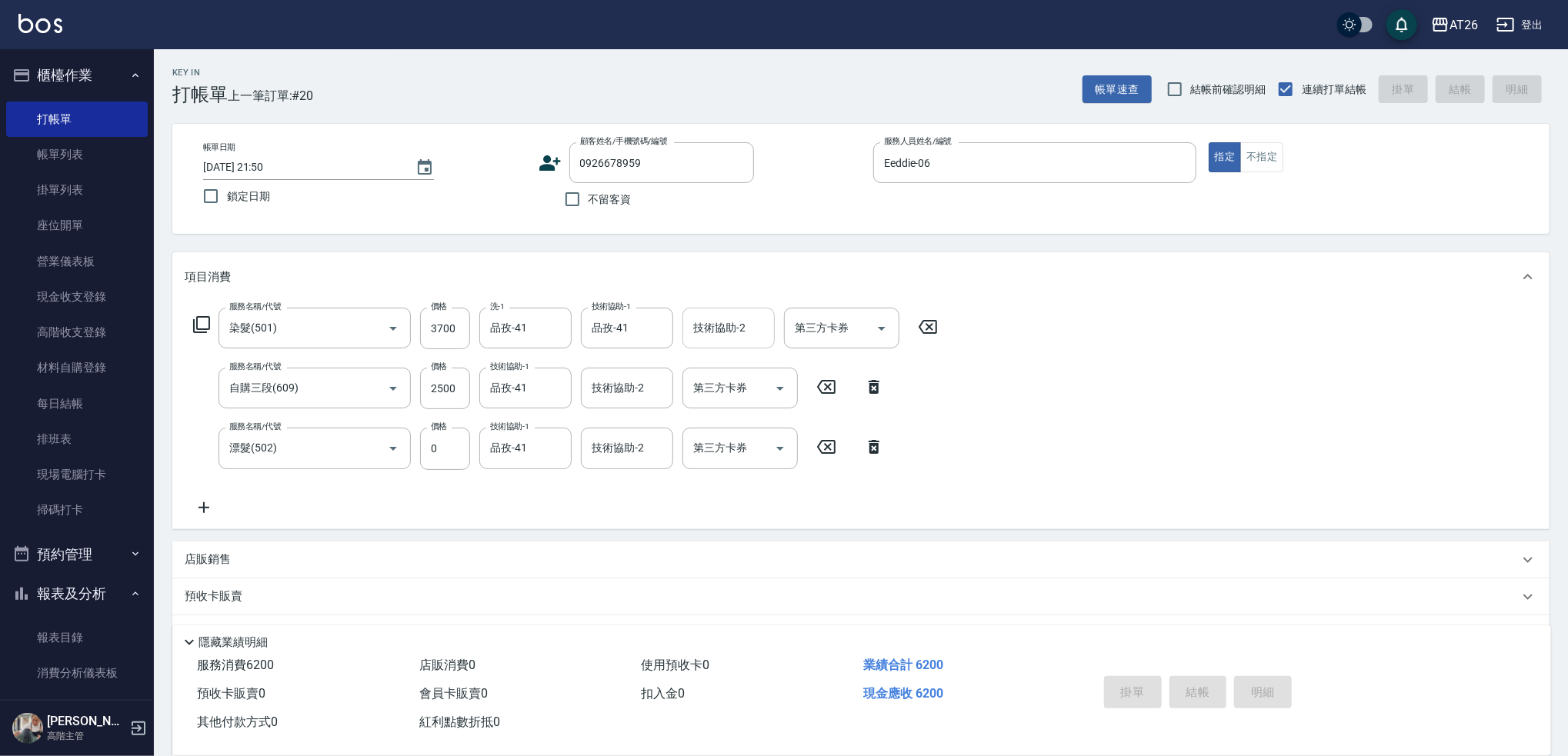
type input "2025/10/05 21:51"
type input "0"
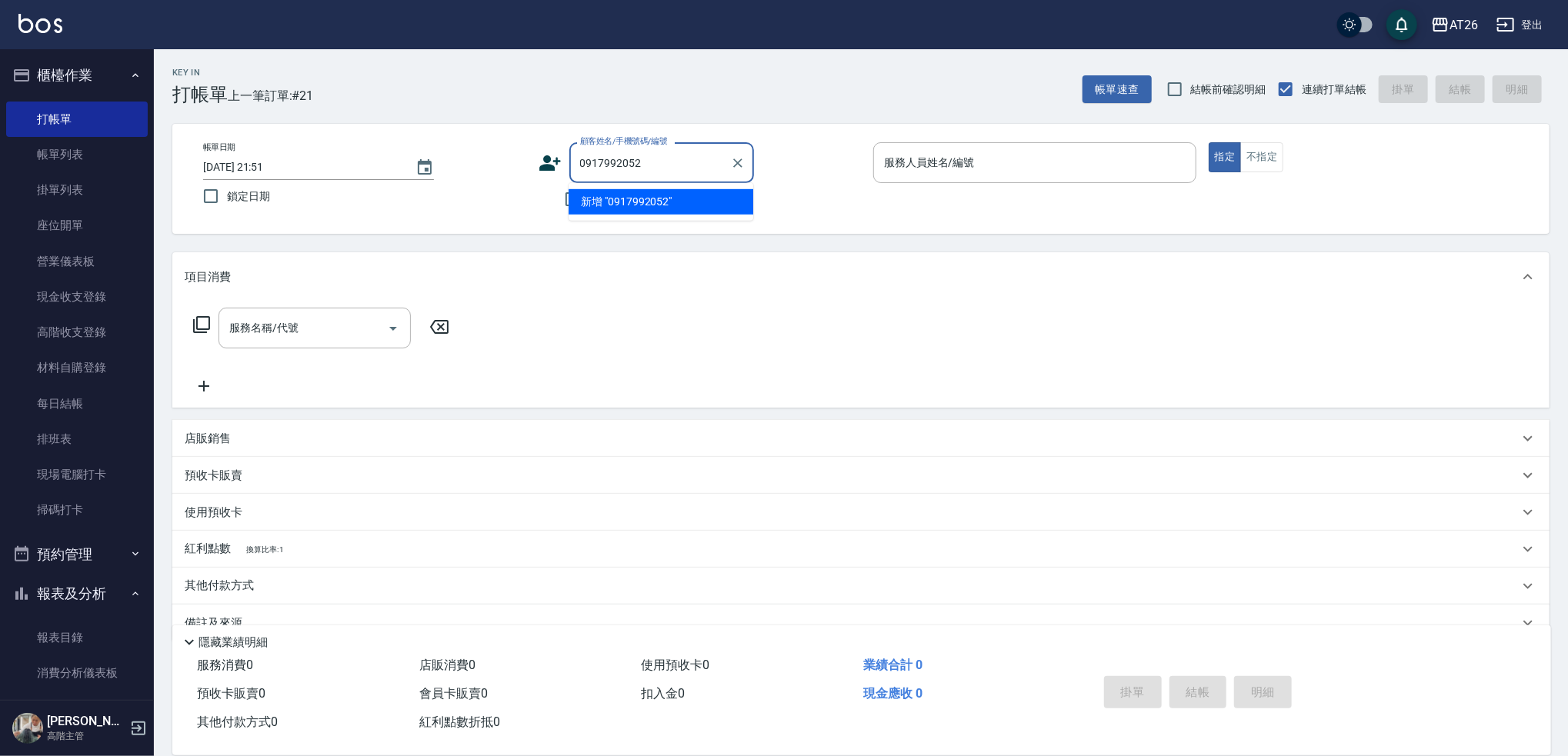
type input "0917992052"
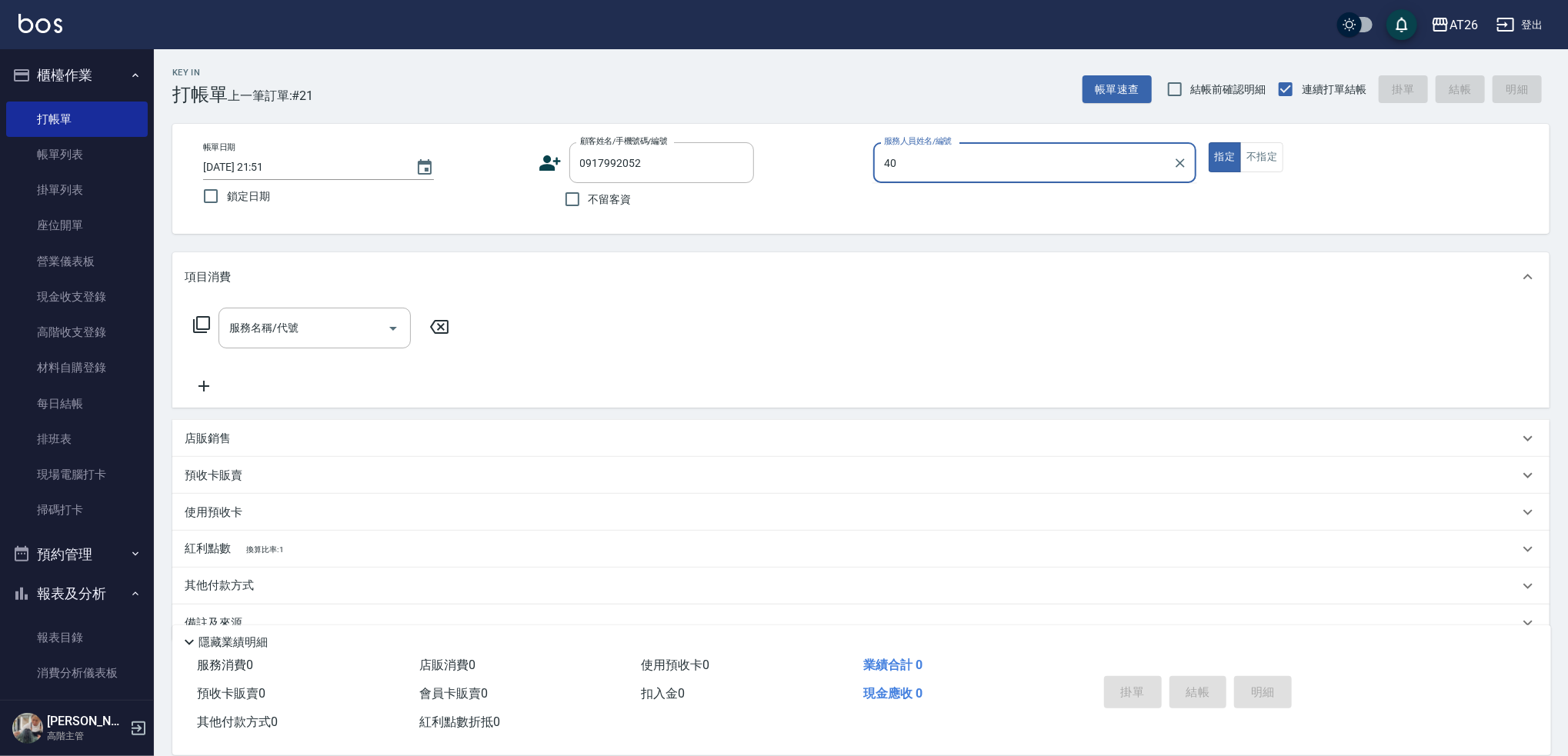
type input "Soda-40"
type input "501"
type input "120"
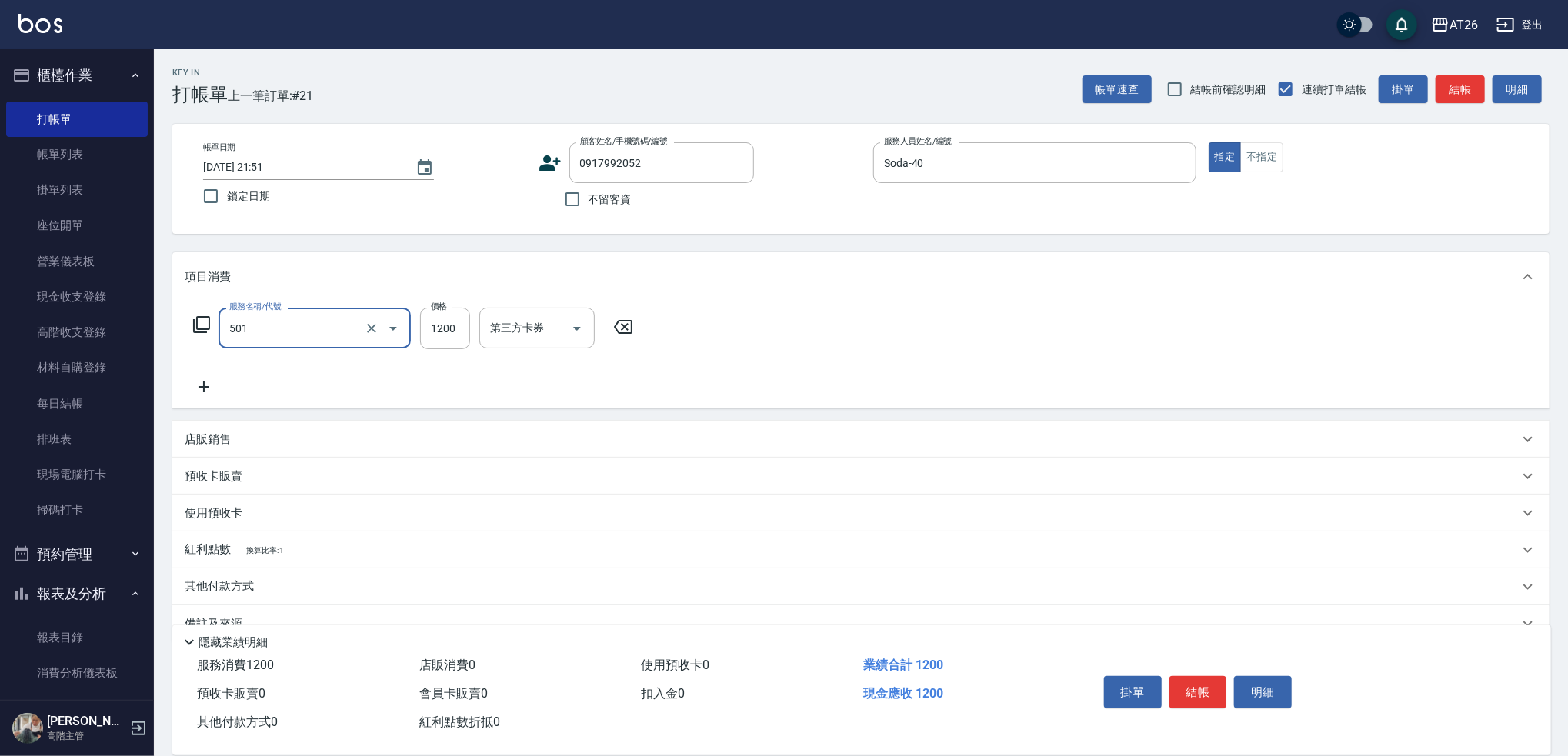
type input "染髮(501)"
type input "26"
type input "0"
type input "268"
type input "20"
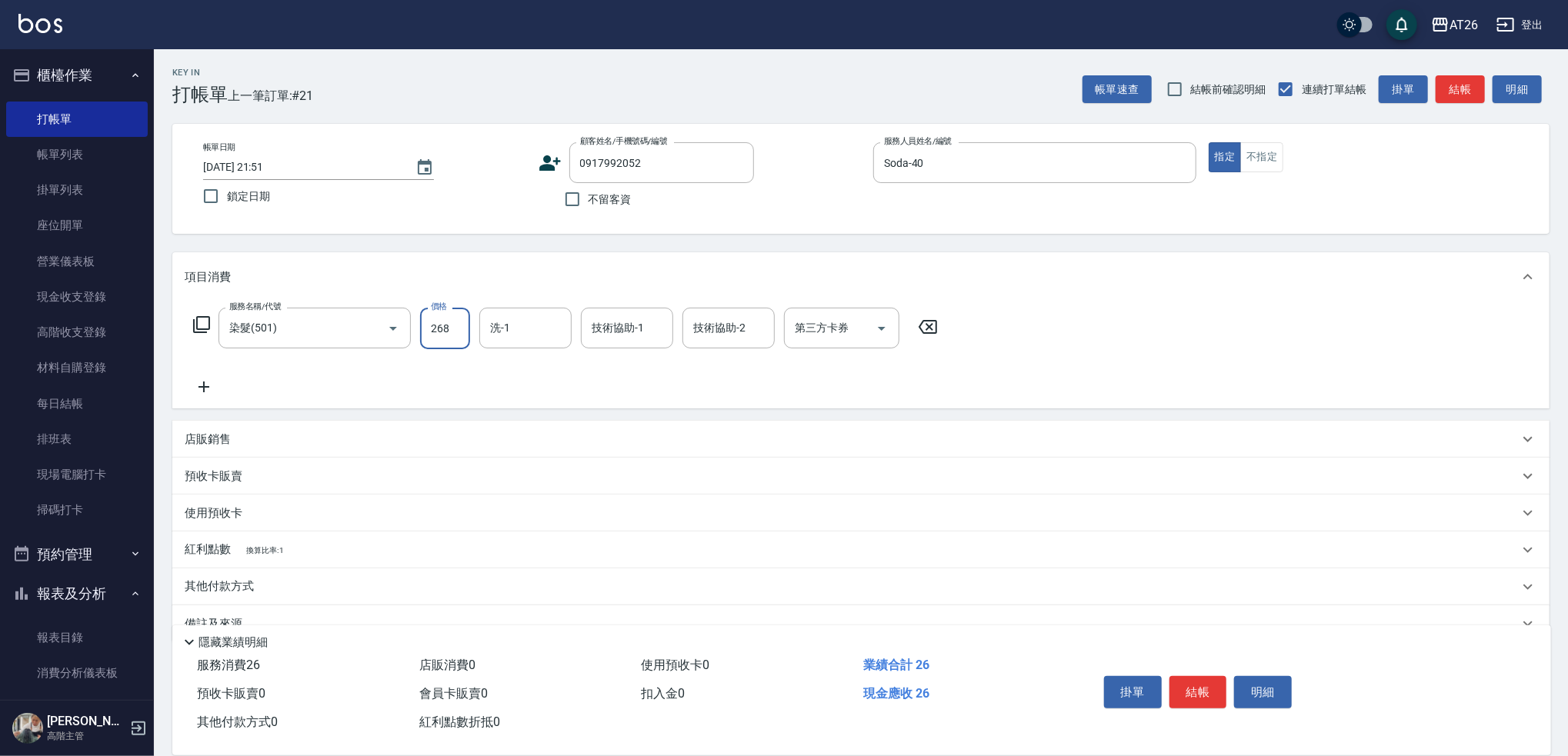
type input "2680"
type input "260"
type input "2680"
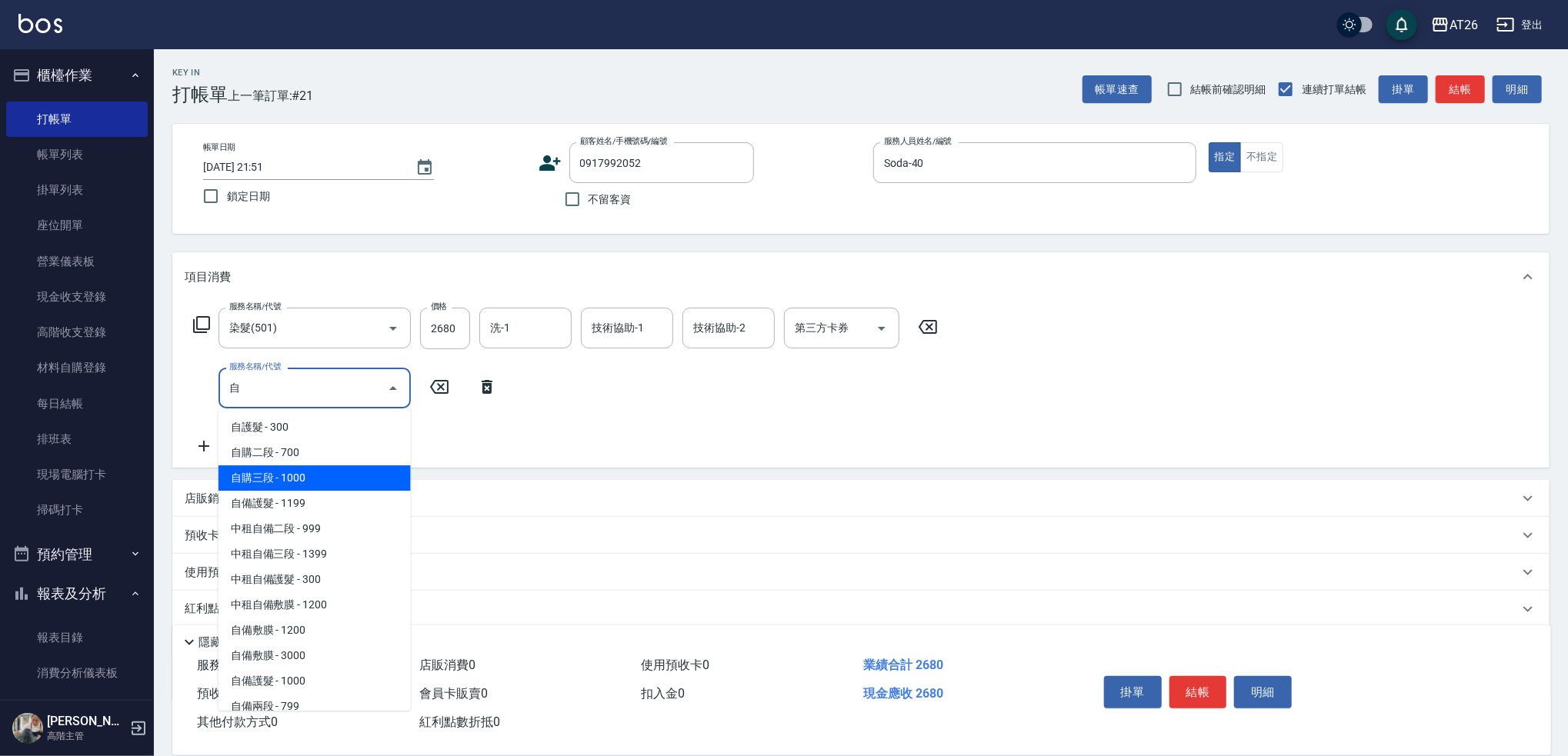
type input "自購三段(609)"
type input "360"
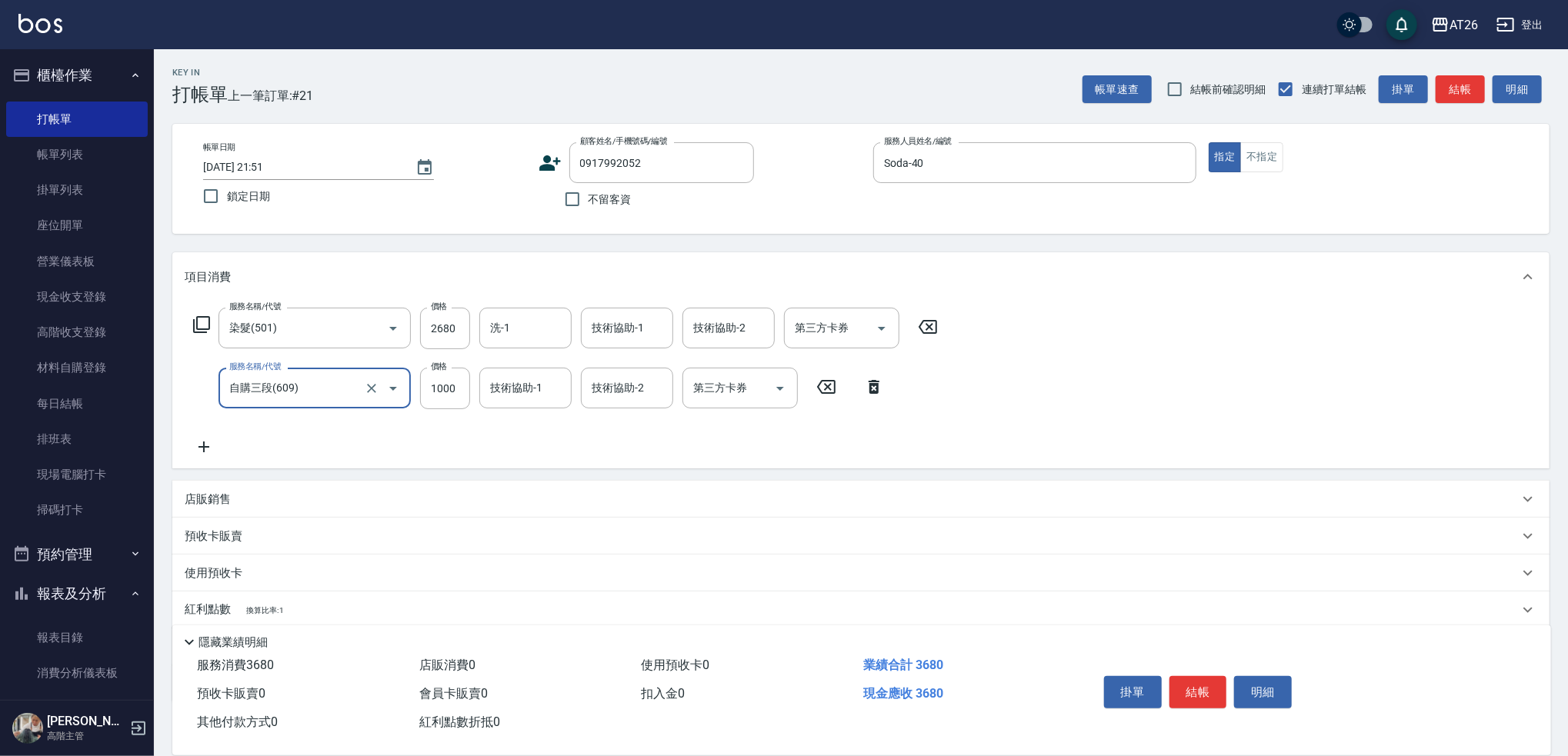
type input "自購三段(609)"
type input "2"
type input "260"
type input "25"
type input "270"
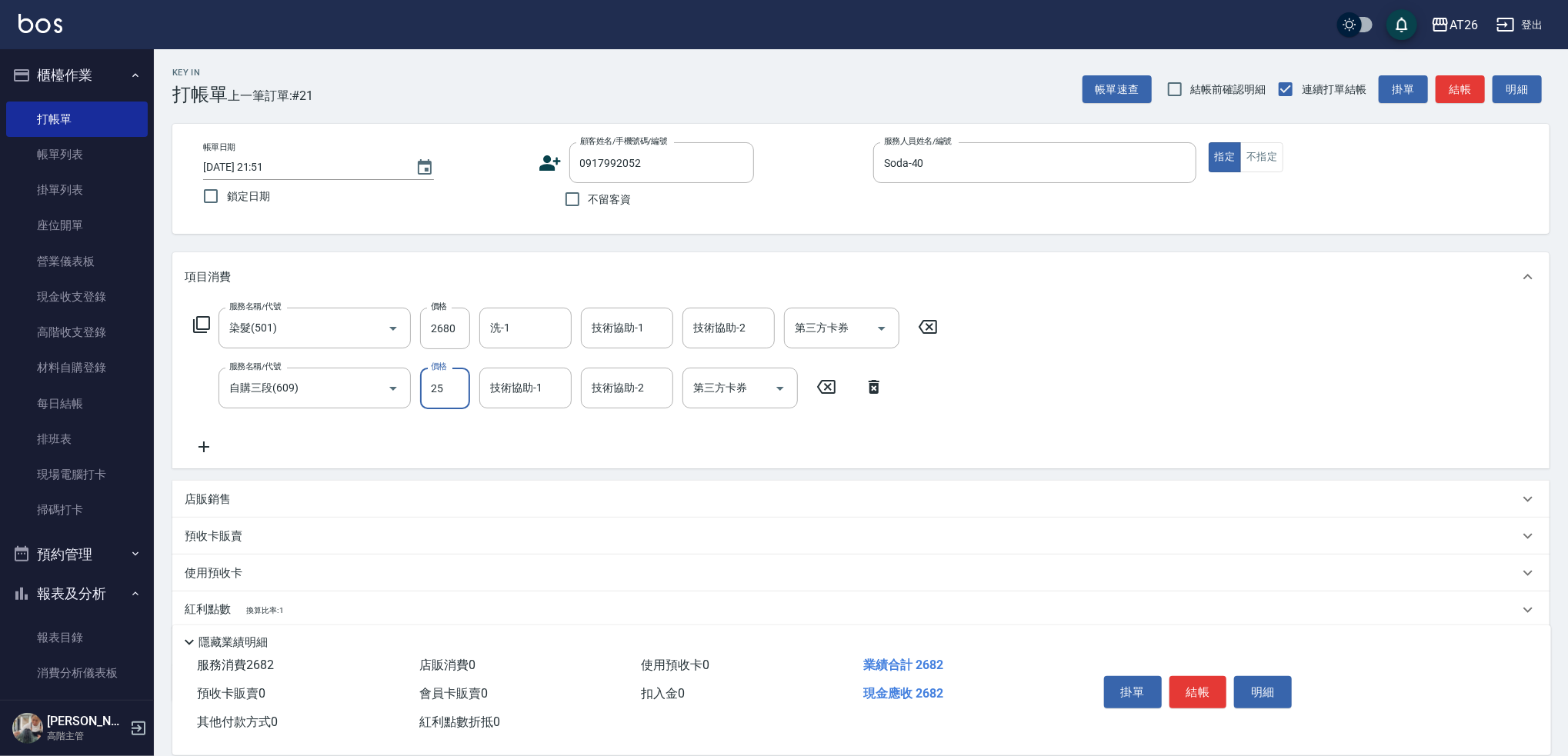
type input "250"
type input "290"
type input "2500"
type input "510"
type input "2500"
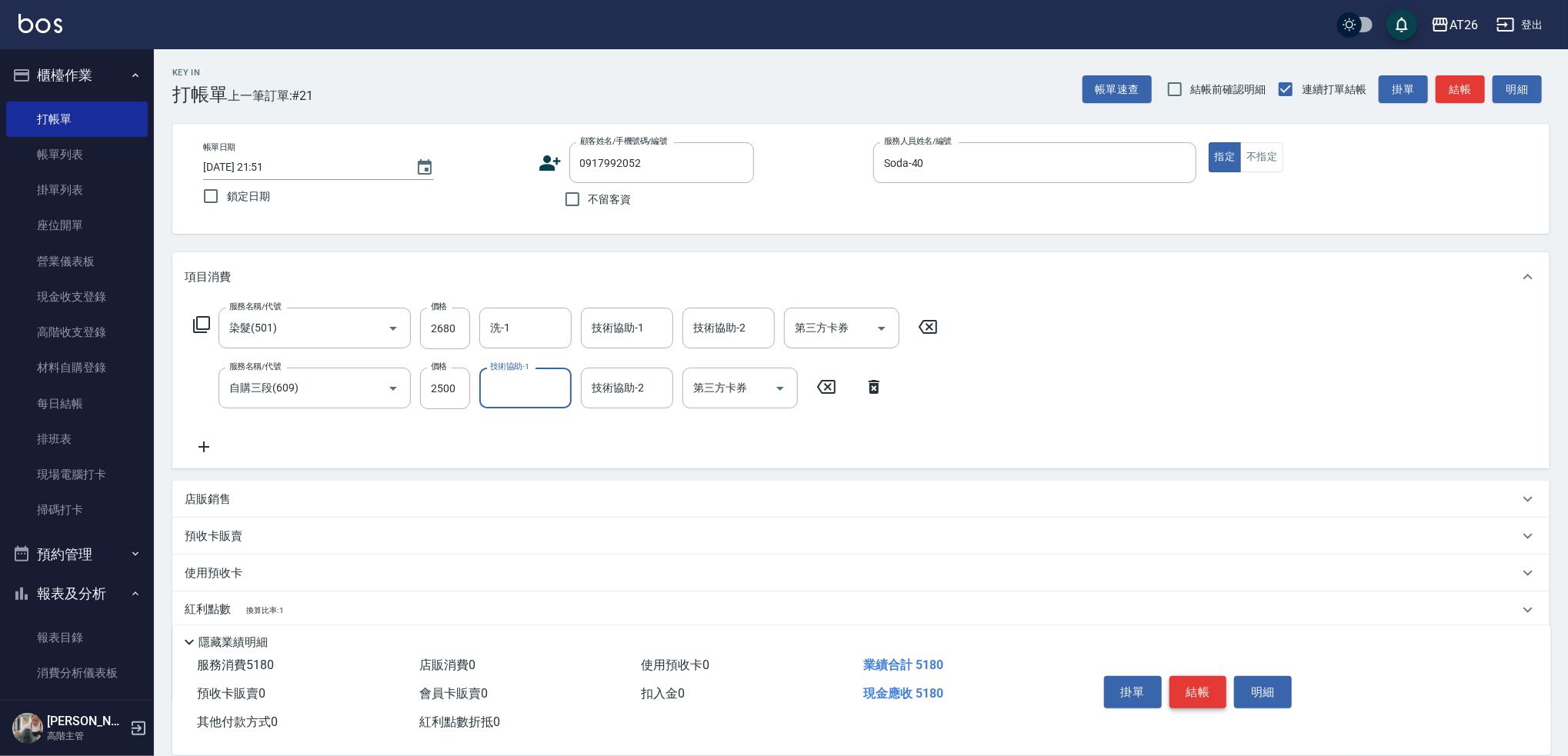
click at [1196, 692] on button "結帳" at bounding box center [1198, 692] width 58 height 32
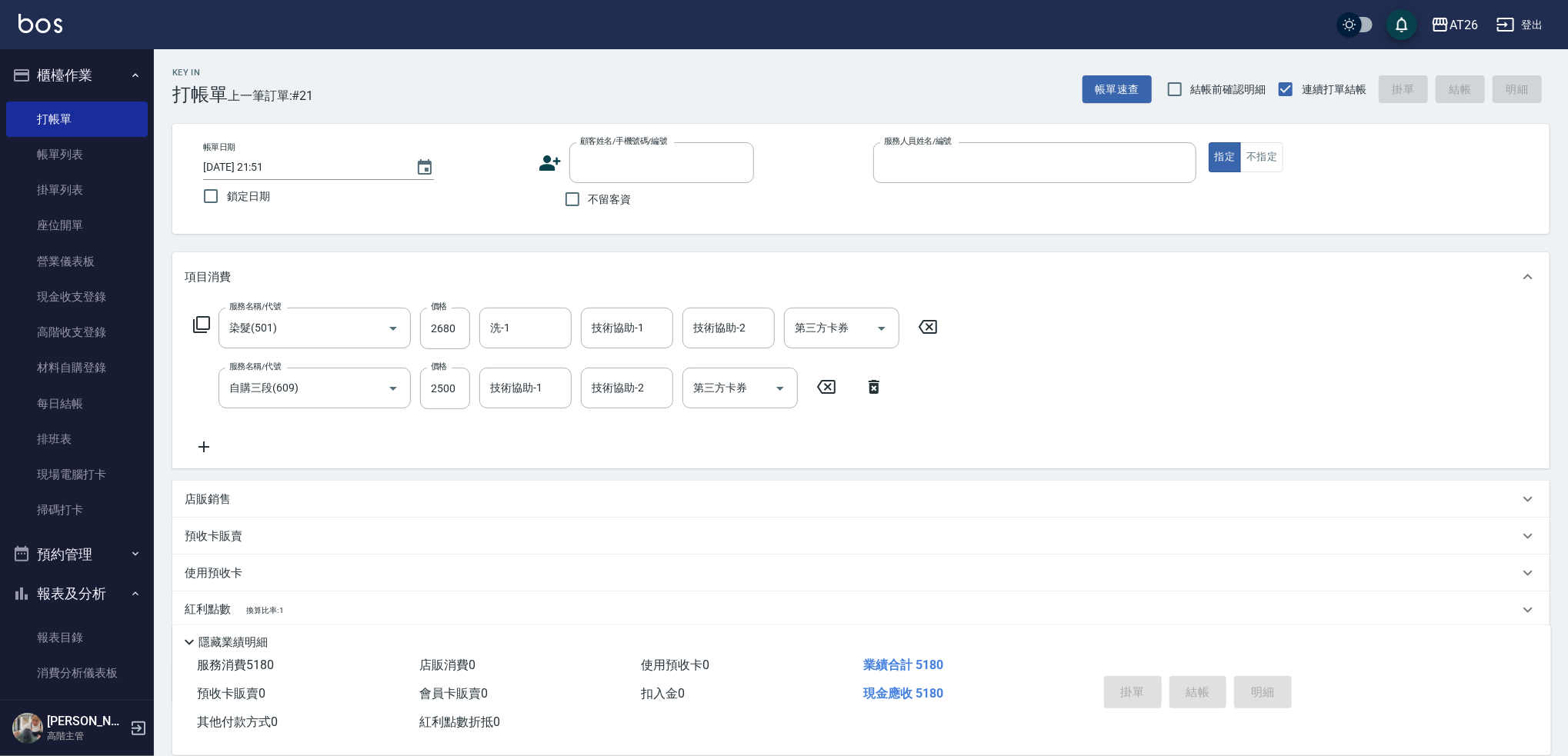
type input "0"
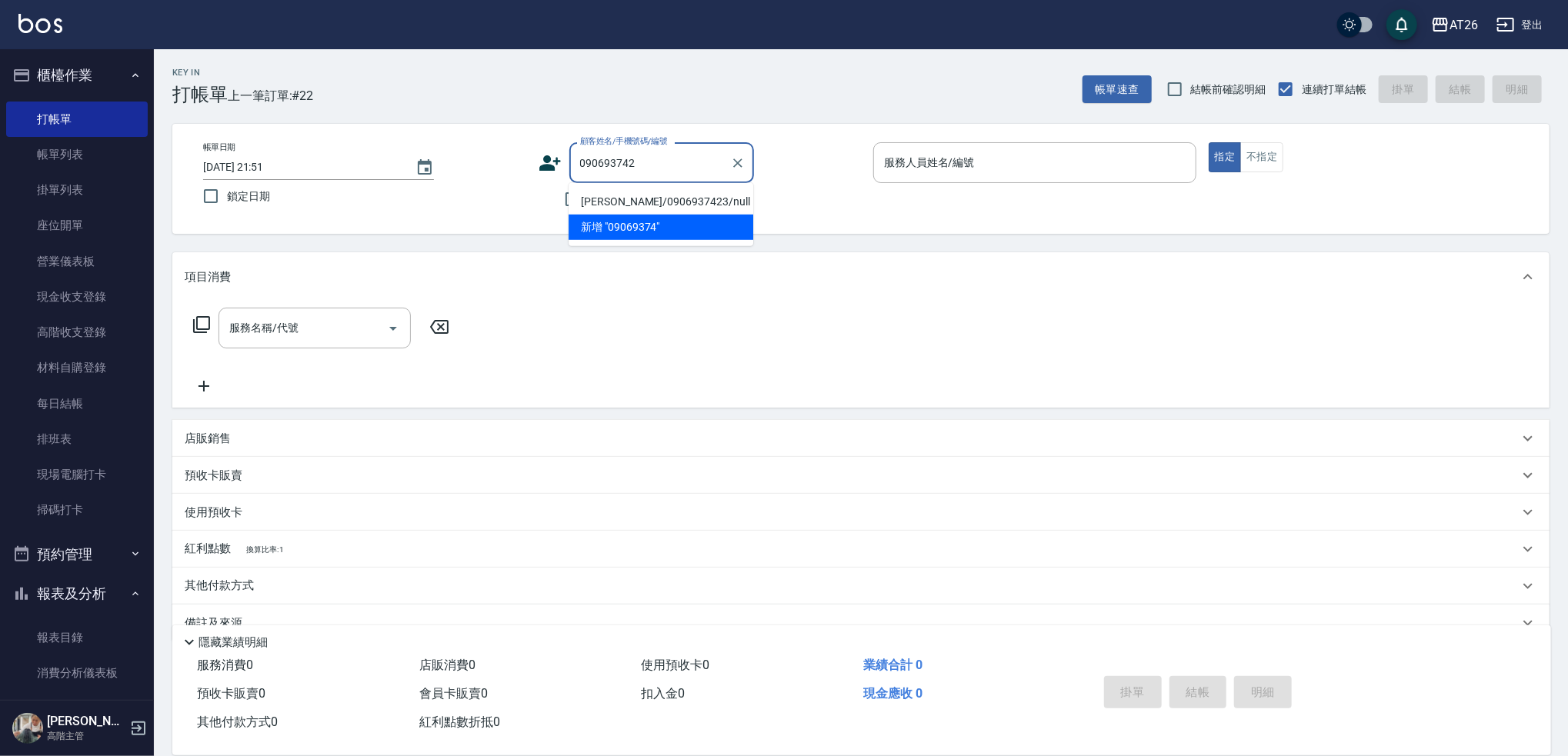
type input "0906937423"
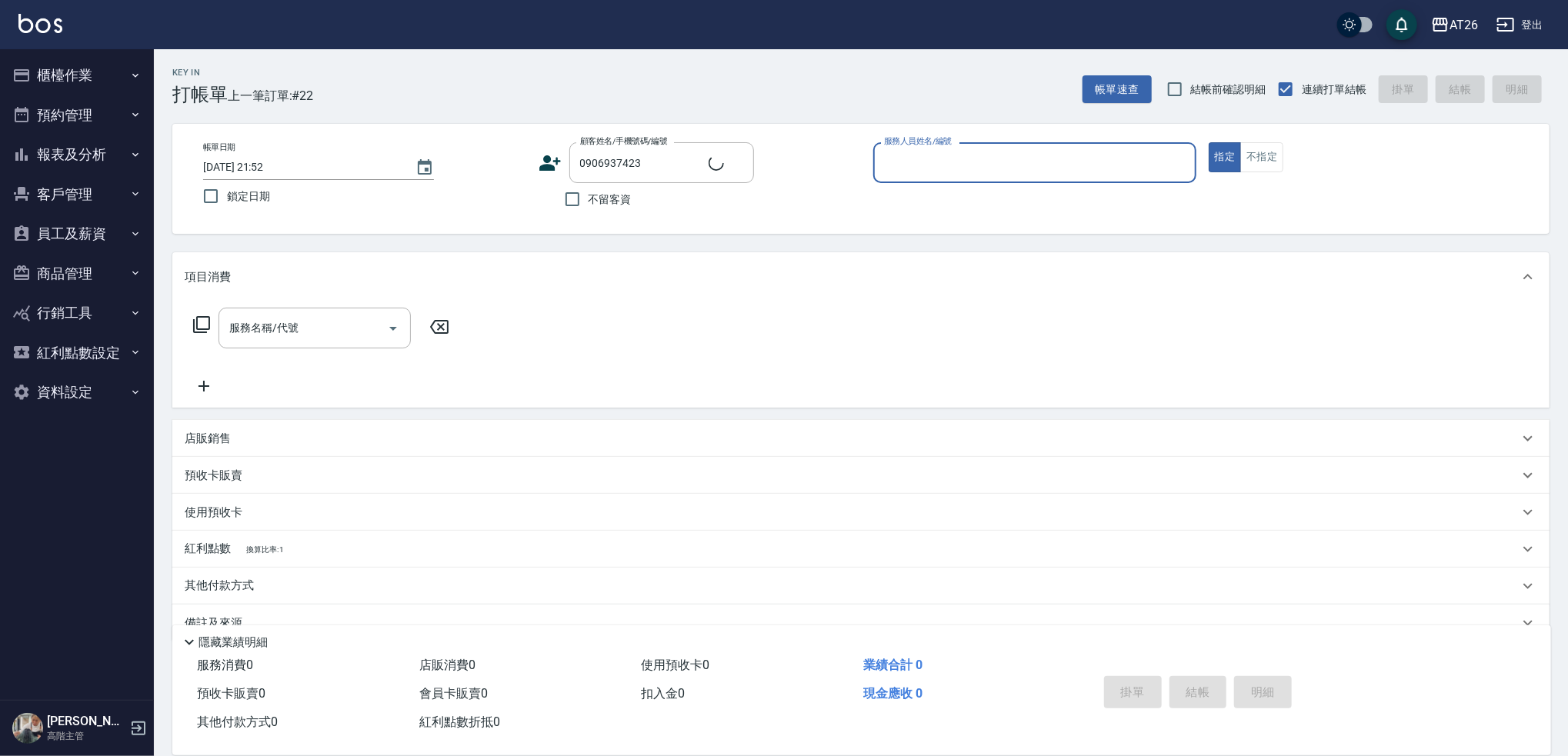
type input "[PERSON_NAME]/0906937423/null"
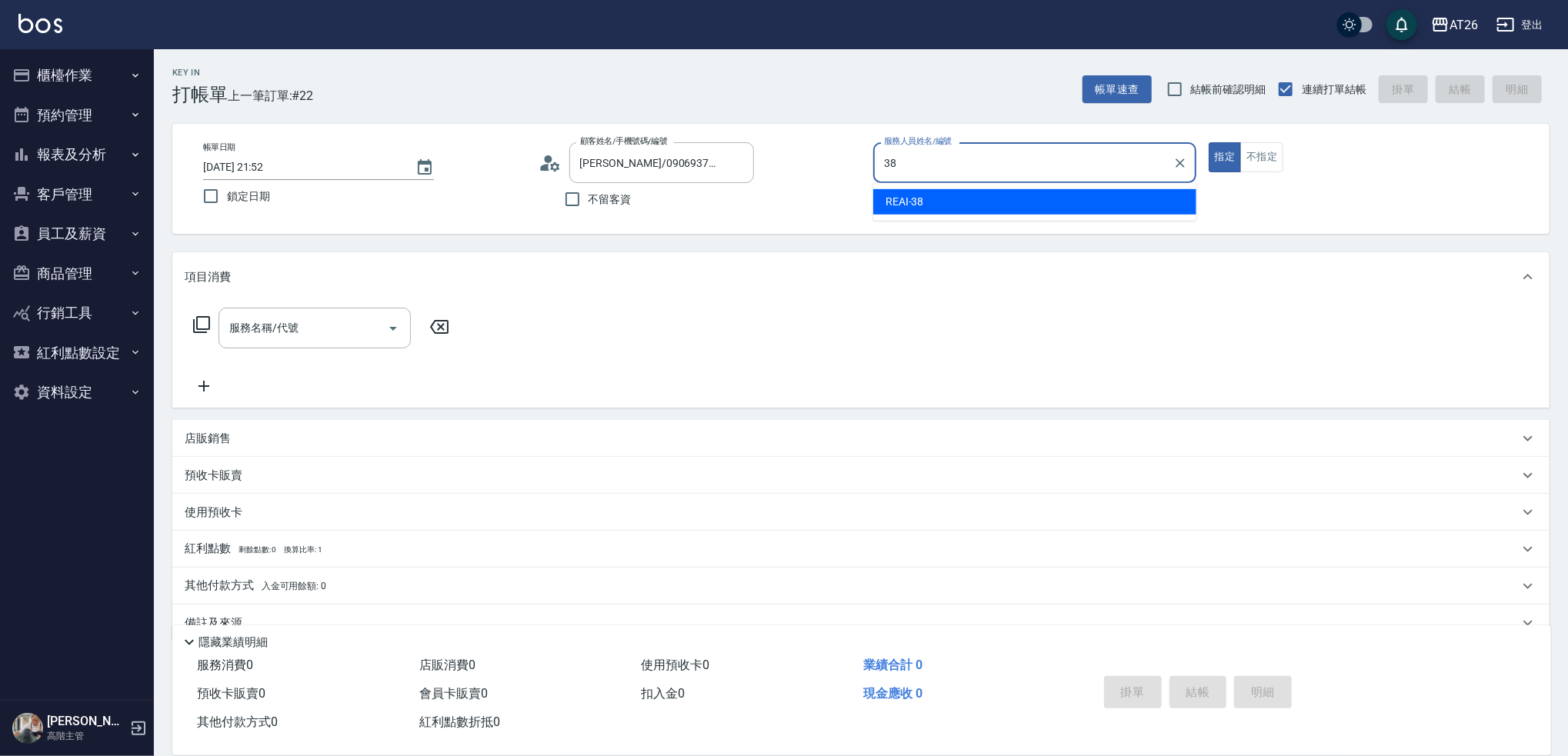
type input "REAI-38"
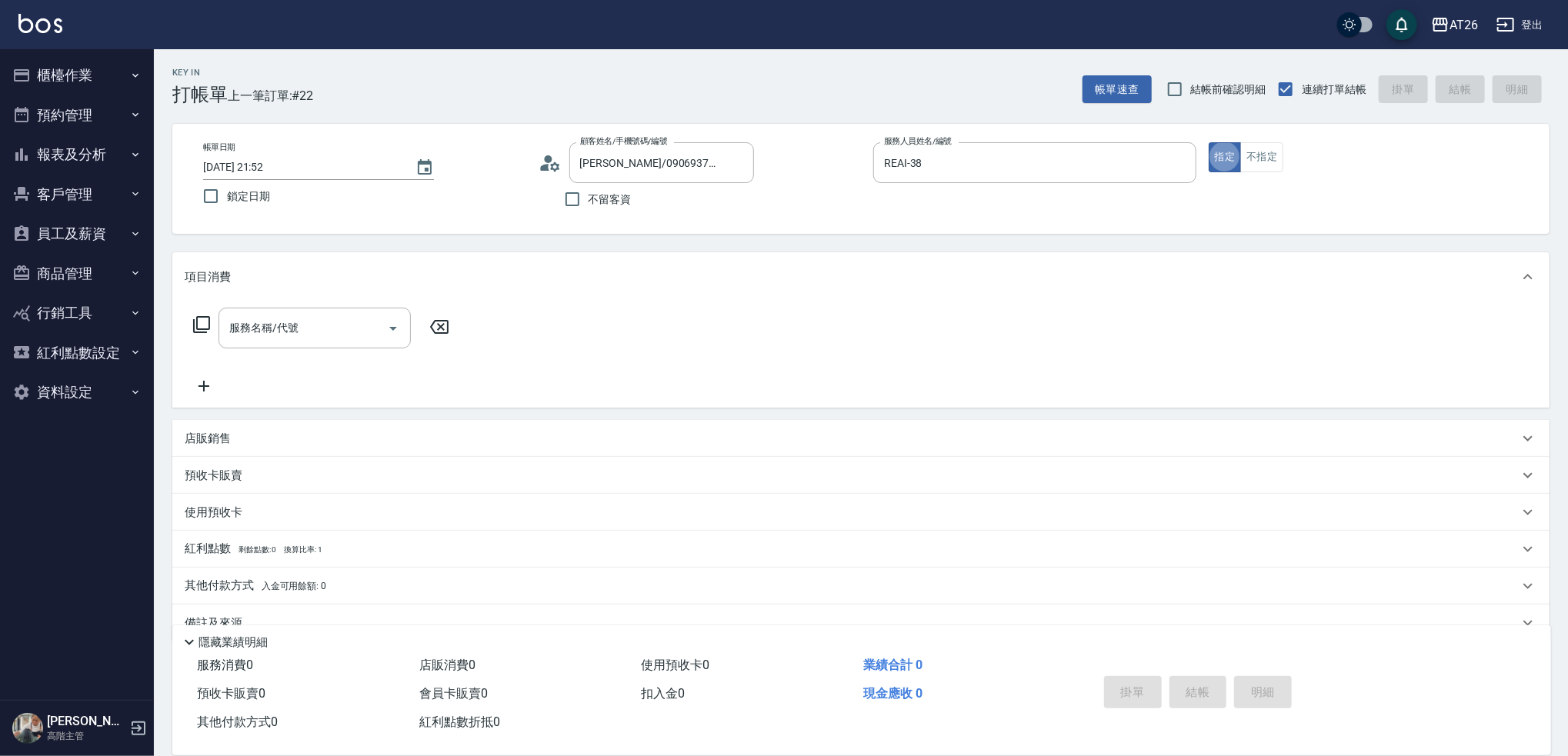
type button "true"
type input "染髮(501)"
type input "120"
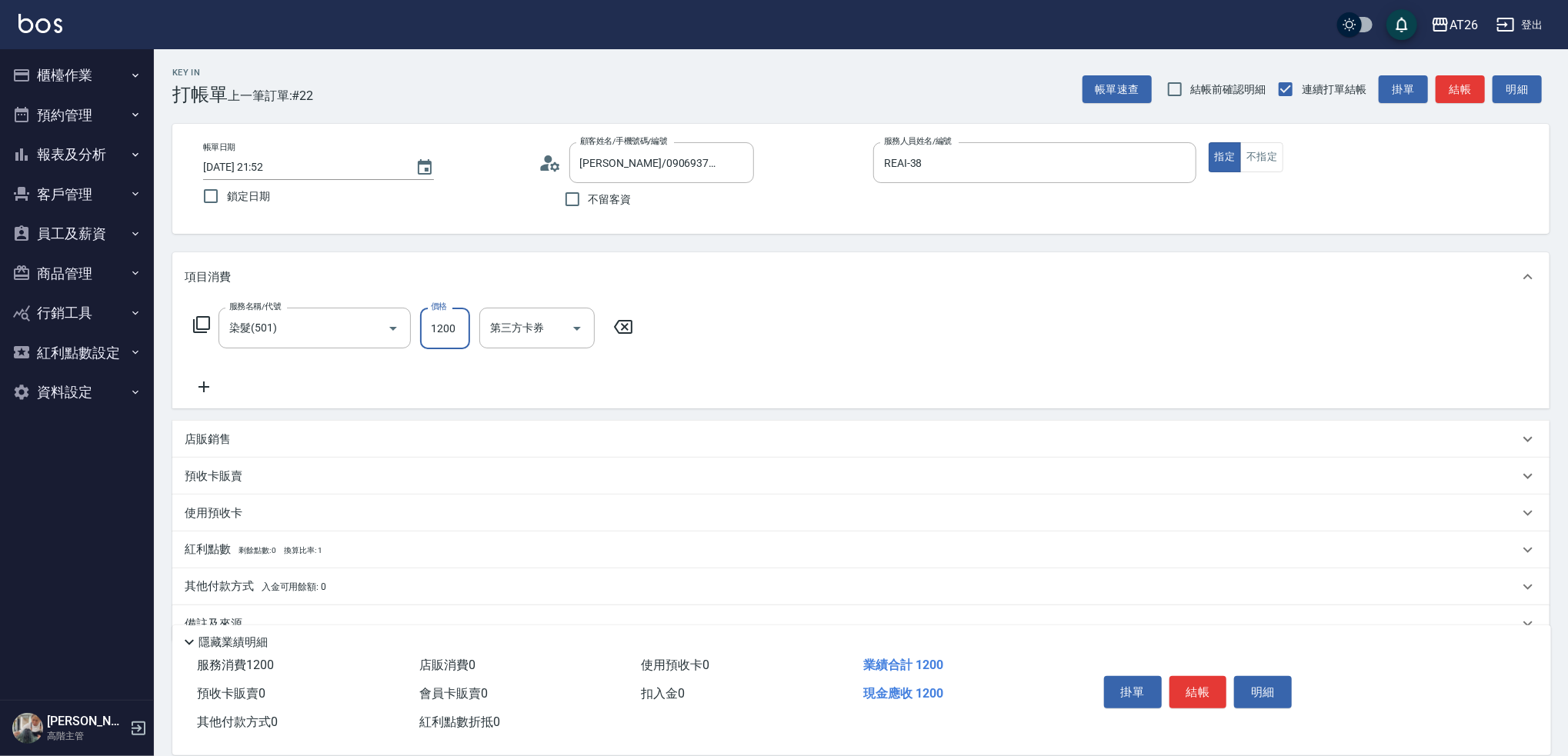
type input "2"
type input "0"
type input "240"
type input "20"
type input "2400"
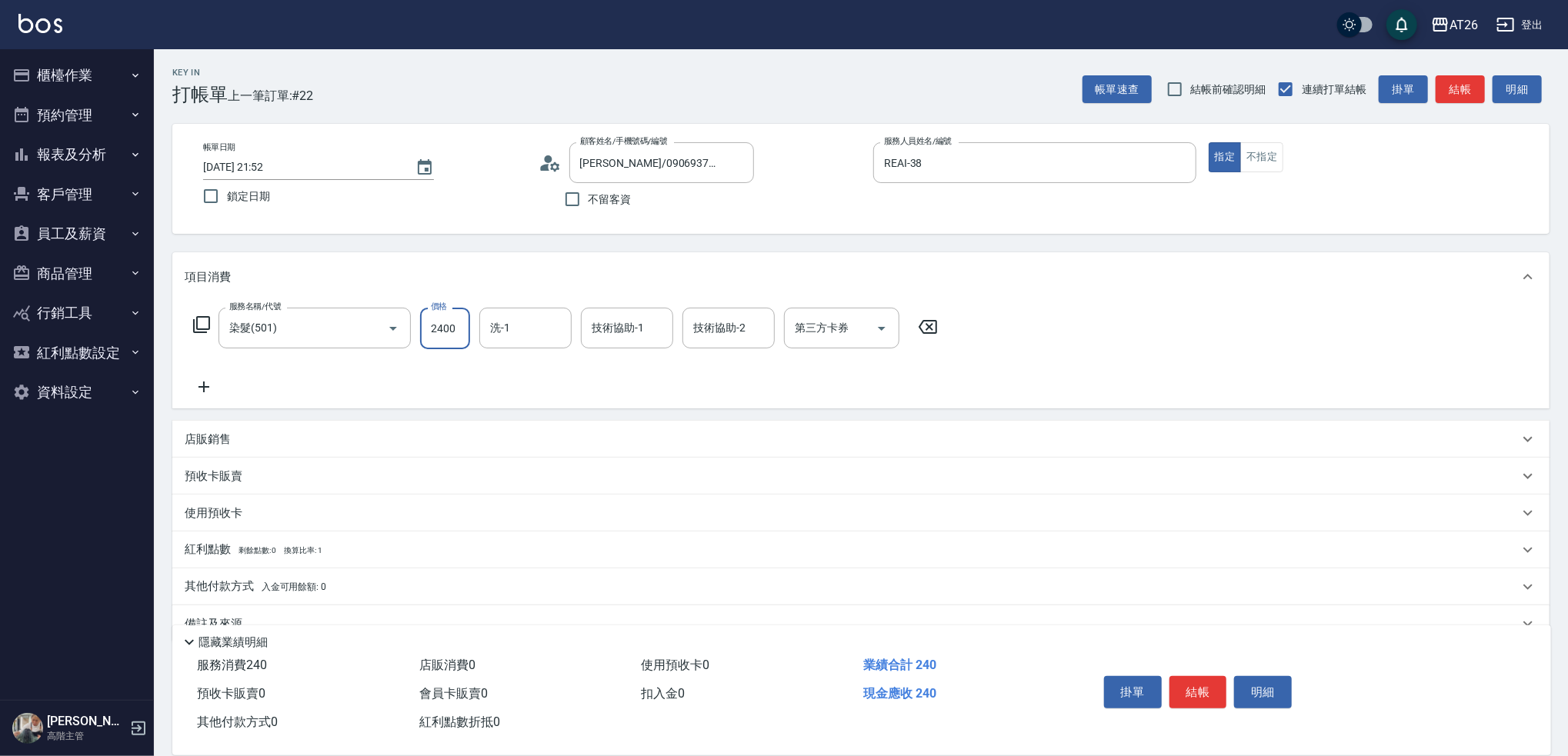
type input "240"
type input "2400"
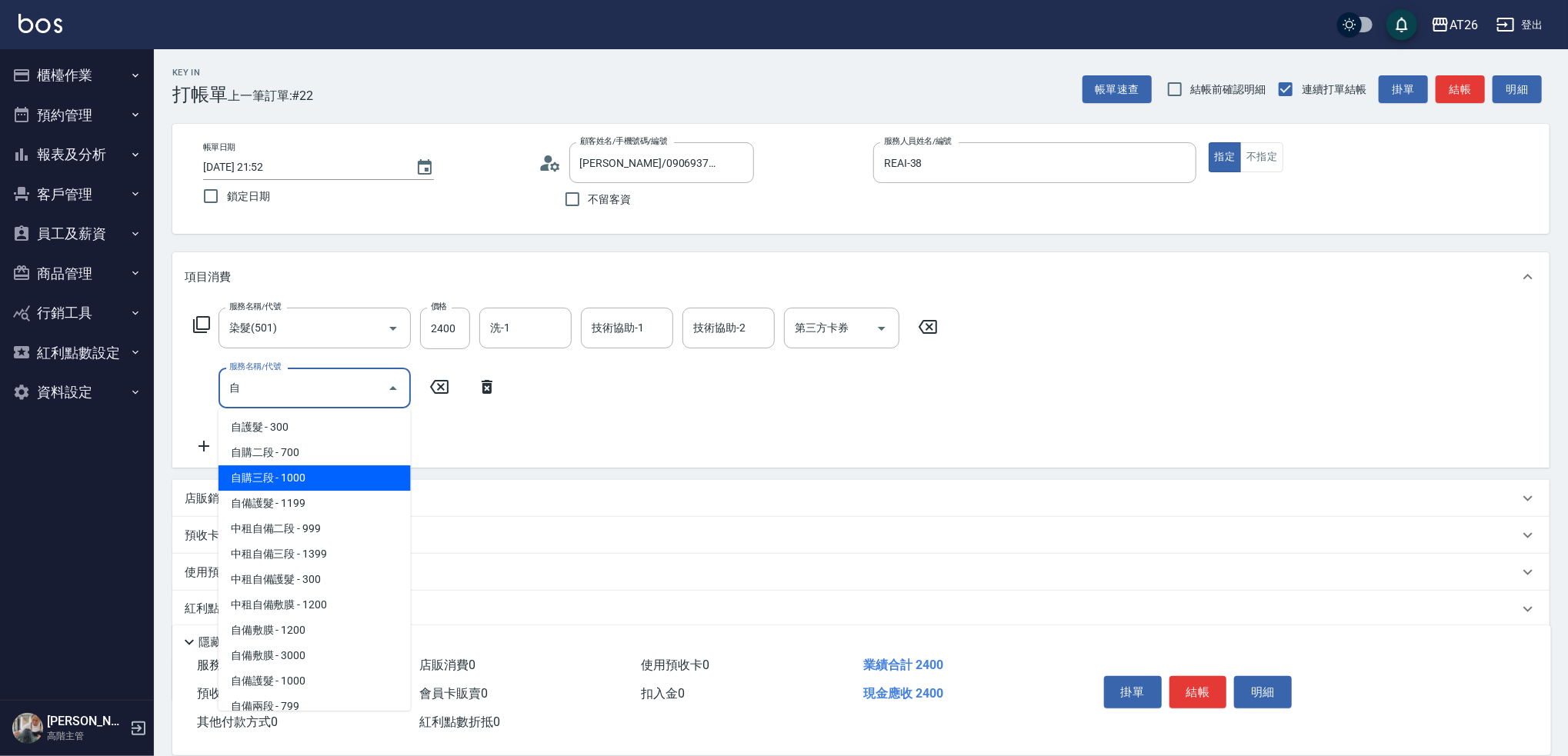
type input "自購三段(609)"
type input "340"
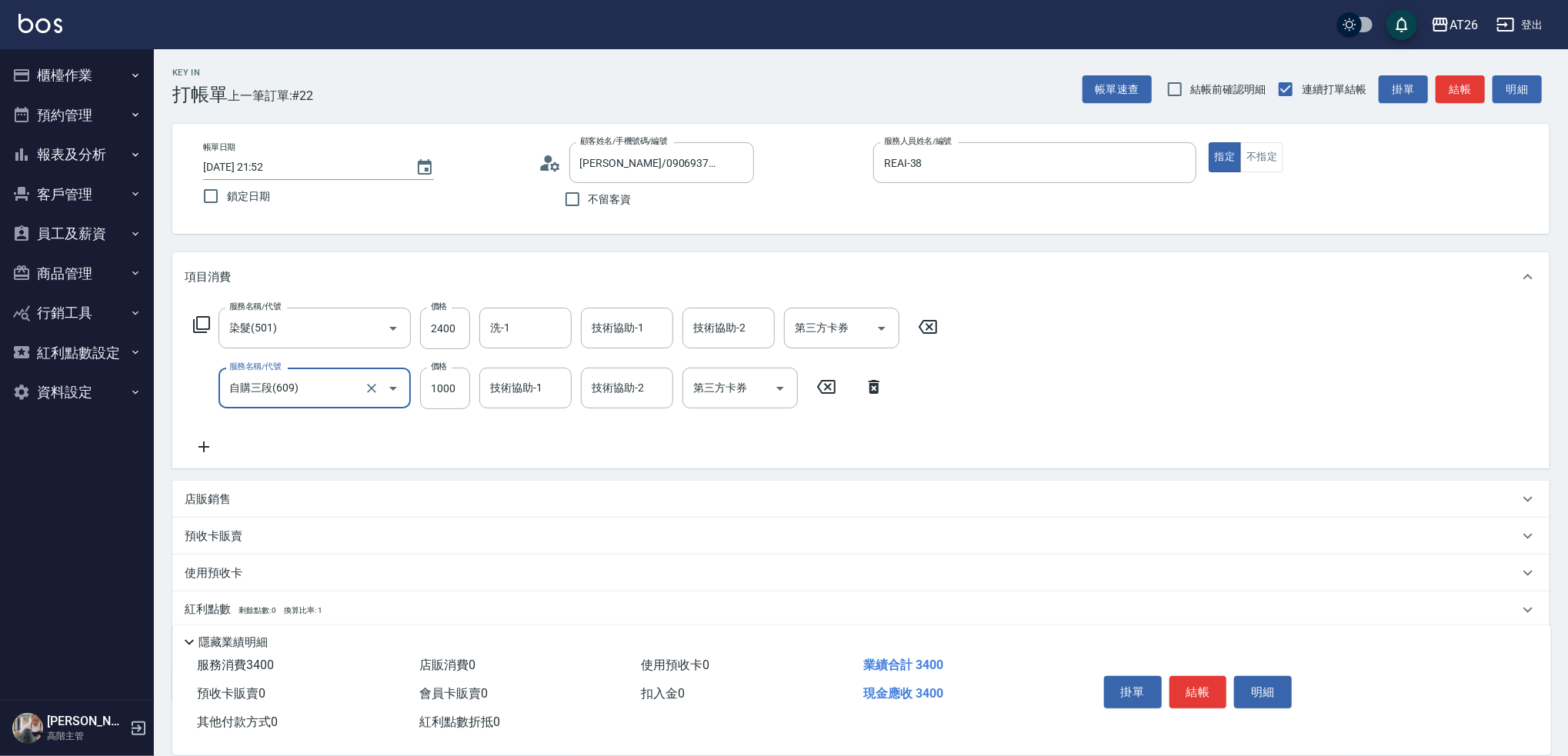
type input "自購三段(609)"
type input "2"
type input "240"
type input "250"
type input "260"
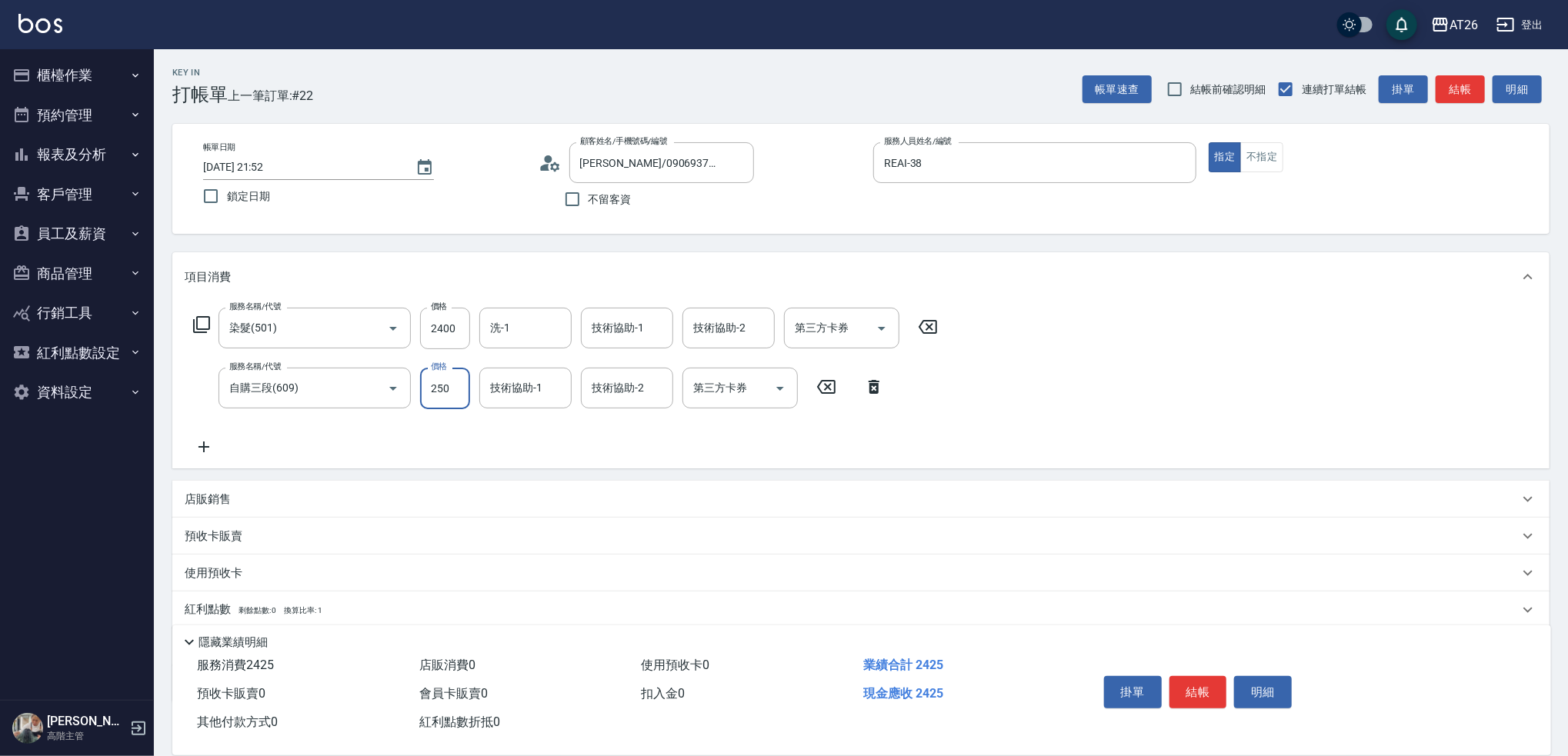
type input "2500"
type input "490"
type input "2500"
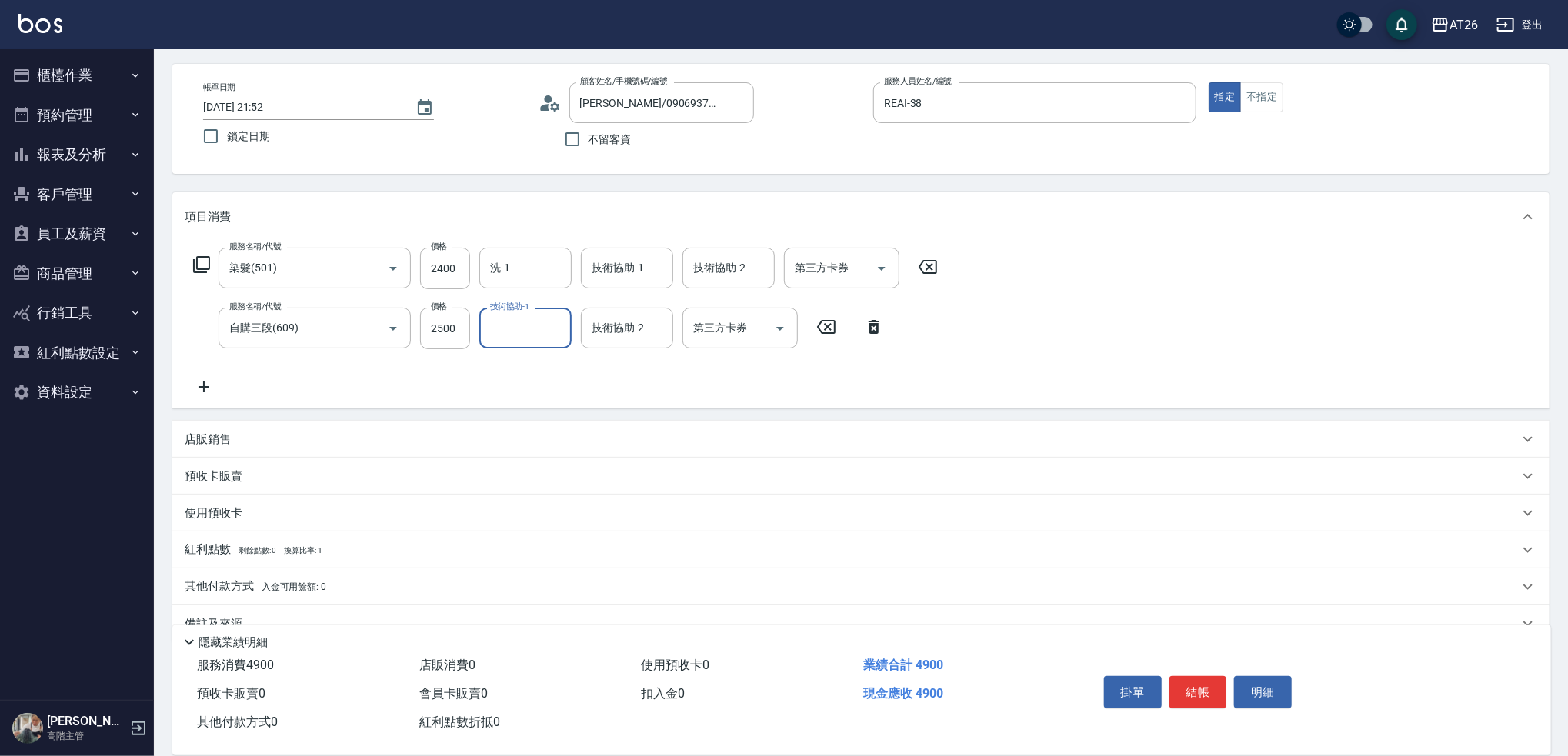
scroll to position [90, 0]
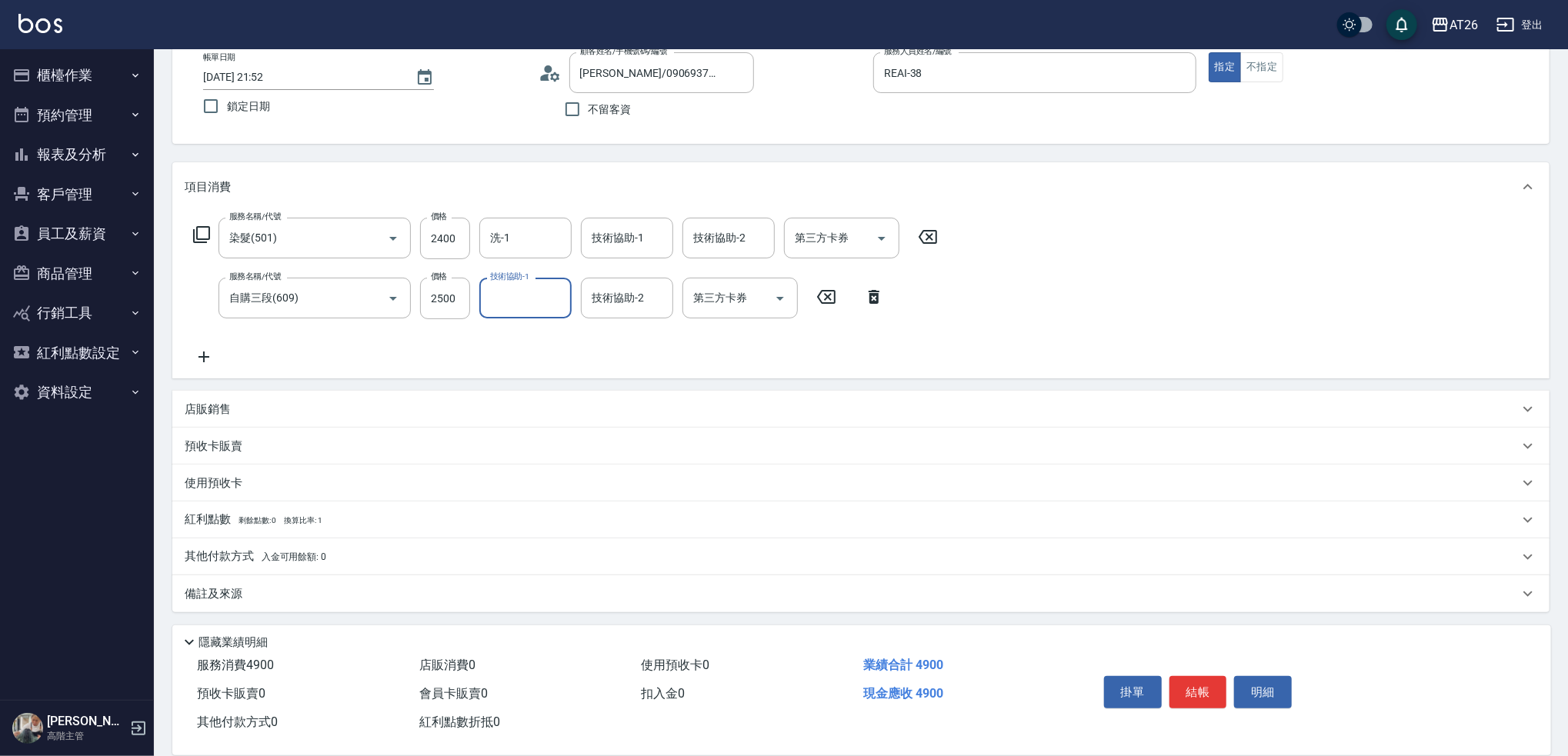
click at [256, 416] on div "店販銷售" at bounding box center [851, 410] width 1334 height 16
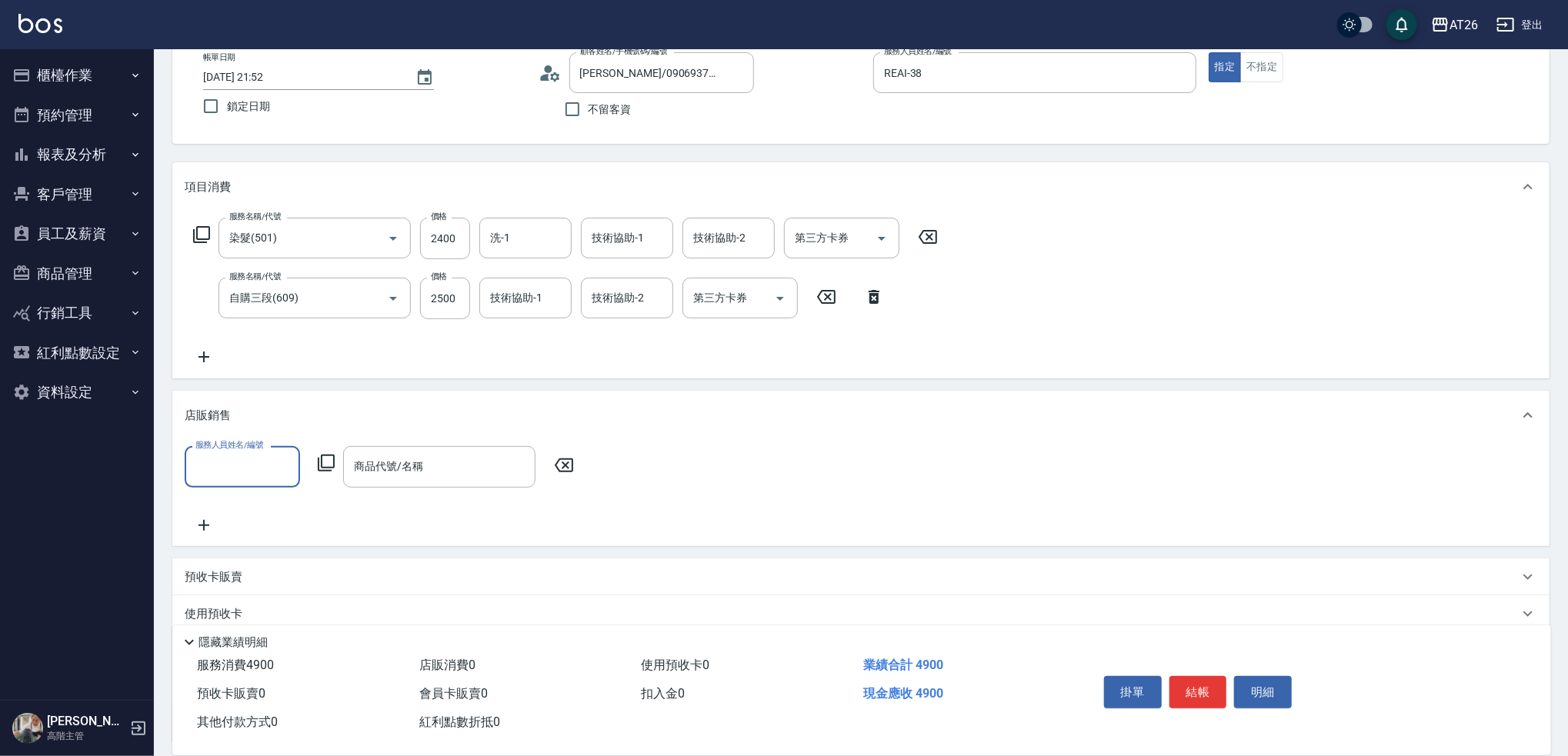
scroll to position [0, 0]
type input "REAI-38"
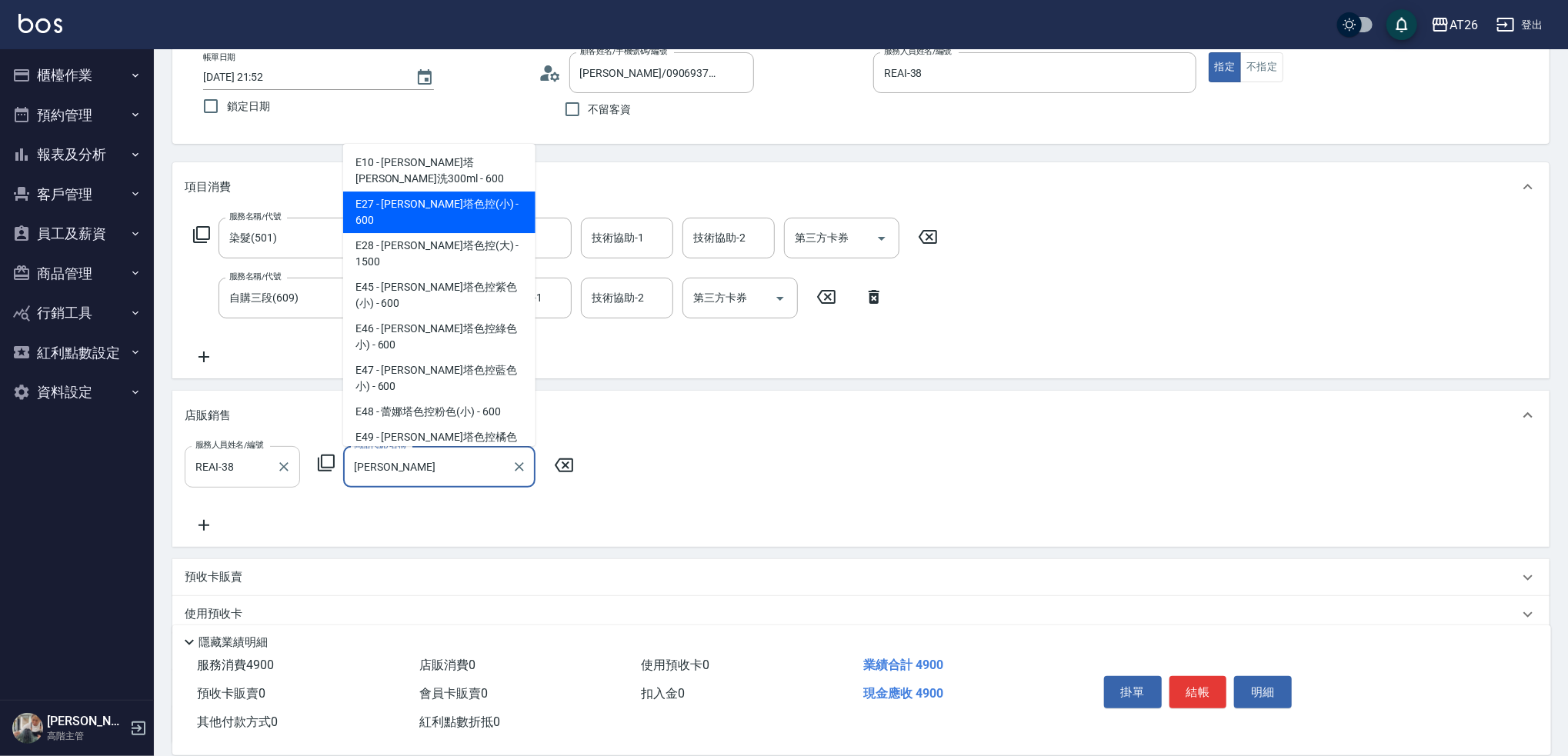
type input "[PERSON_NAME]塔色控(小)"
type input "550"
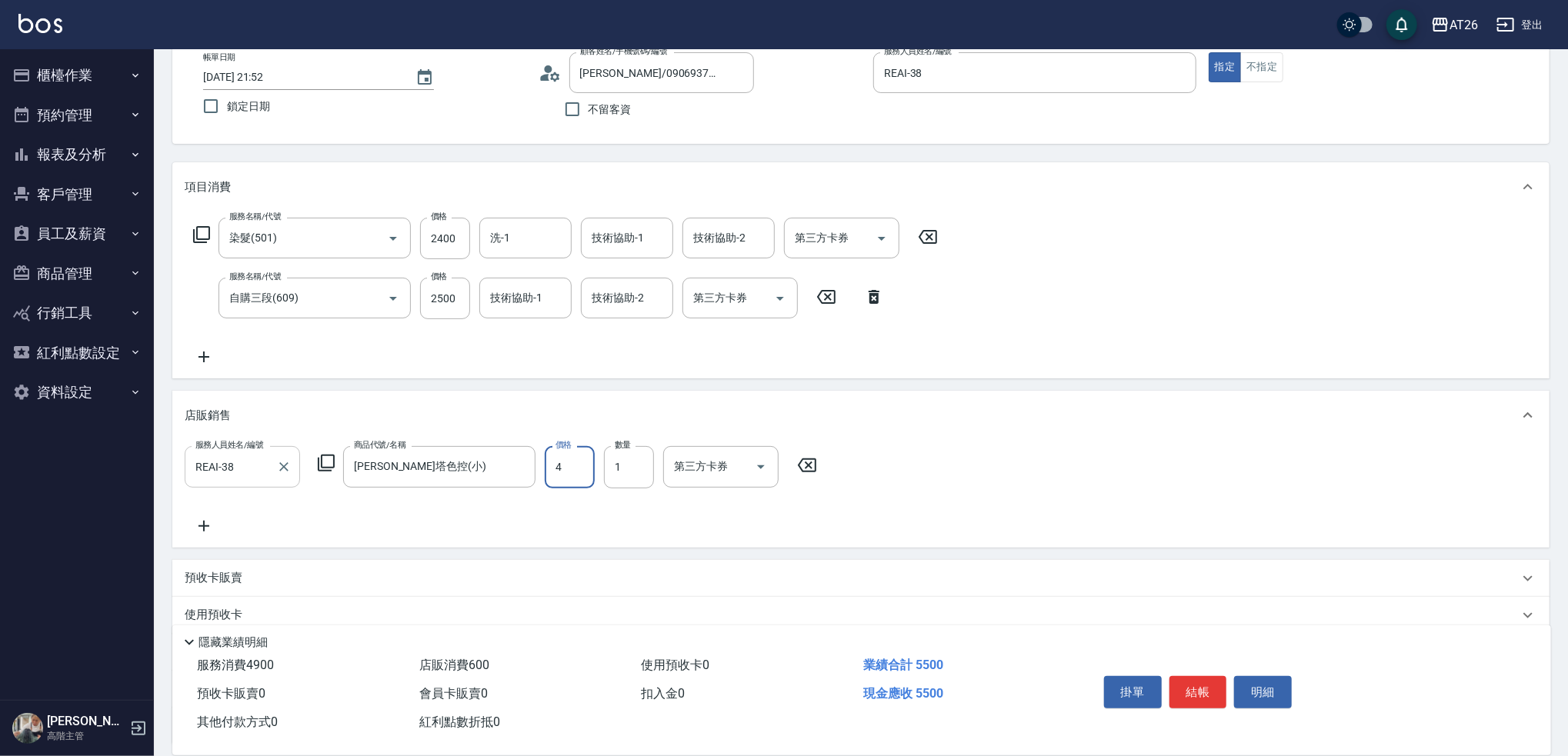
type input "48"
type input "490"
type input "480"
type input "530"
type input "480"
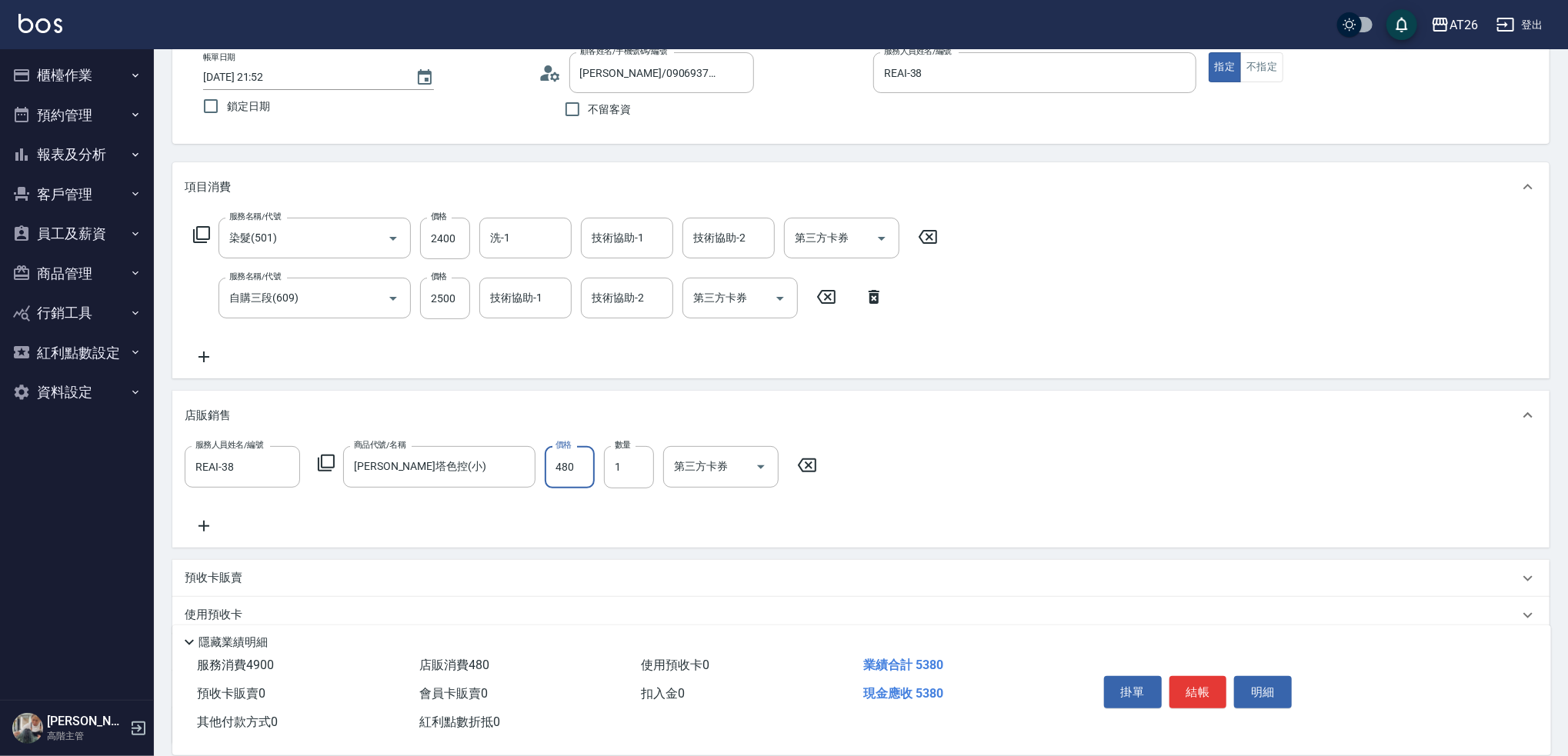
click at [788, 408] on div "店販銷售" at bounding box center [851, 416] width 1334 height 16
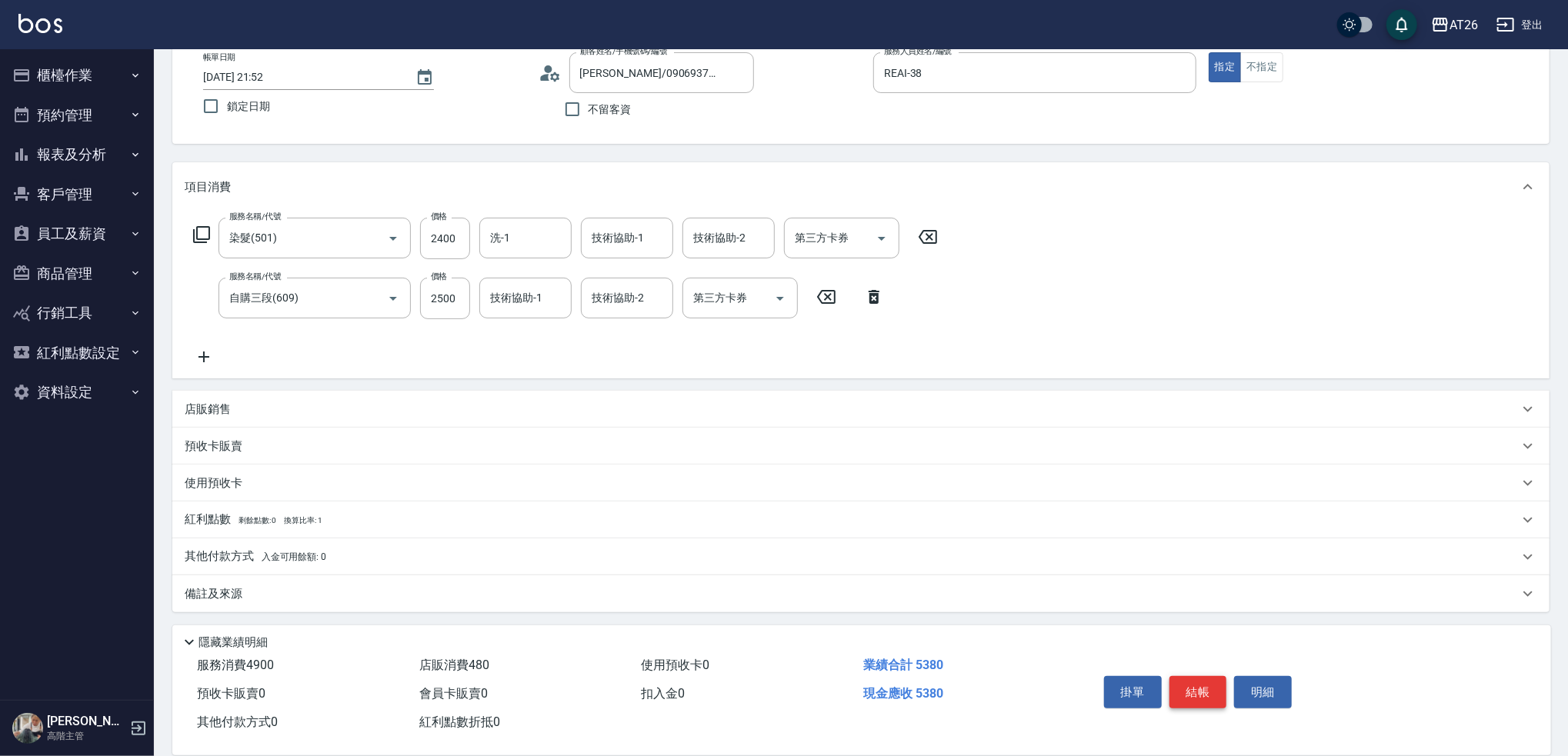
click at [1199, 694] on button "結帳" at bounding box center [1198, 692] width 58 height 32
type input "[DATE] 21:53"
type input "0"
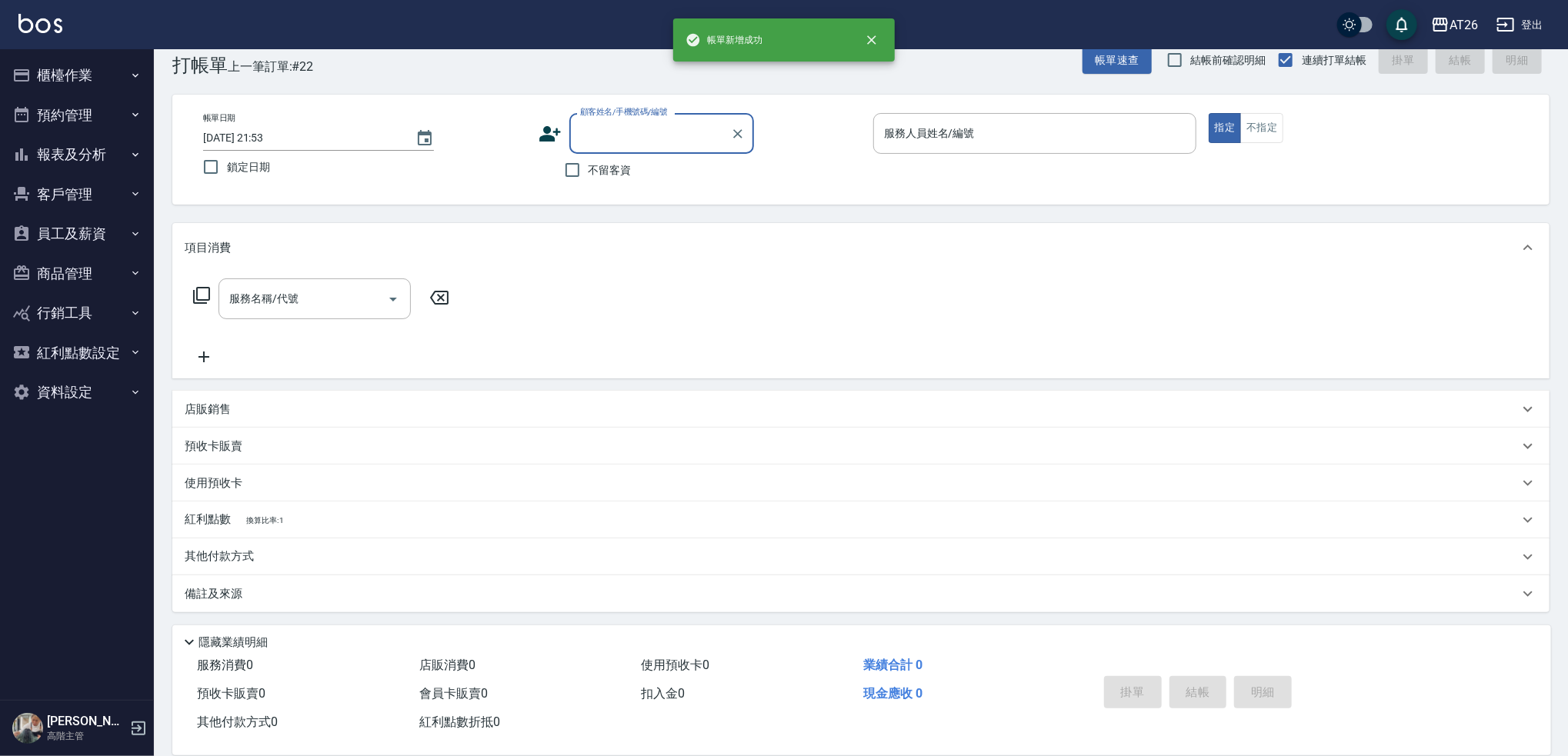
scroll to position [28, 0]
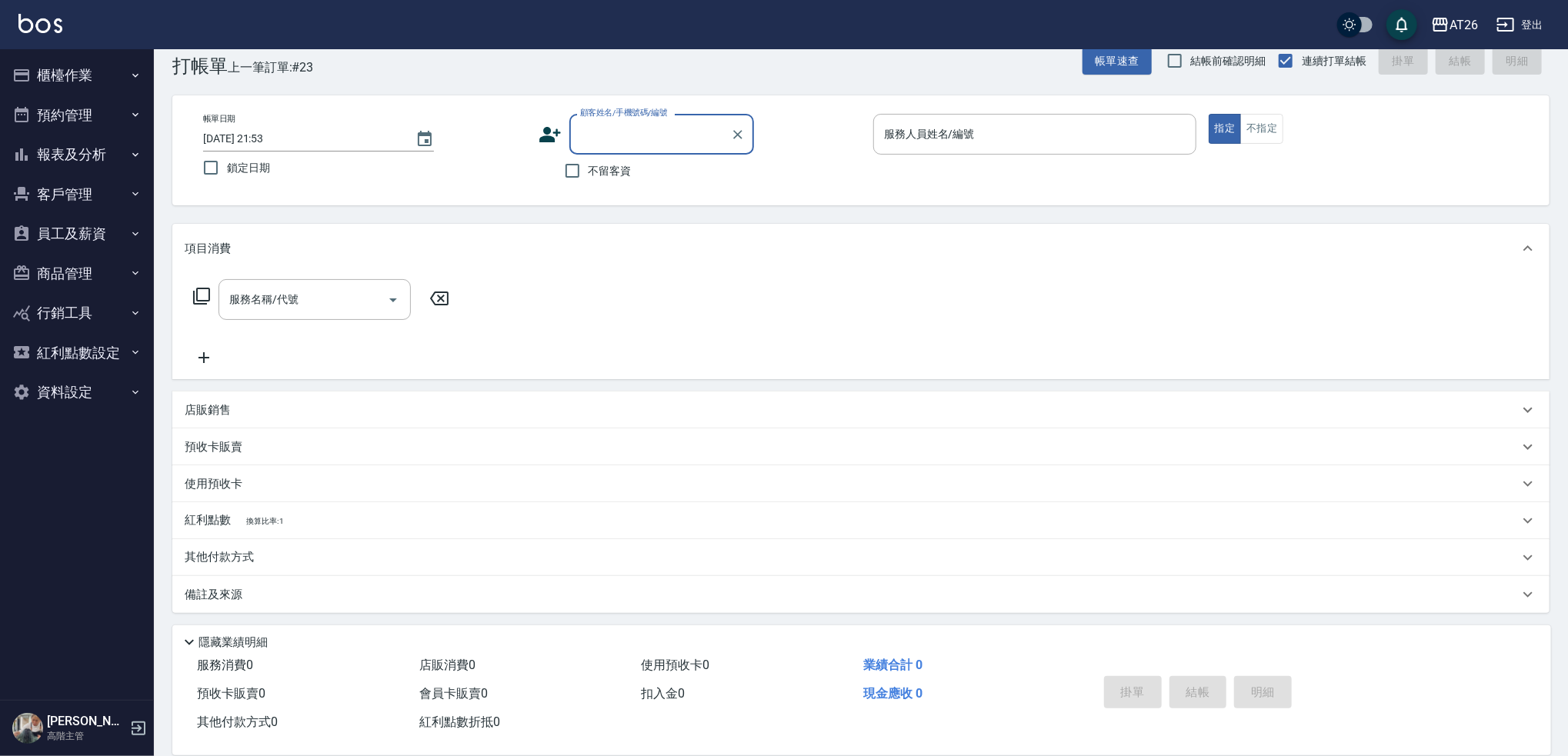
click at [80, 78] on button "櫃檯作業" at bounding box center [77, 75] width 141 height 40
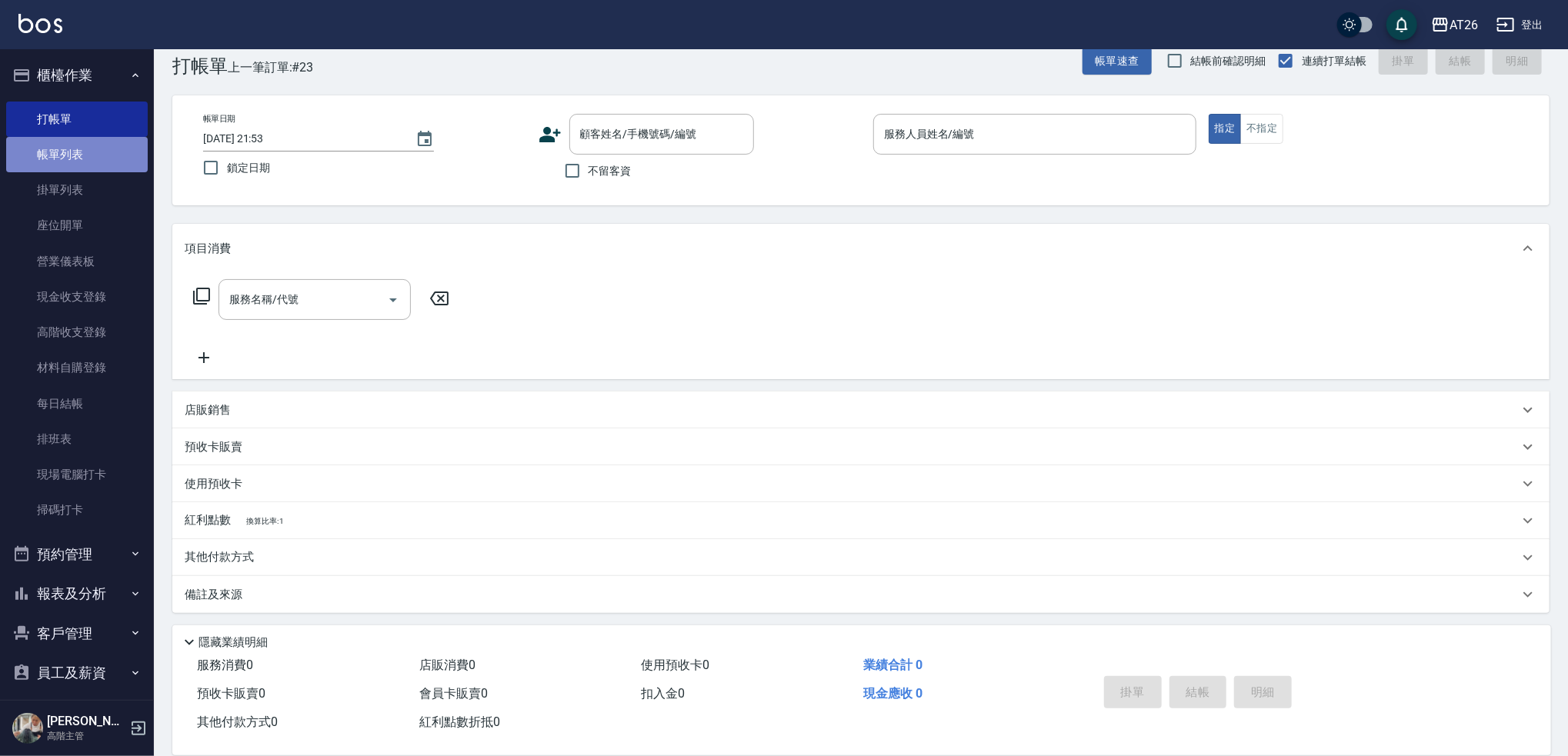
click at [84, 149] on link "帳單列表" at bounding box center [77, 155] width 141 height 36
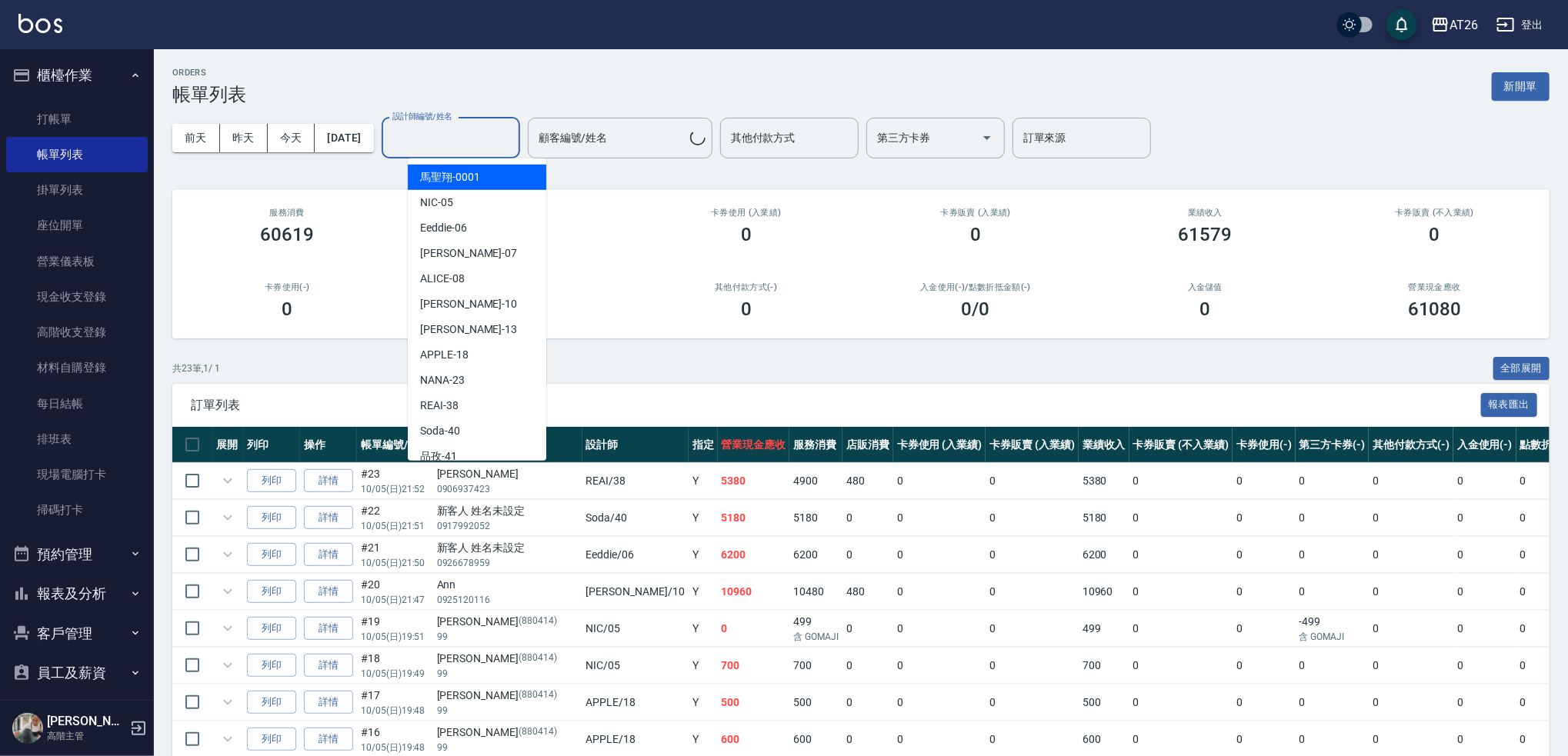
click at [493, 142] on input "設計師編號/姓名" at bounding box center [451, 138] width 125 height 27
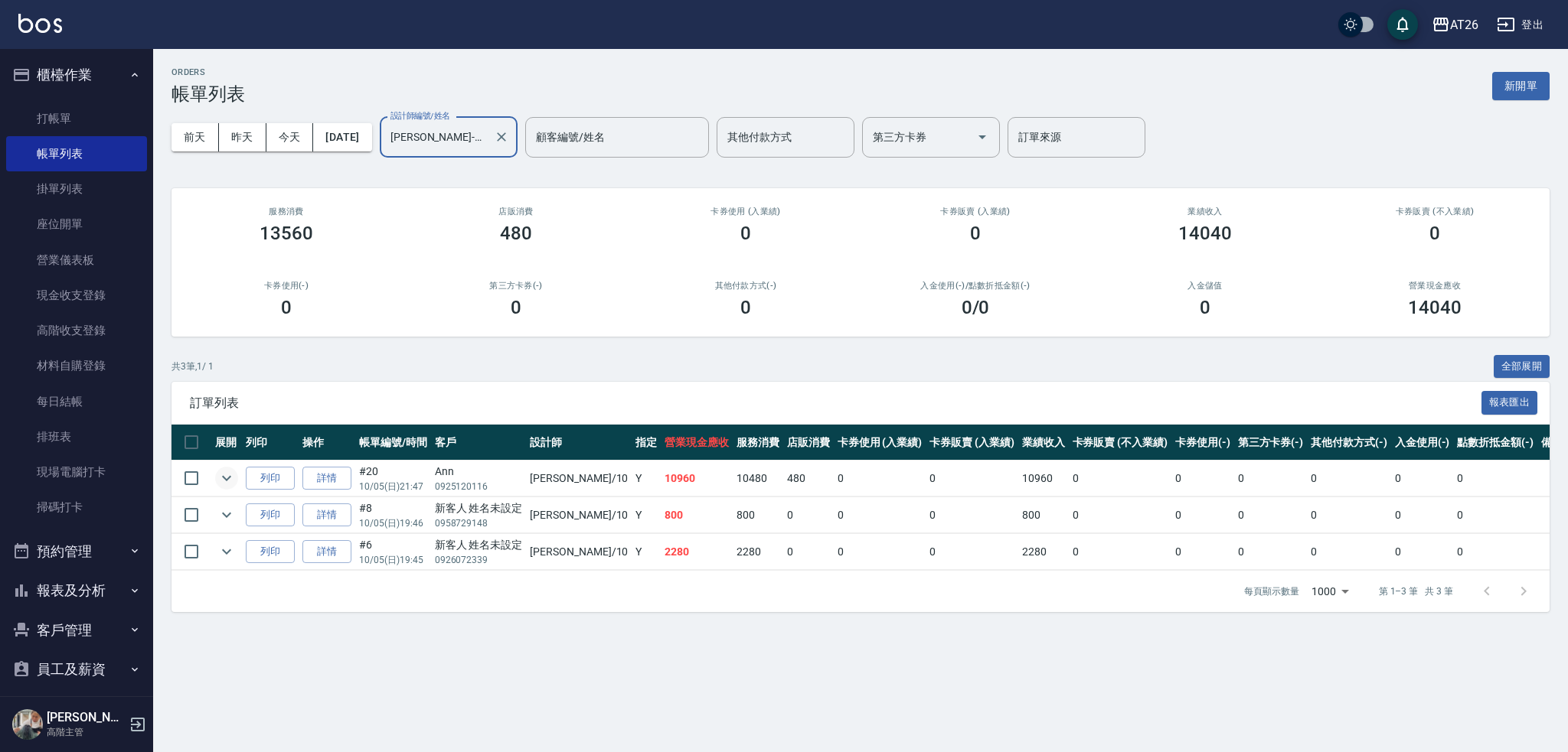
type input "[PERSON_NAME]-10"
click at [226, 480] on icon "expand row" at bounding box center [227, 478] width 9 height 5
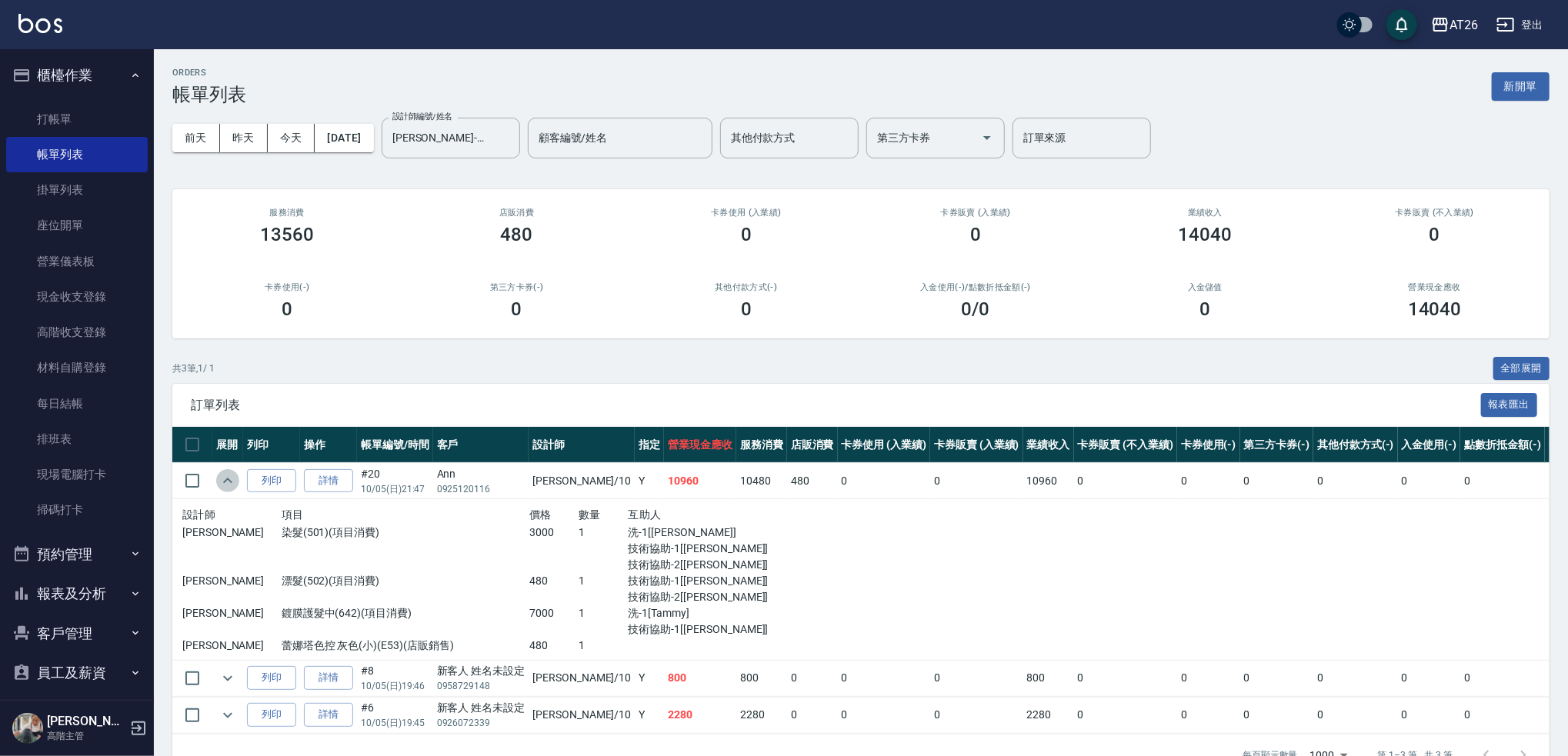
click at [227, 483] on icon "expand row" at bounding box center [227, 481] width 18 height 18
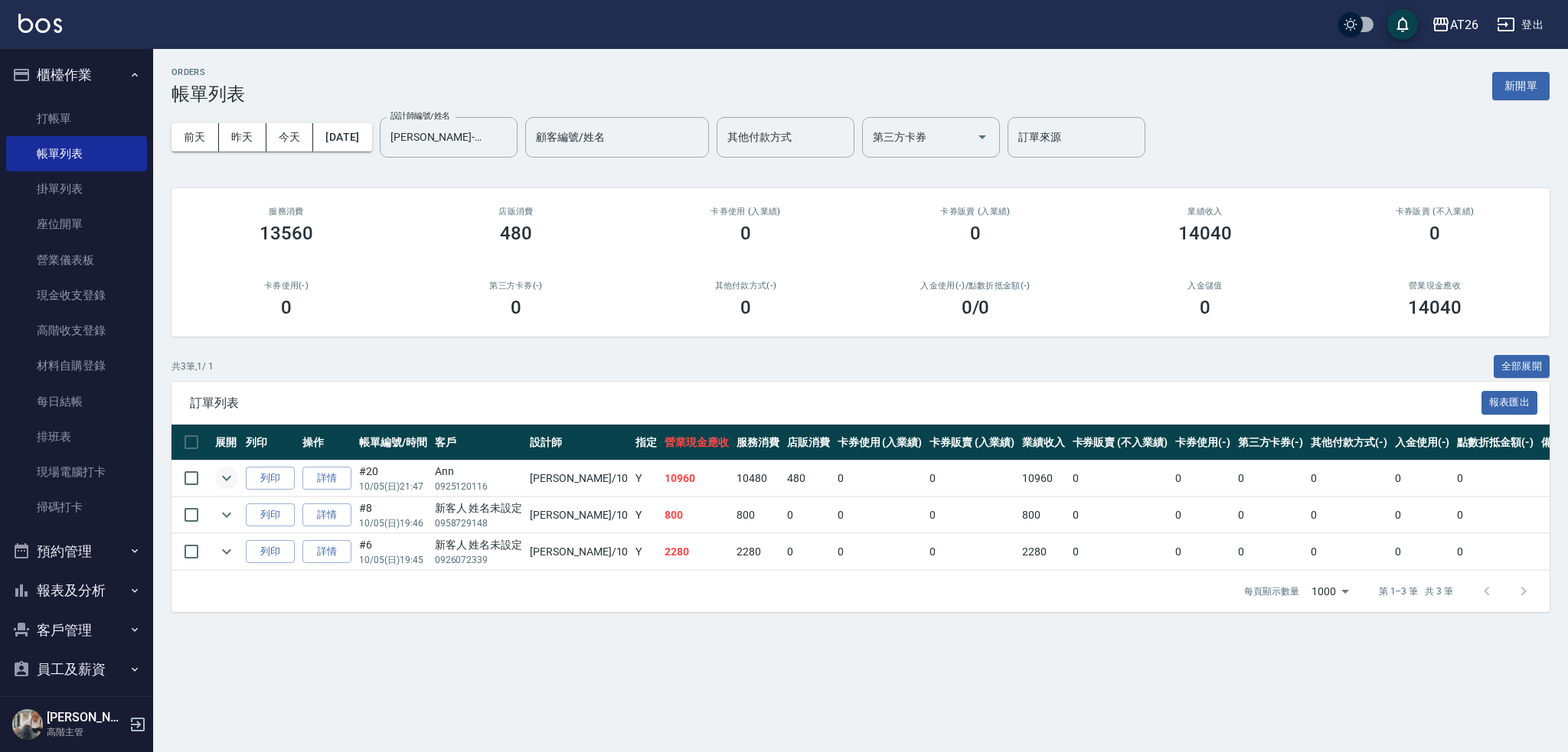
drag, startPoint x: 1044, startPoint y: 374, endPoint x: 1018, endPoint y: 370, distance: 26.3
click at [297, 137] on button "今天" at bounding box center [290, 137] width 47 height 28
click at [70, 167] on link "帳單列表" at bounding box center [76, 154] width 141 height 35
click at [70, 177] on link "掛單列表" at bounding box center [76, 188] width 141 height 35
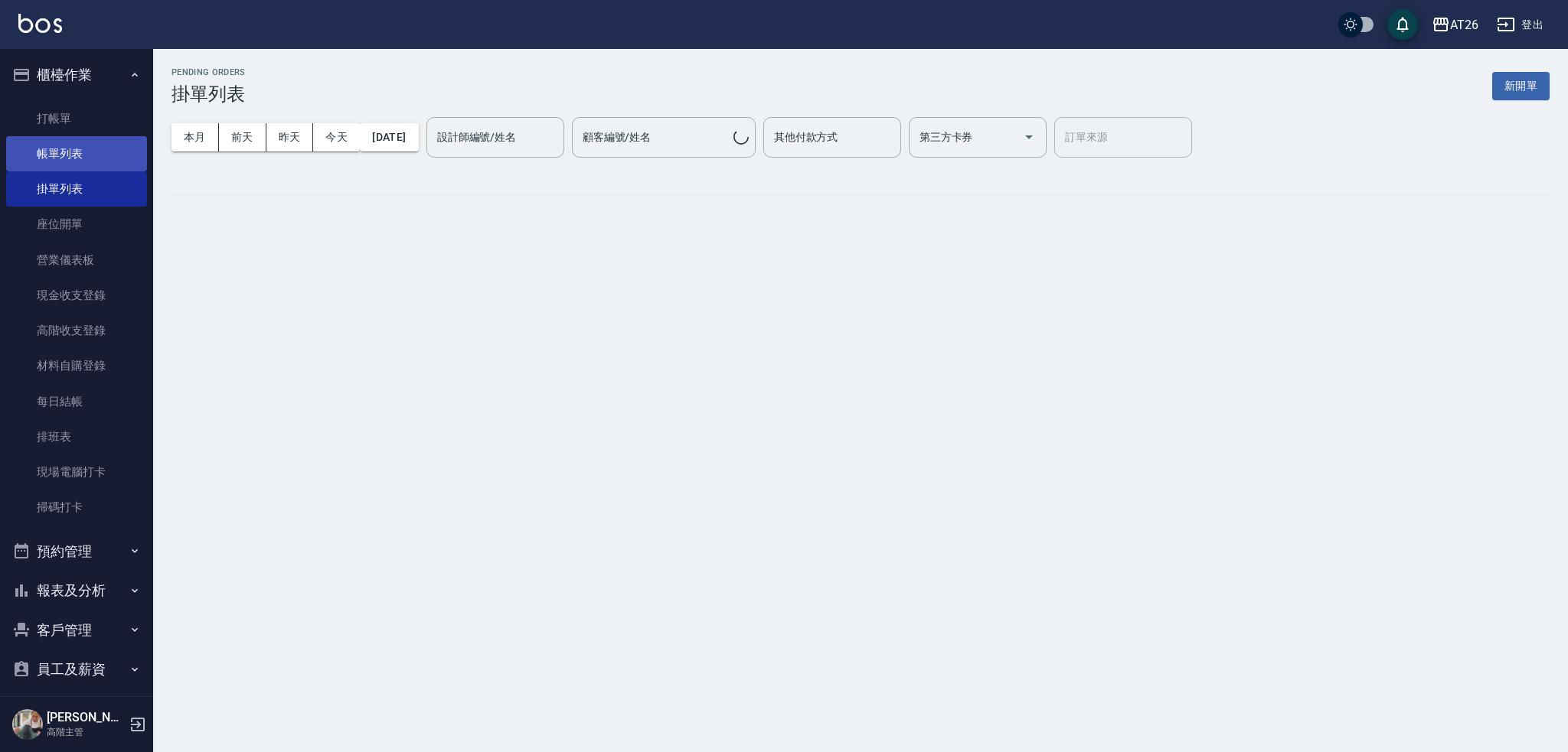
click at [67, 160] on link "帳單列表" at bounding box center [76, 154] width 141 height 35
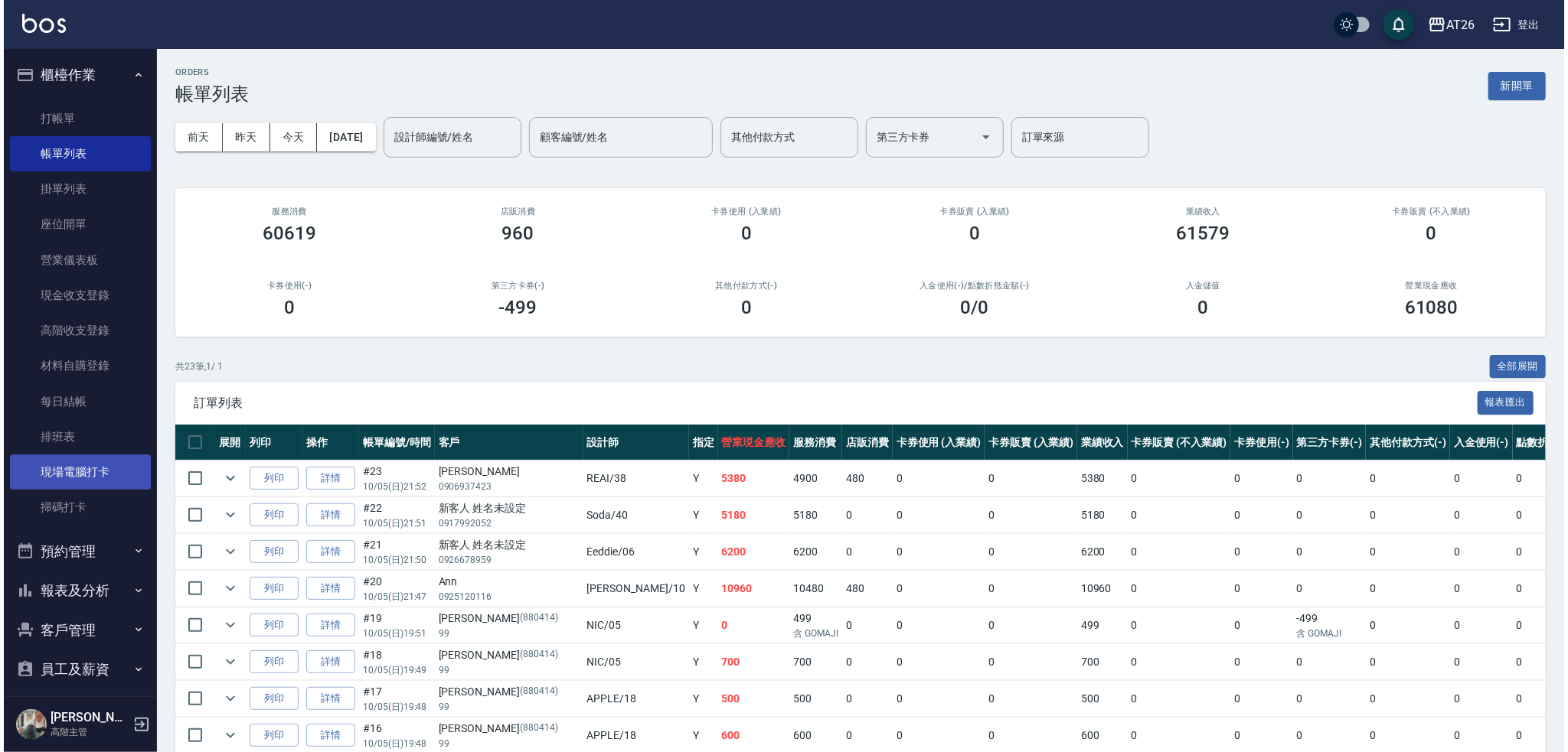
scroll to position [102, 0]
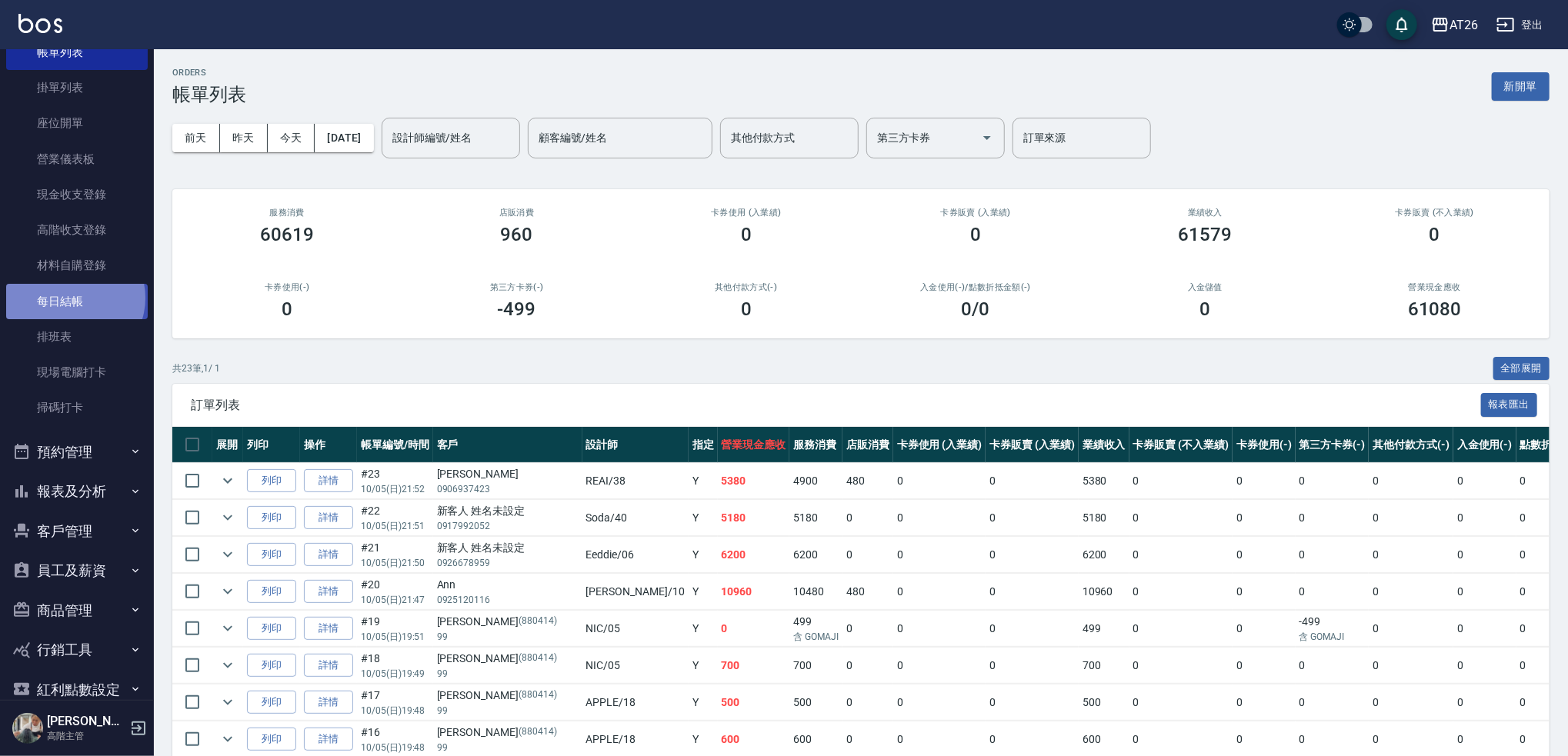
click at [74, 298] on link "每日結帳" at bounding box center [77, 301] width 141 height 36
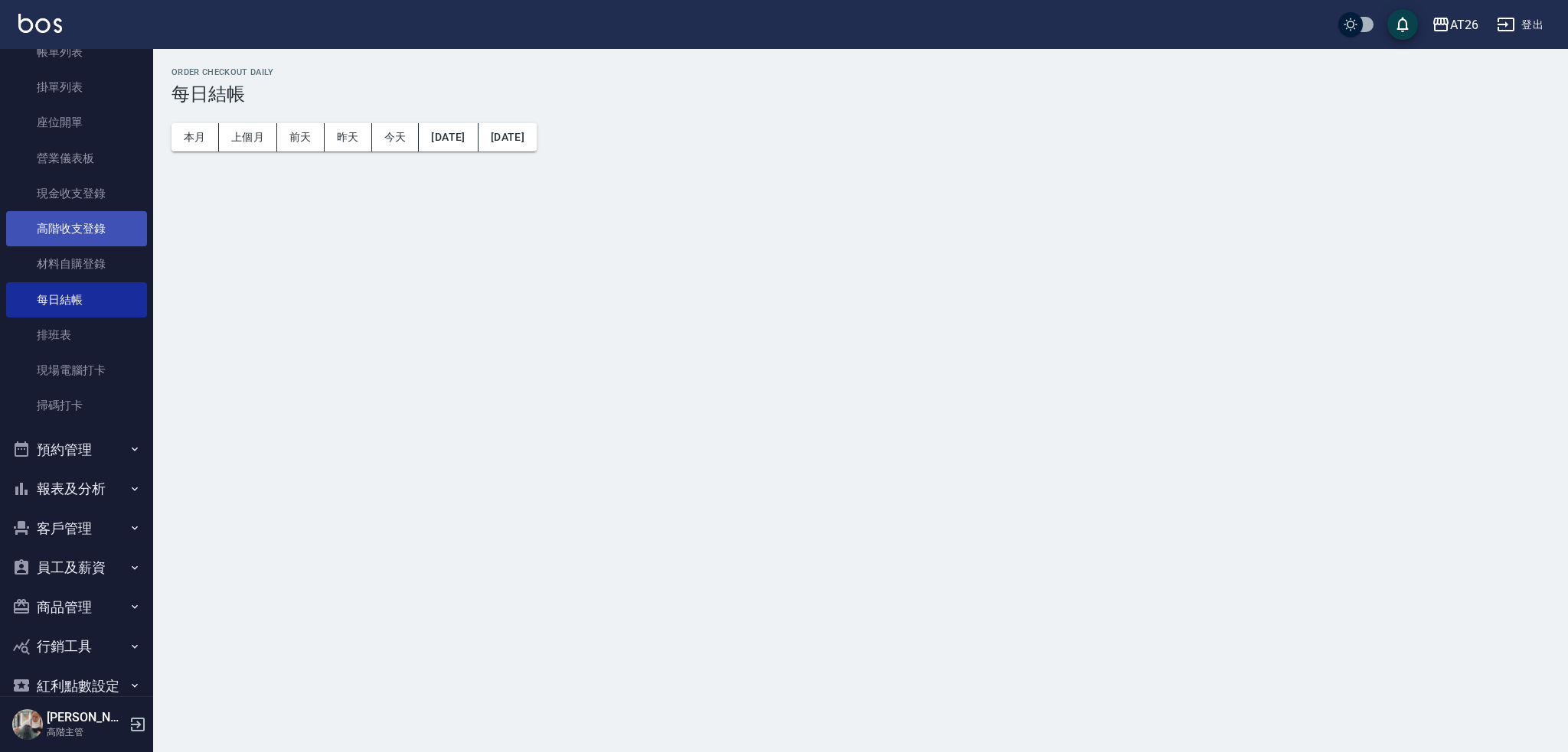
click at [89, 268] on link "材料自購登錄" at bounding box center [76, 264] width 141 height 35
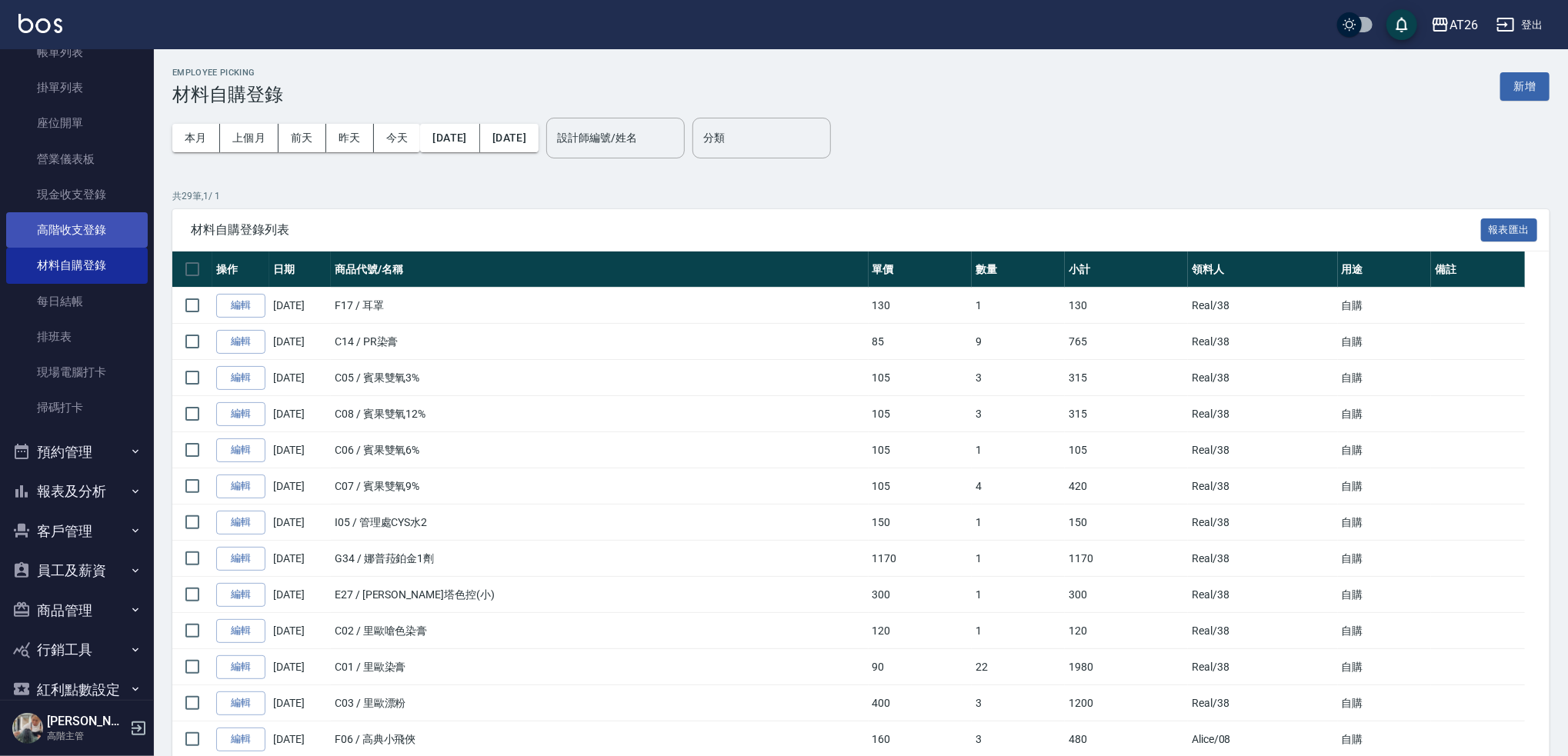
click at [90, 231] on link "高階收支登錄" at bounding box center [77, 230] width 141 height 36
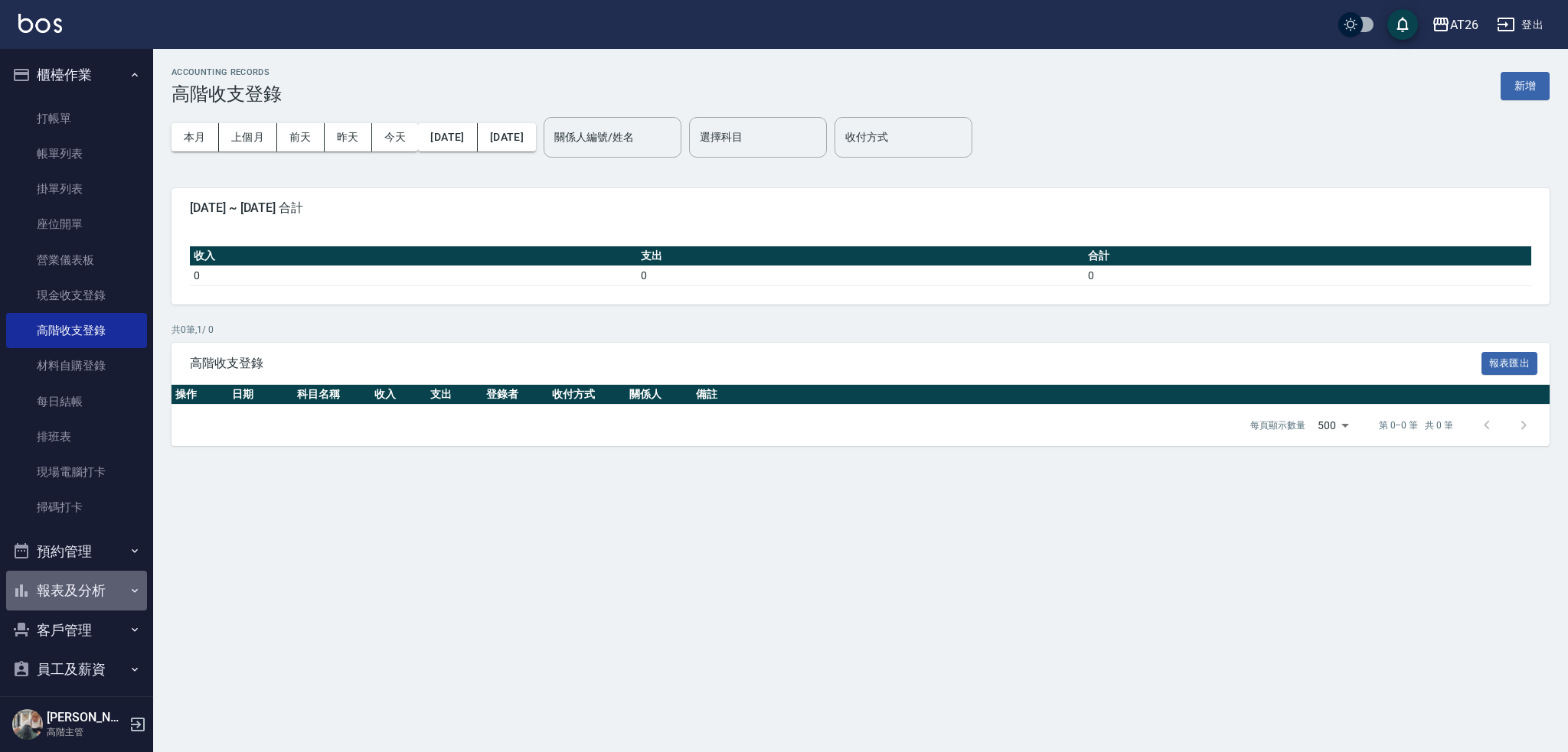
click at [101, 577] on button "報表及分析" at bounding box center [76, 590] width 141 height 40
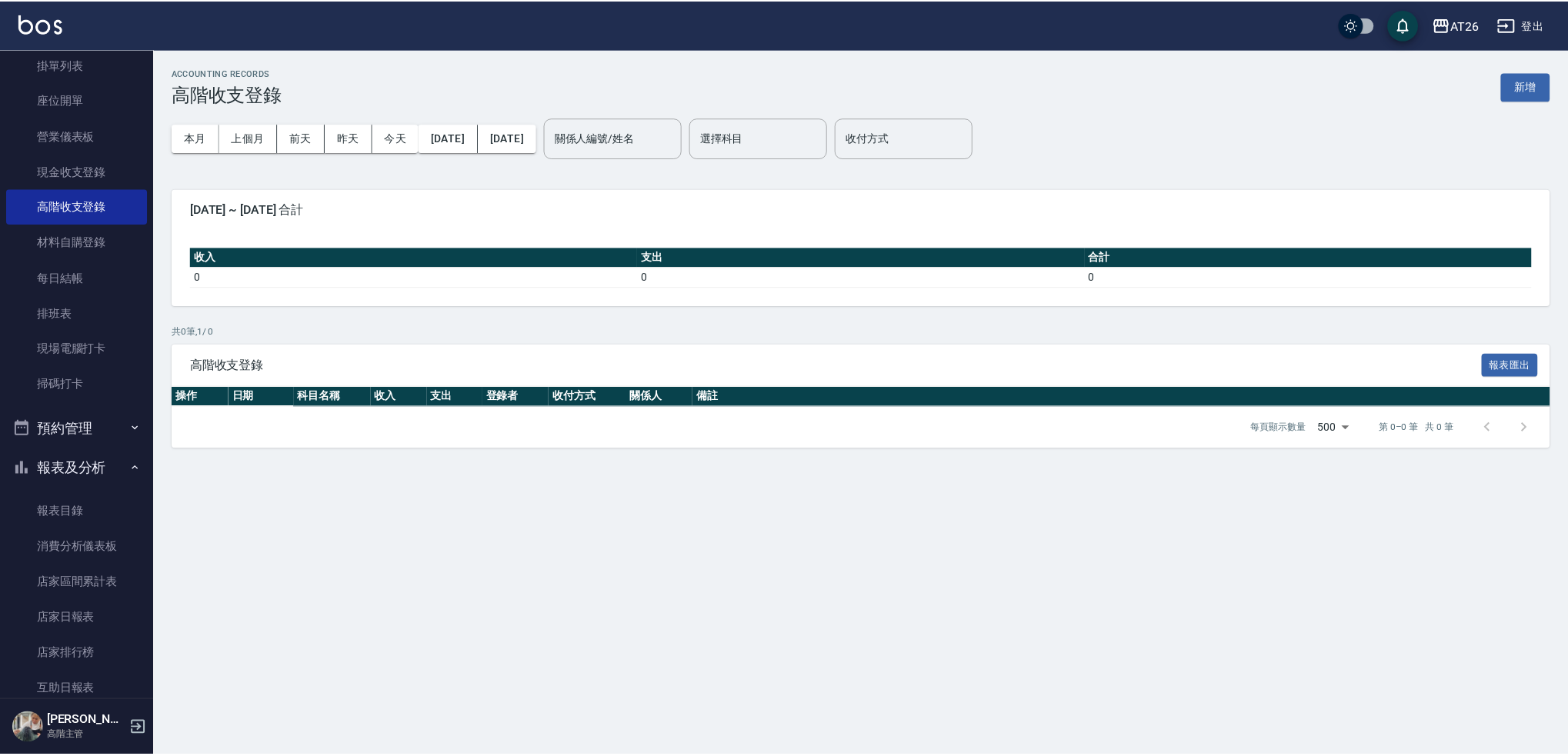
scroll to position [308, 0]
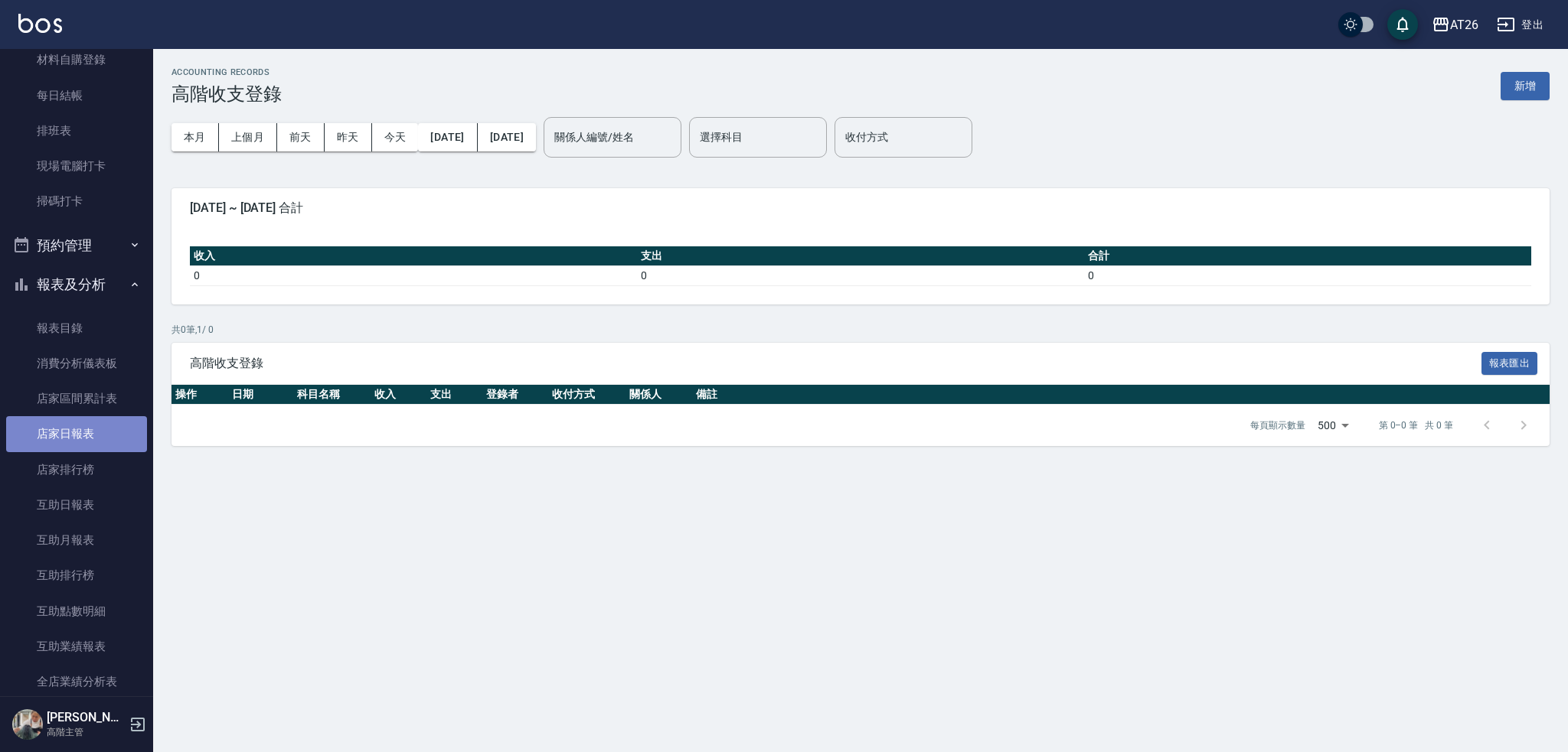
click at [81, 424] on link "店家日報表" at bounding box center [76, 433] width 141 height 35
